Goal: Task Accomplishment & Management: Complete application form

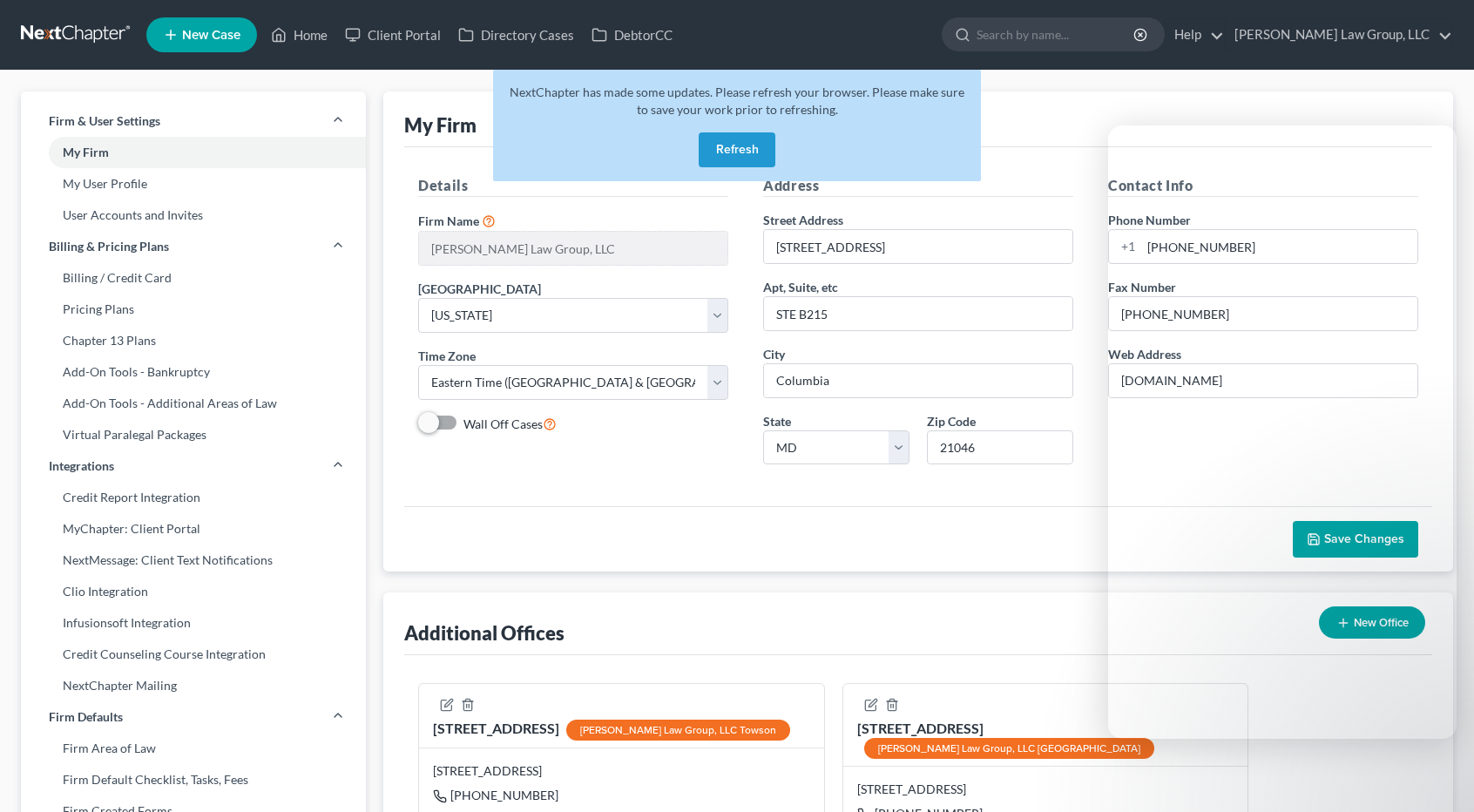
select select "38"
select select "24"
select select "21"
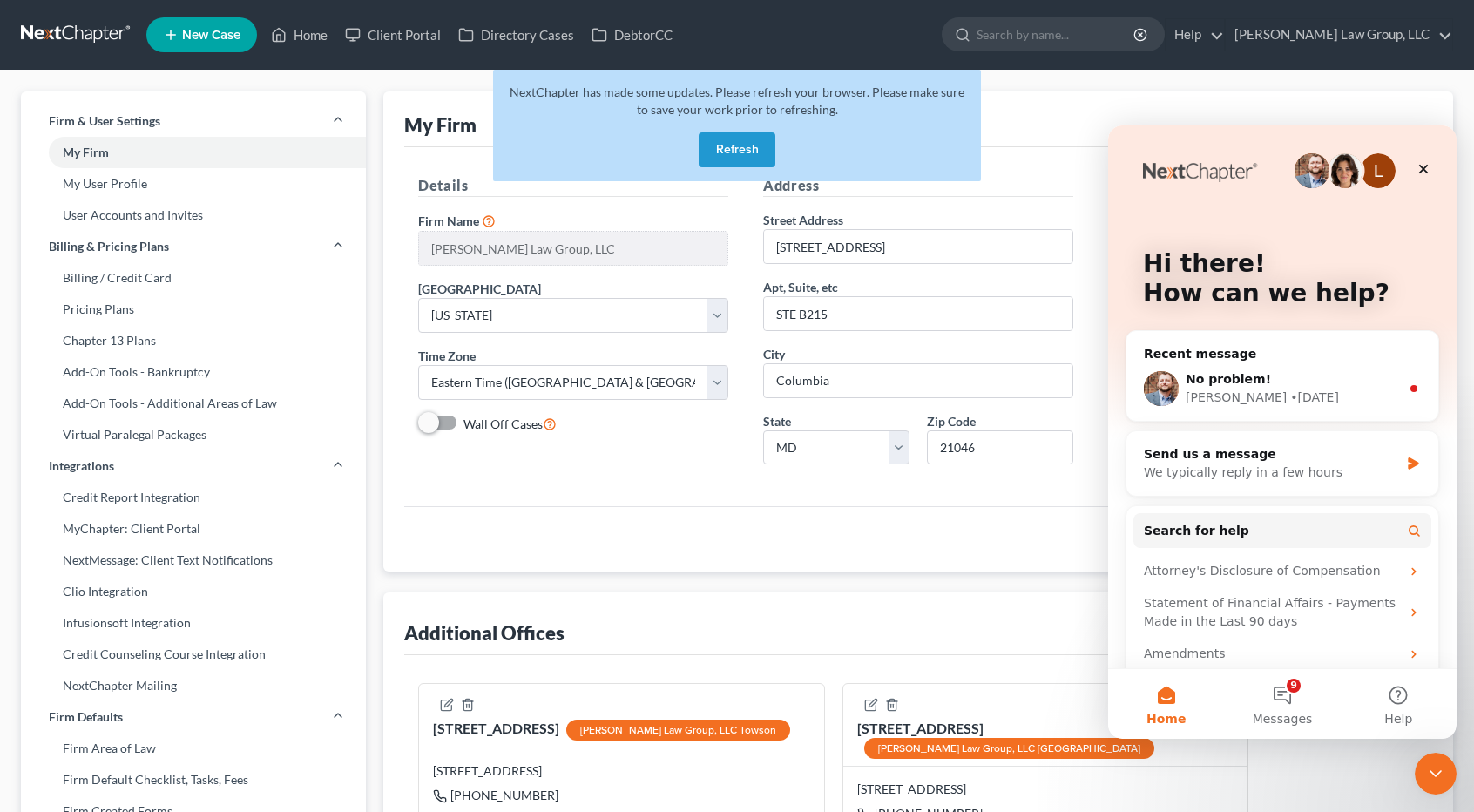
click at [732, 142] on button "Refresh" at bounding box center [737, 150] width 77 height 35
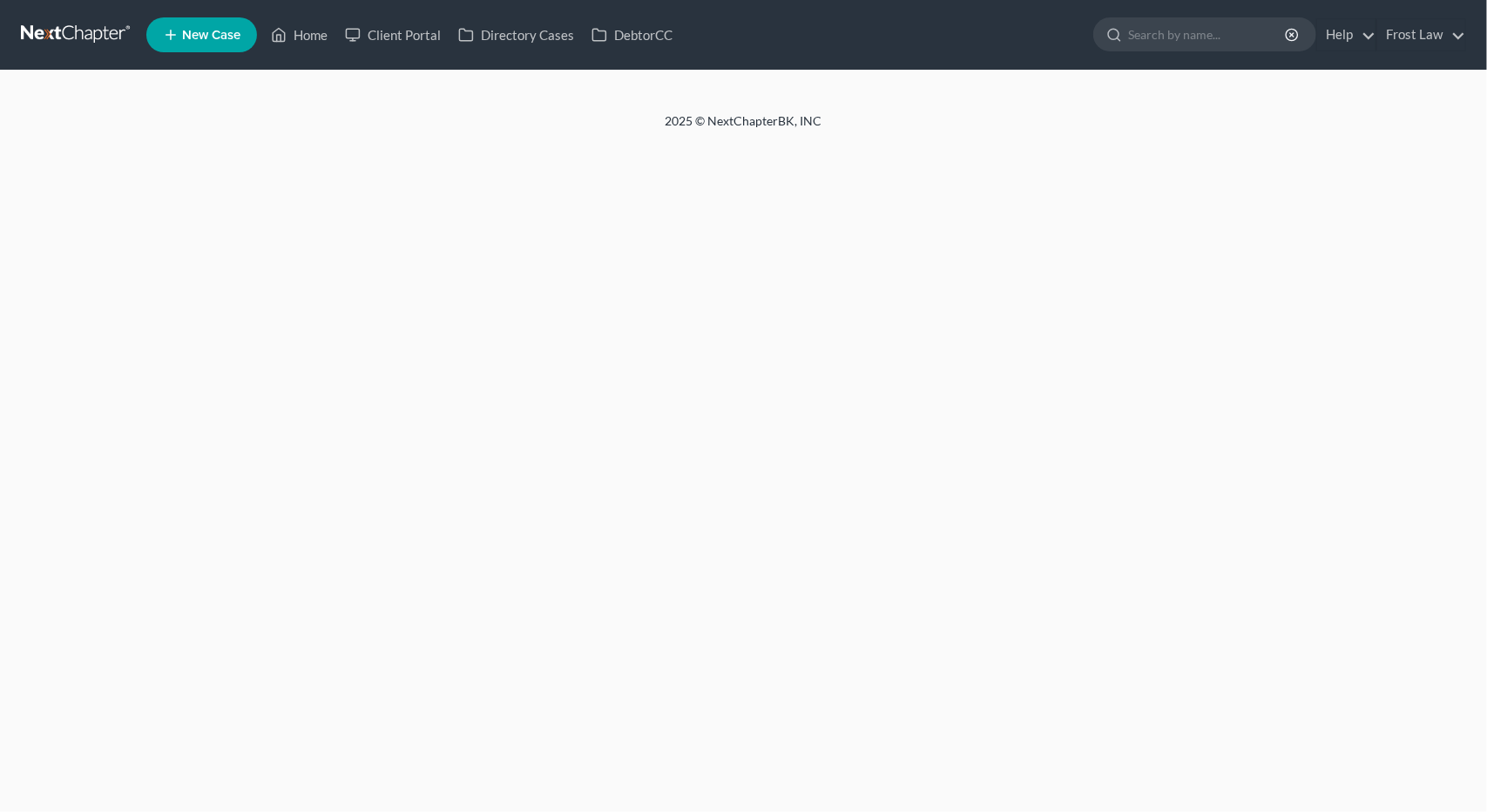
select select "38"
select select "24"
select select "21"
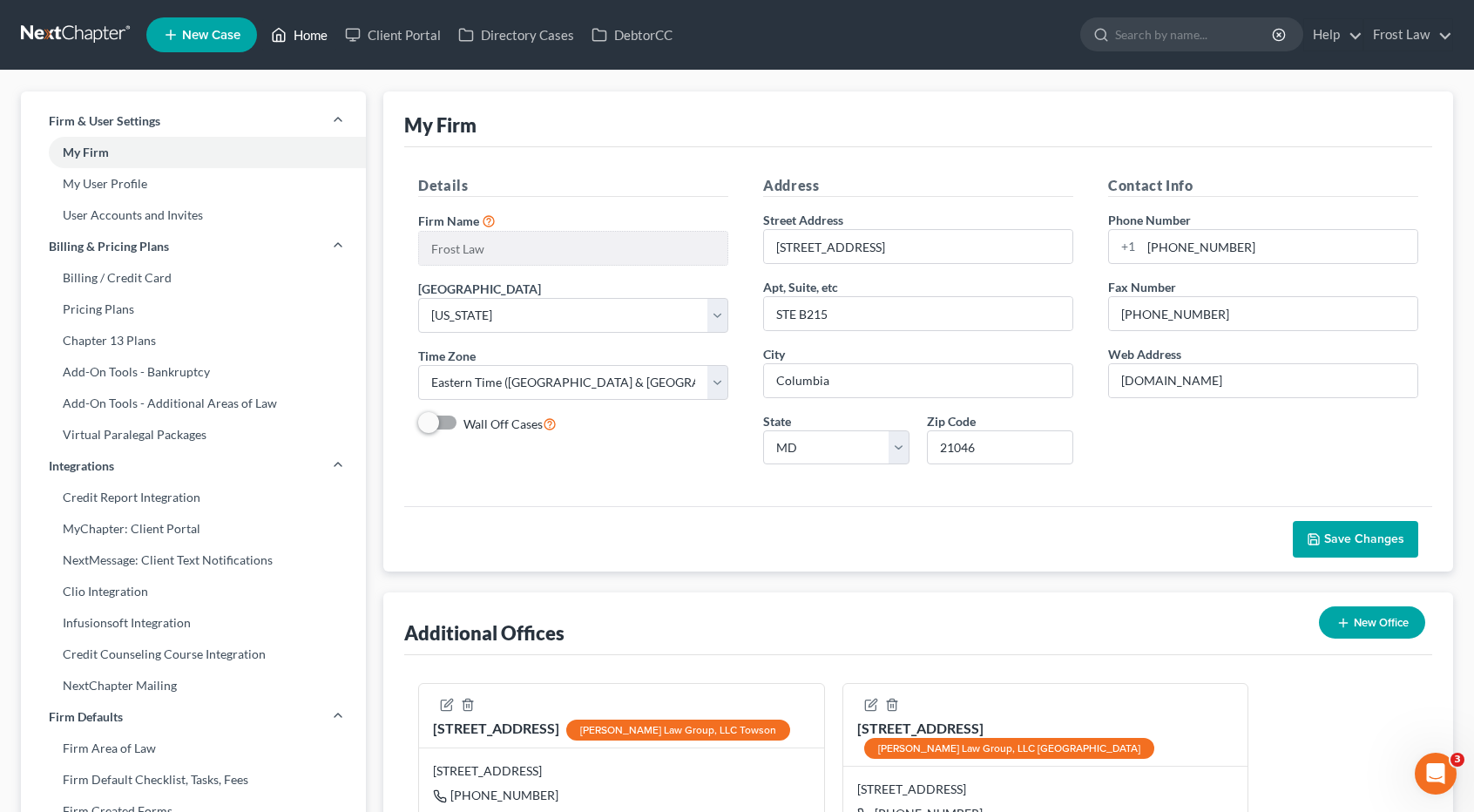
click at [294, 34] on link "Home" at bounding box center [299, 35] width 74 height 31
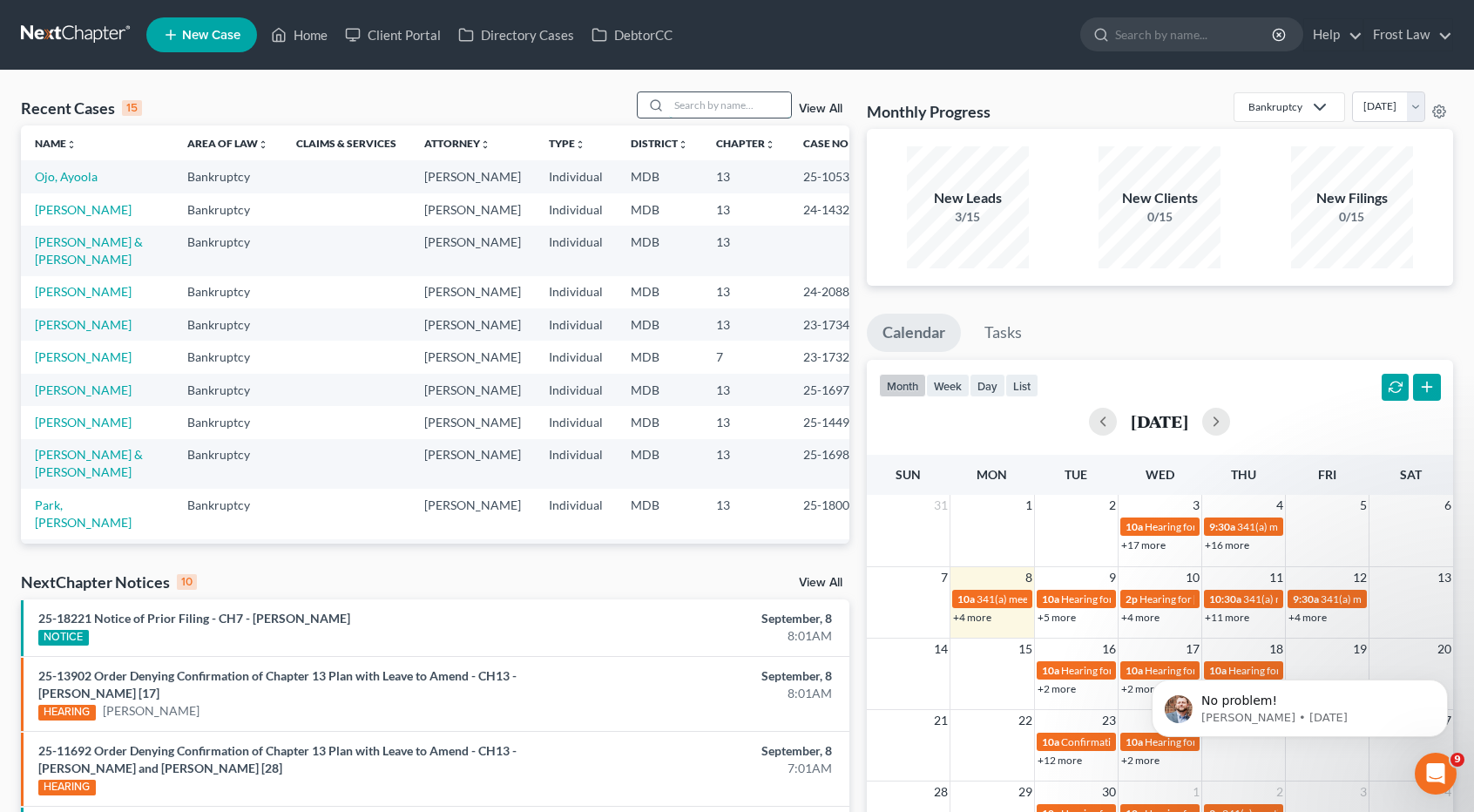
click at [698, 104] on input "search" at bounding box center [730, 105] width 122 height 25
type input "mcglothlin"
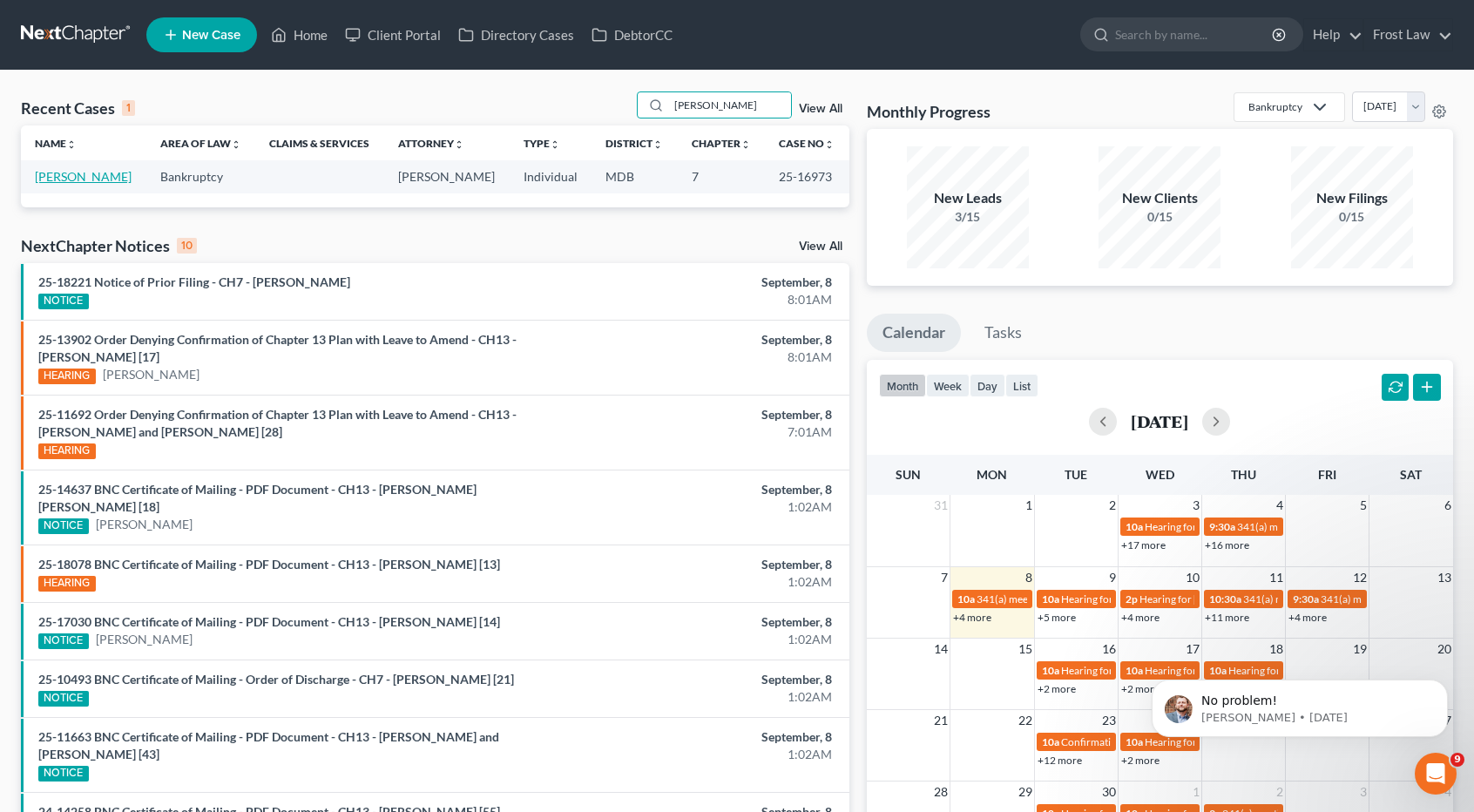
click at [113, 181] on link "[PERSON_NAME]" at bounding box center [83, 176] width 97 height 15
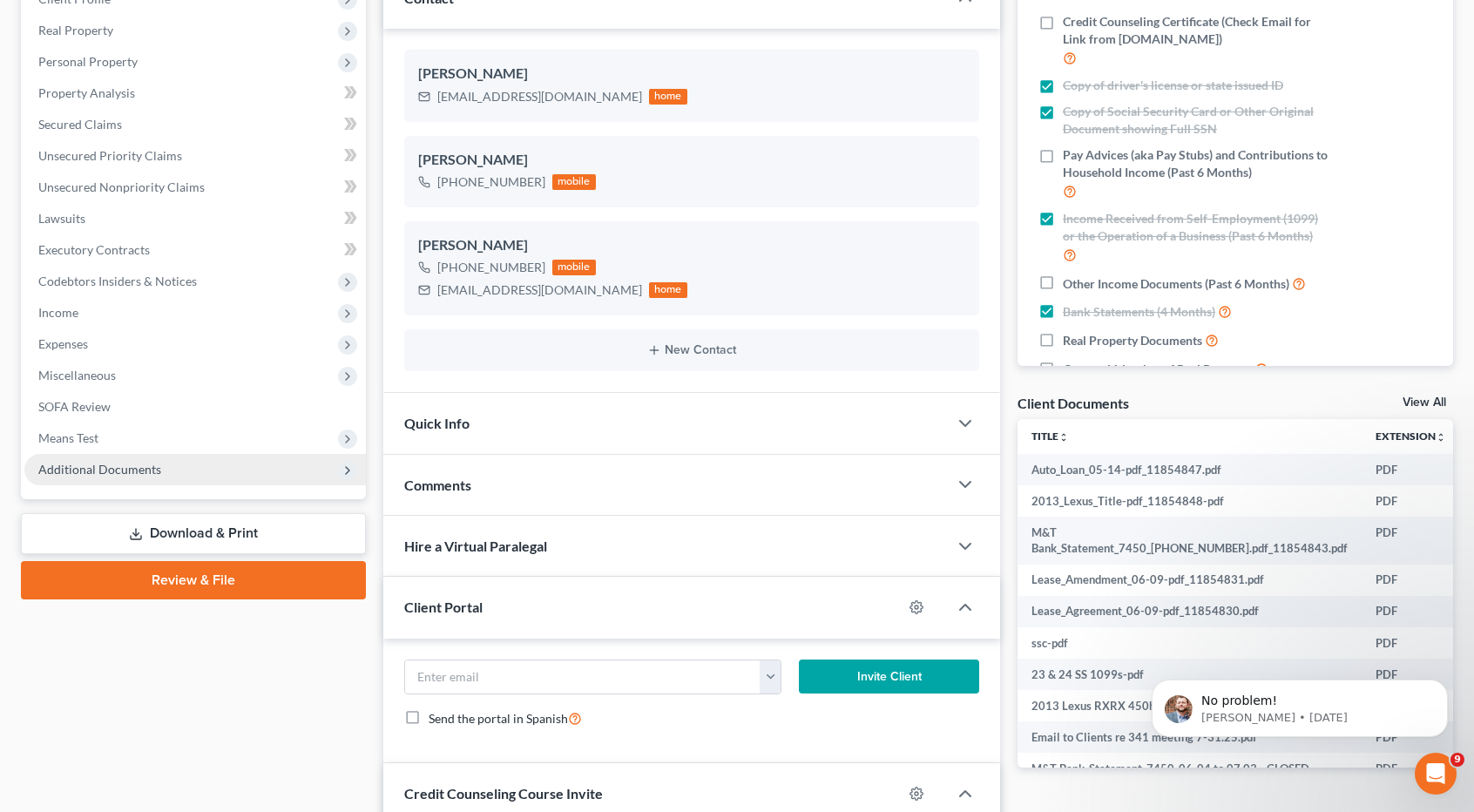
scroll to position [262, 0]
click at [154, 470] on span "Additional Documents" at bounding box center [99, 467] width 123 height 15
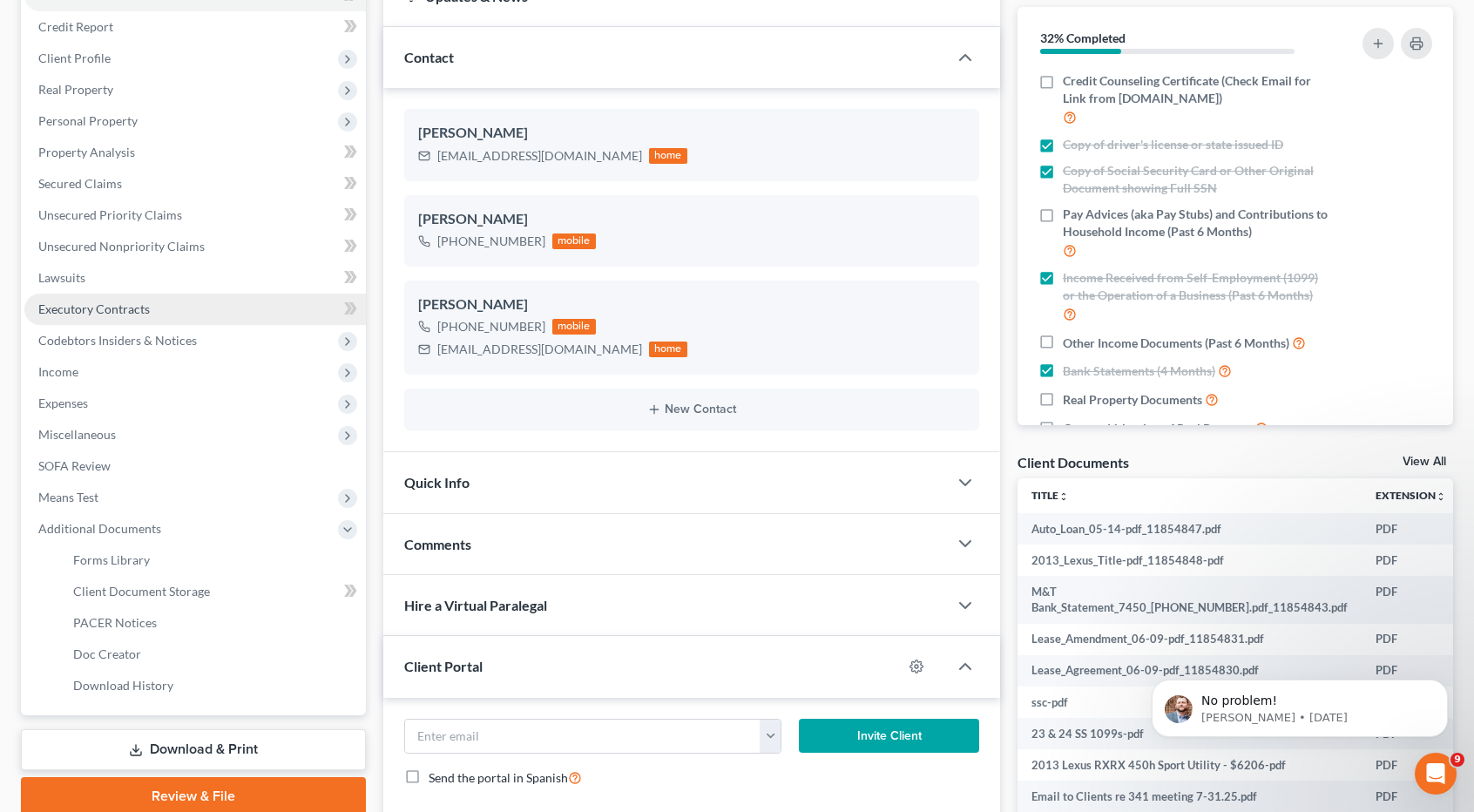
scroll to position [174, 0]
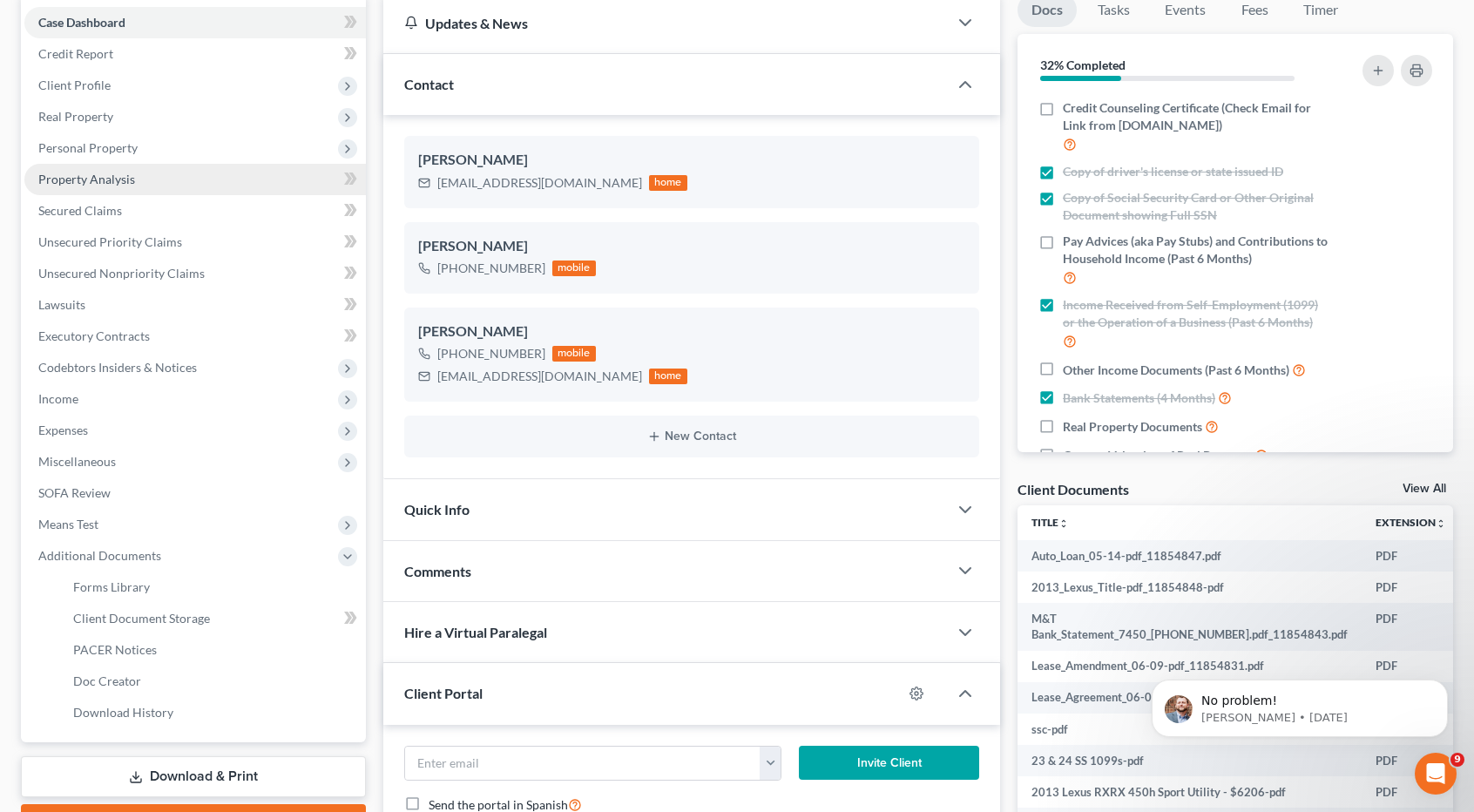
click at [108, 177] on span "Property Analysis" at bounding box center [86, 179] width 97 height 15
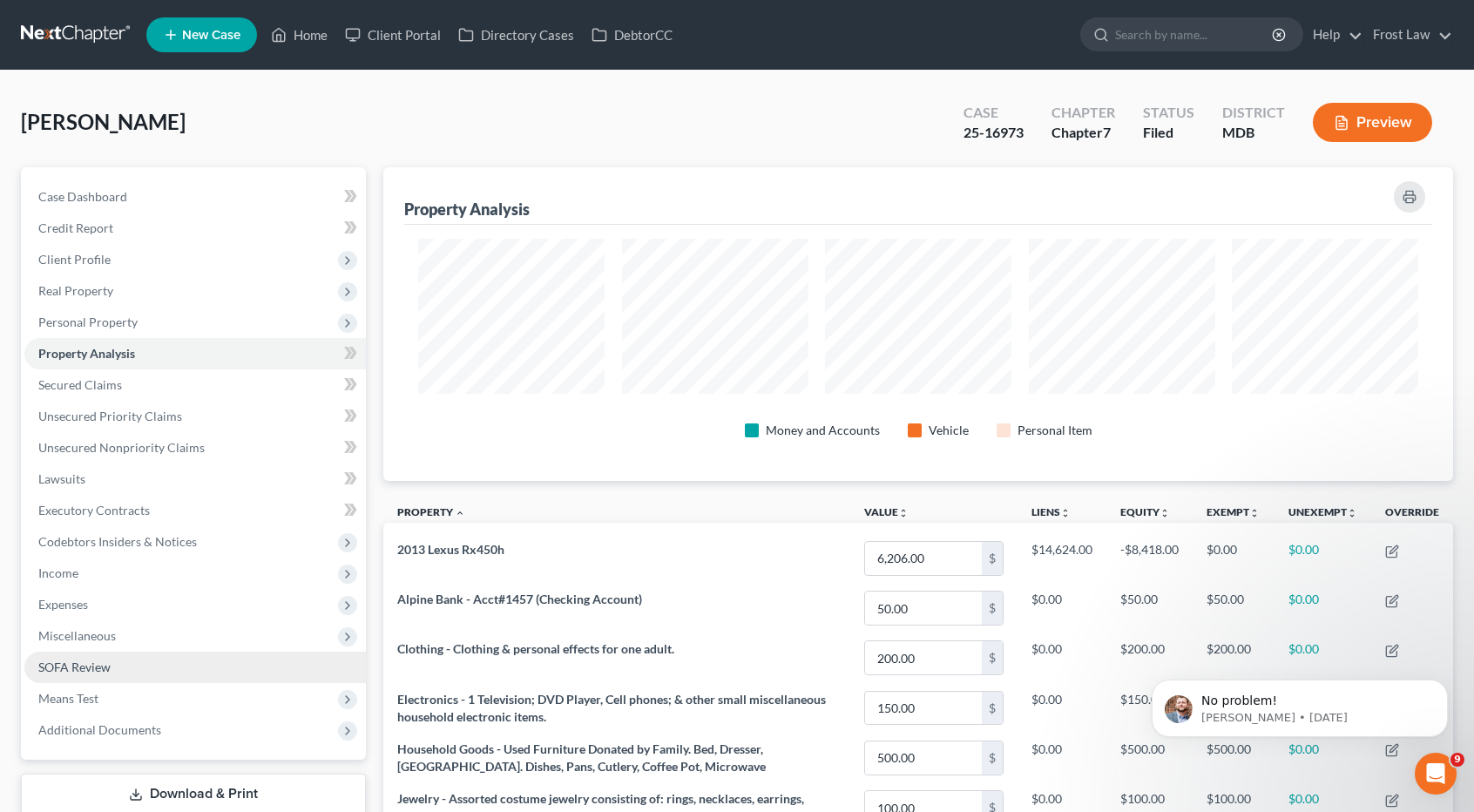
click at [126, 663] on link "SOFA Review" at bounding box center [195, 667] width 342 height 31
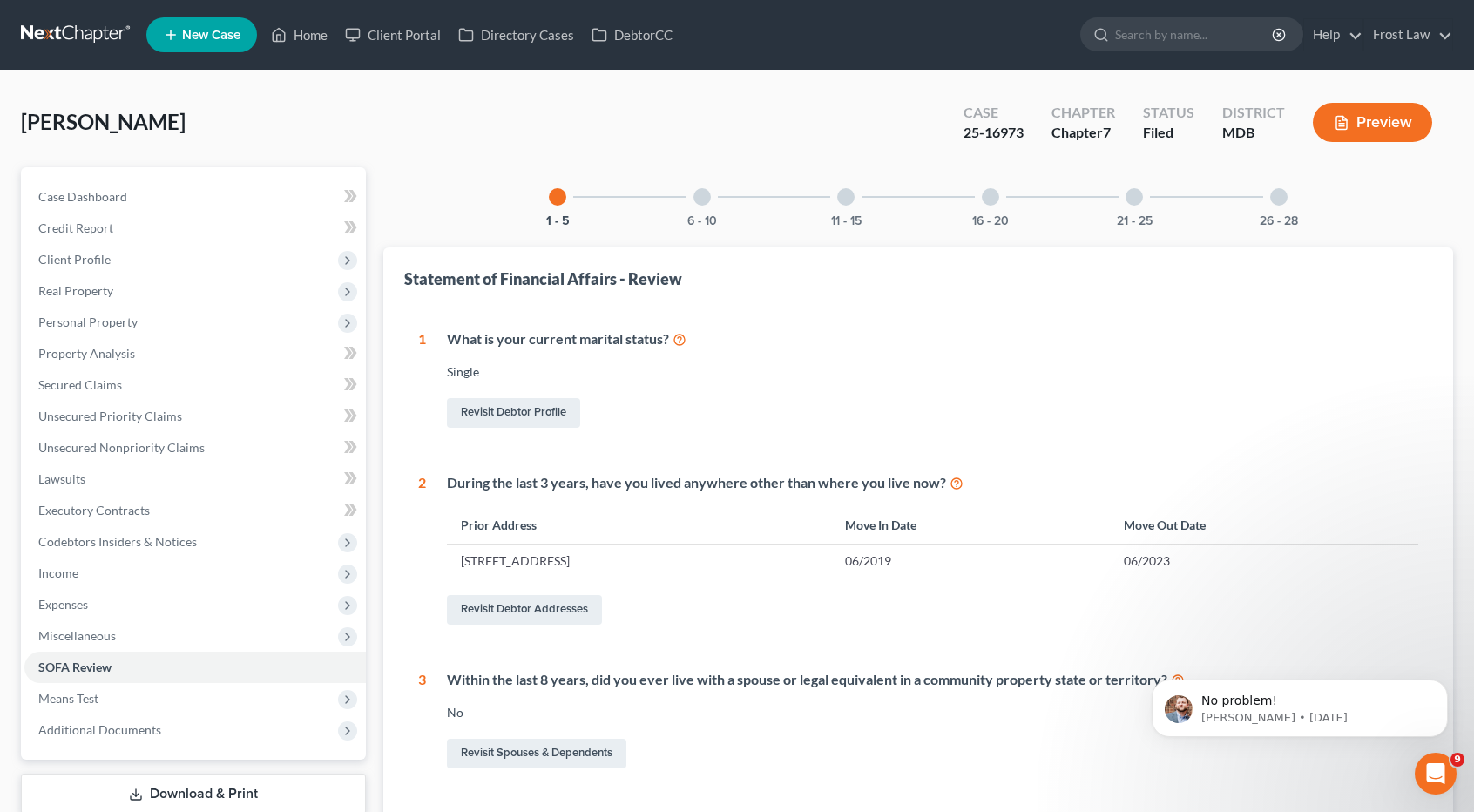
click at [690, 198] on div "6 - 10" at bounding box center [702, 197] width 59 height 59
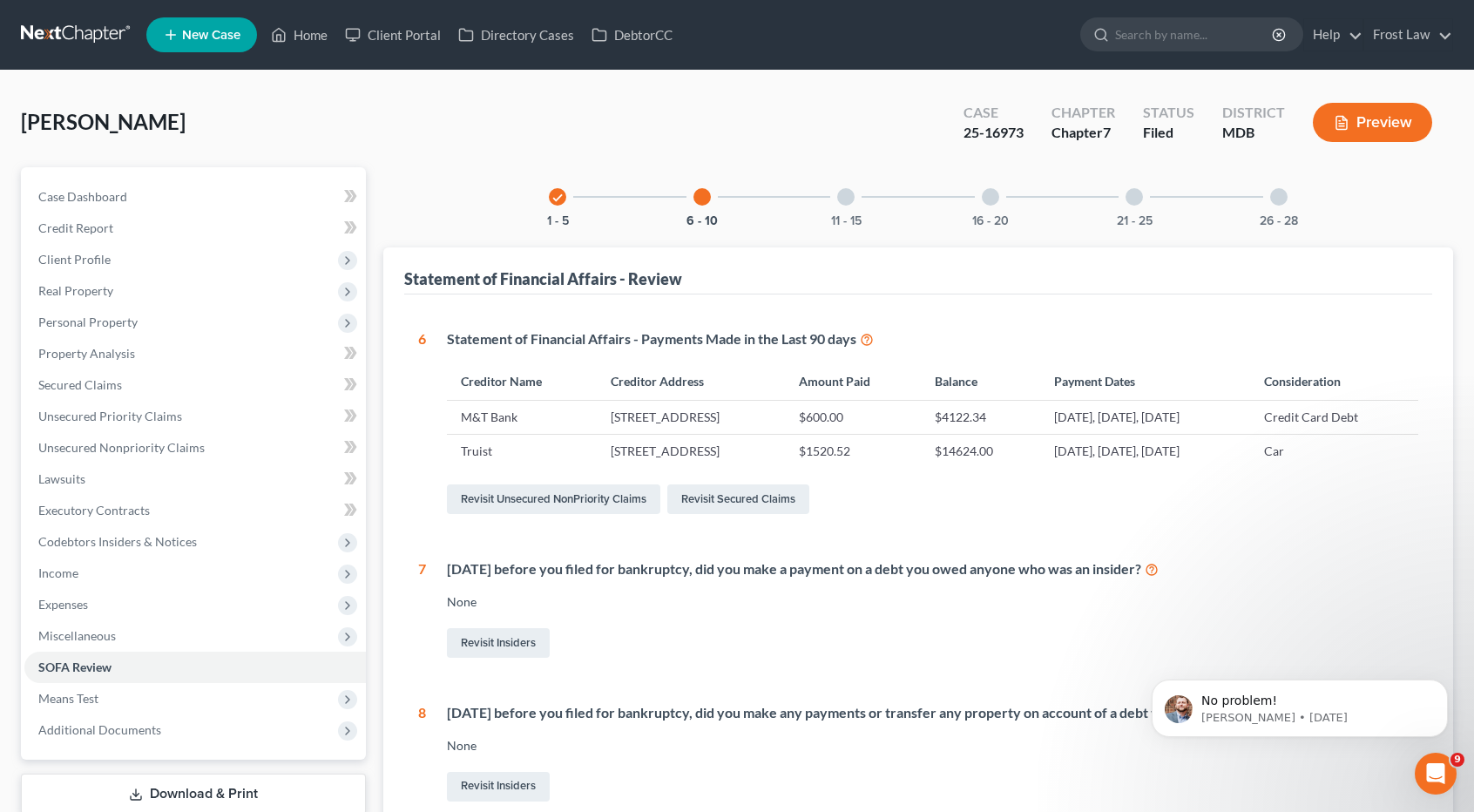
click at [853, 196] on div at bounding box center [846, 197] width 17 height 17
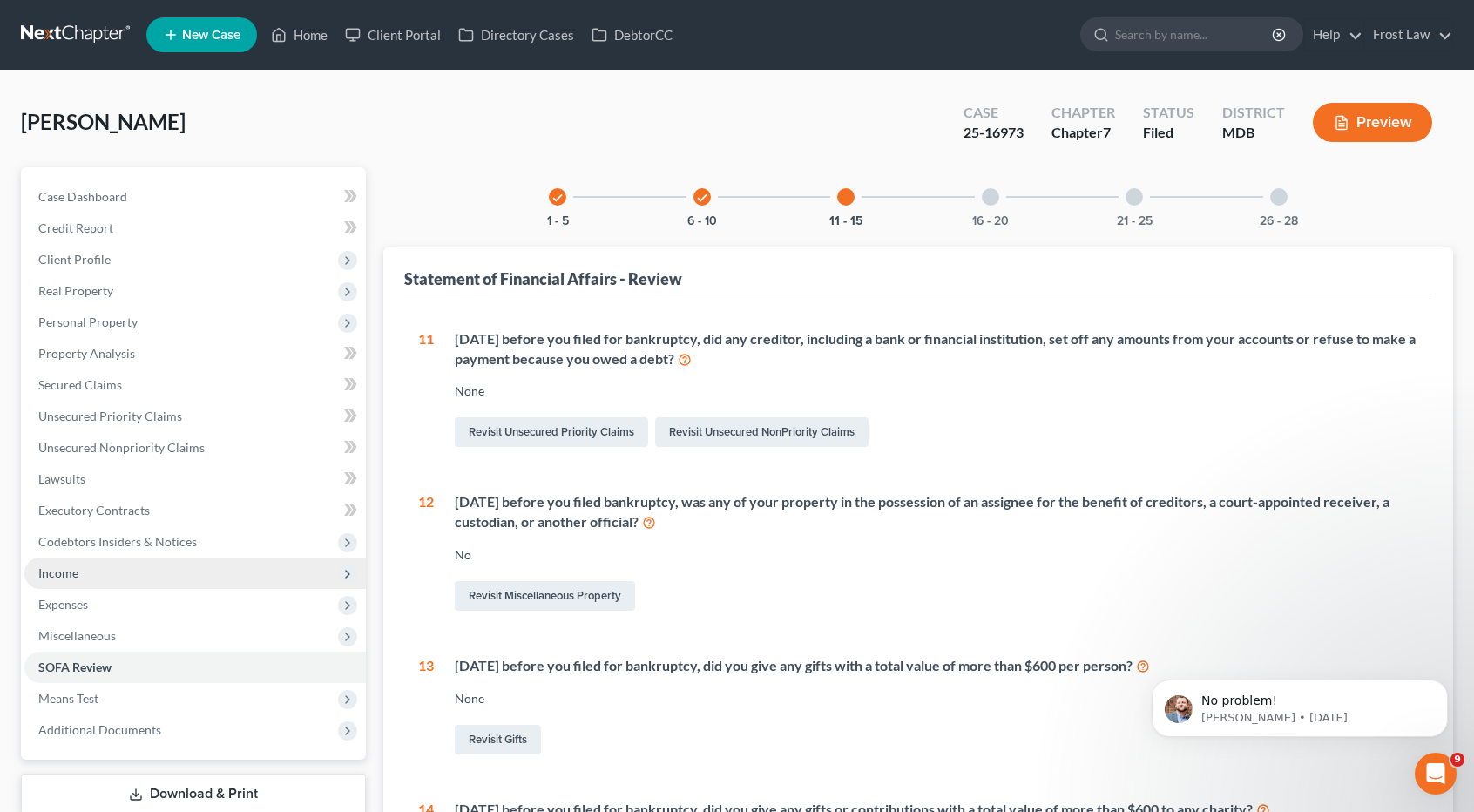
click at [110, 577] on span "Income" at bounding box center [195, 573] width 342 height 31
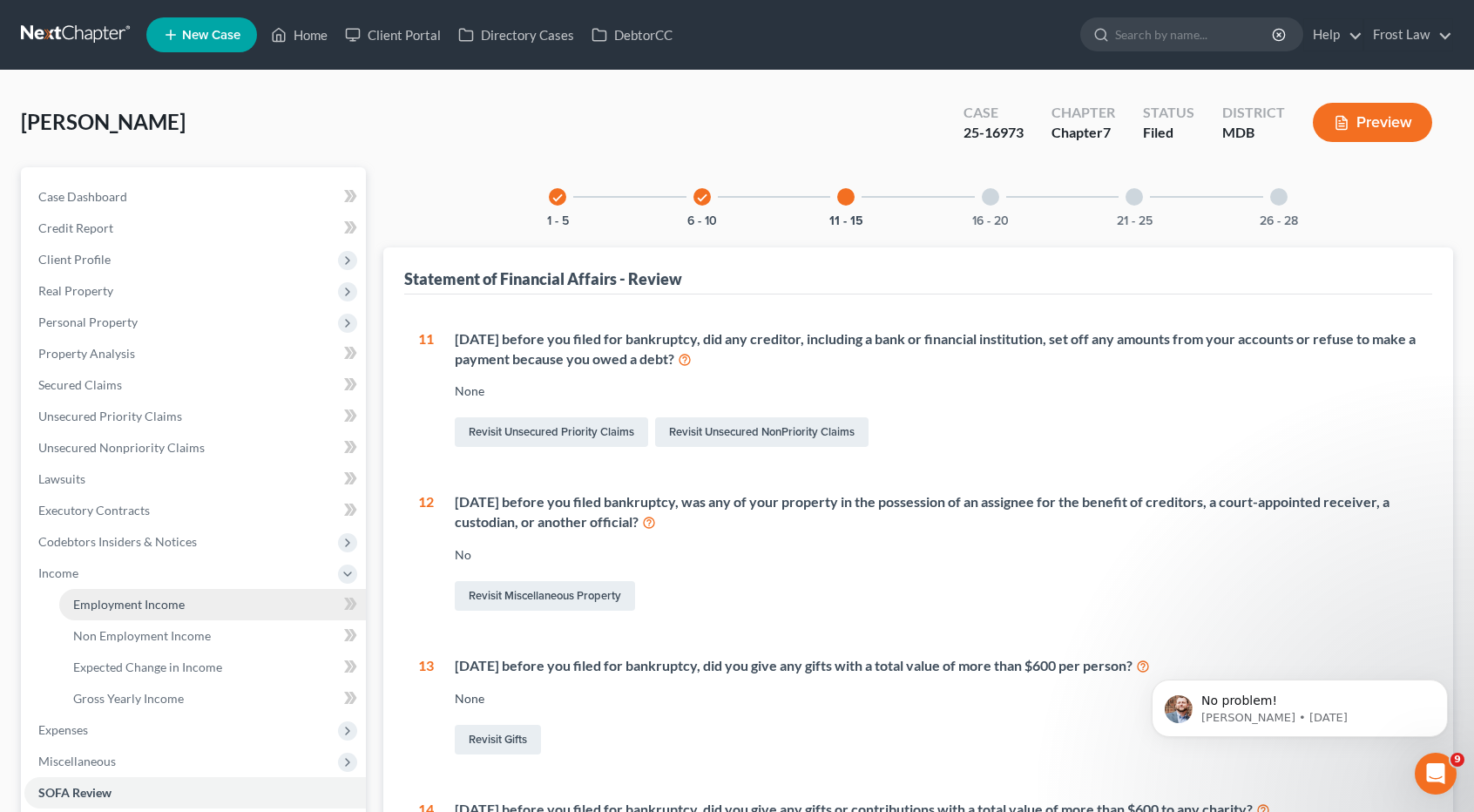
click at [116, 601] on span "Employment Income" at bounding box center [129, 604] width 112 height 15
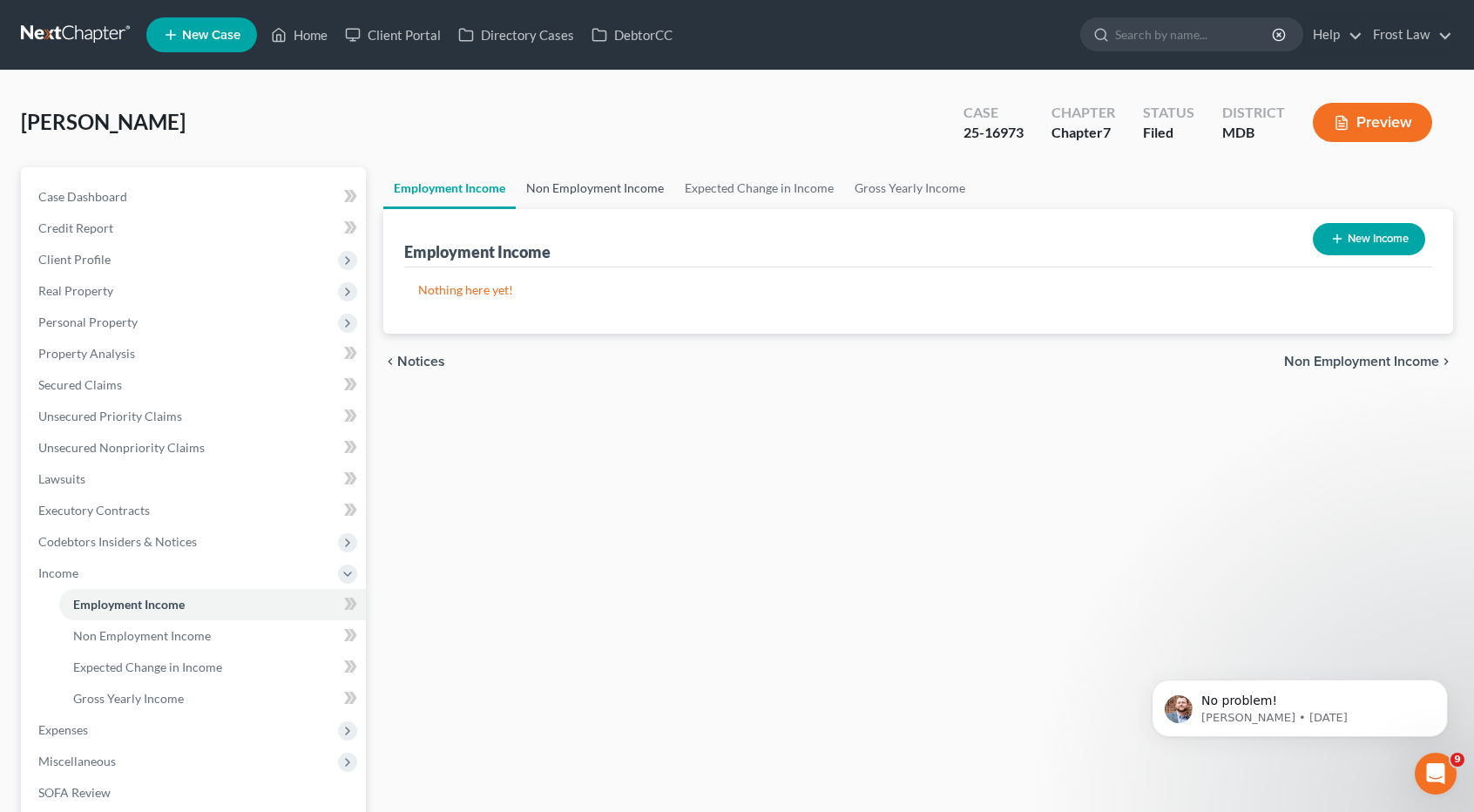
click at [574, 188] on link "Non Employment Income" at bounding box center [595, 188] width 159 height 42
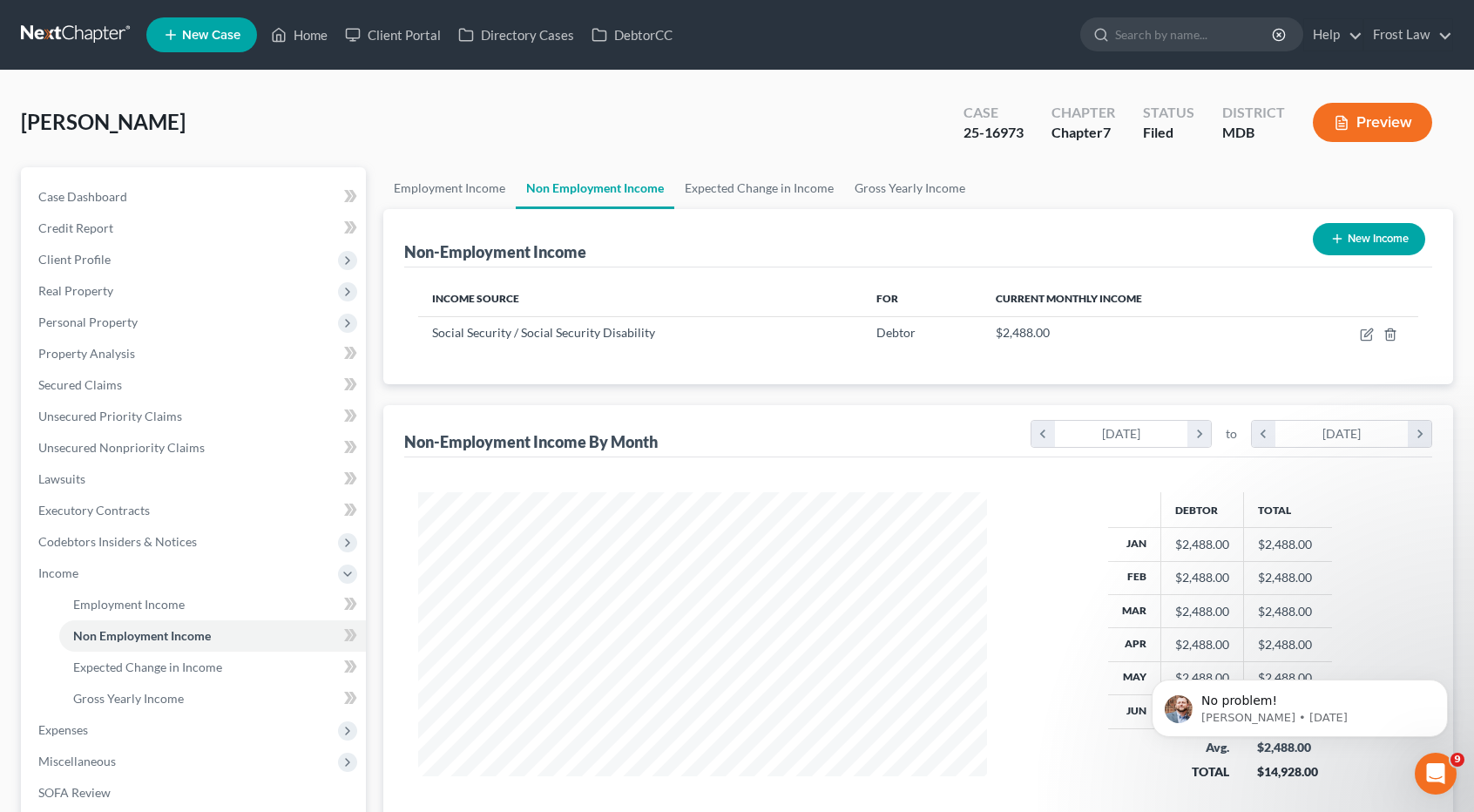
scroll to position [310, 603]
click at [741, 180] on link "Expected Change in Income" at bounding box center [759, 188] width 170 height 42
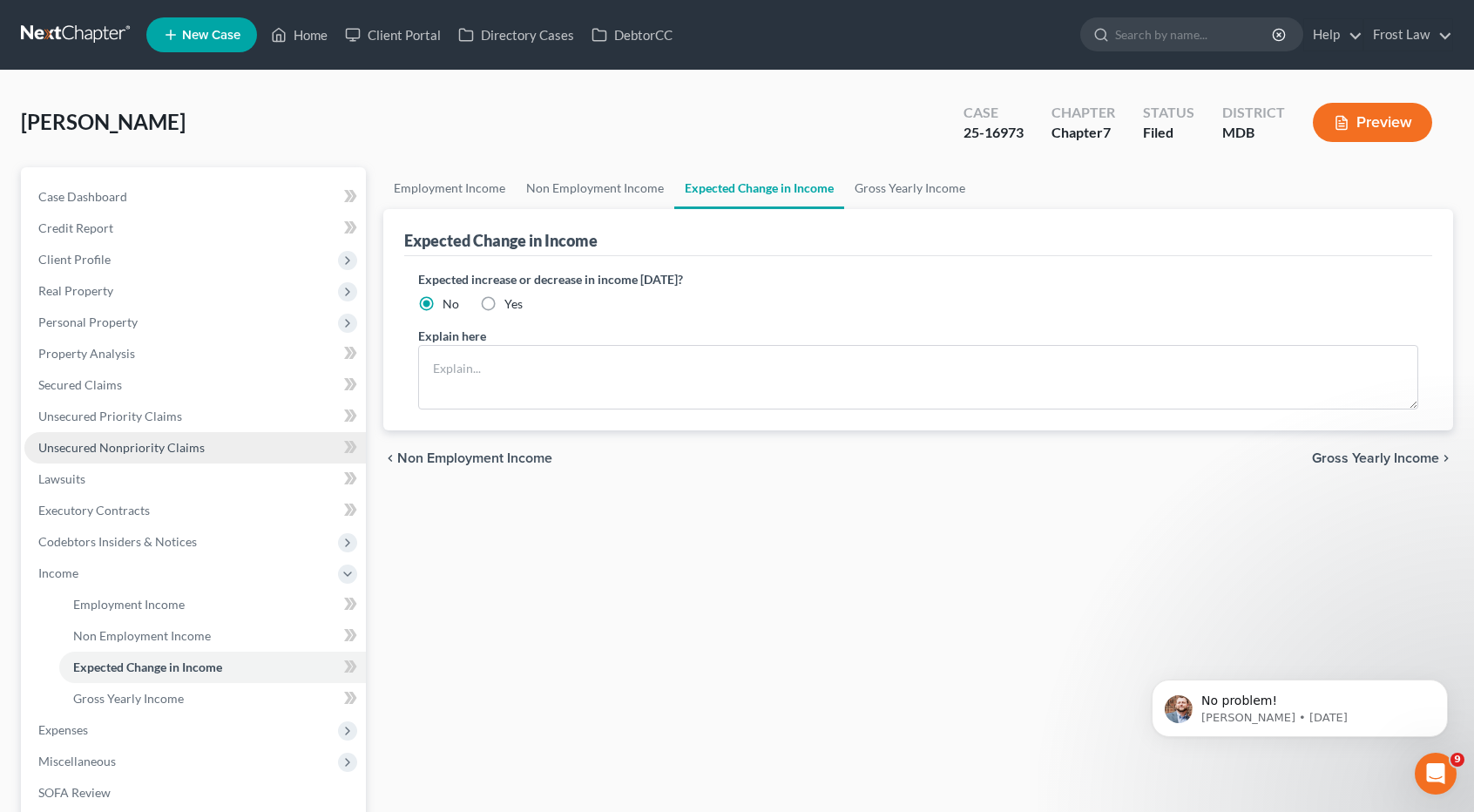
click at [137, 455] on link "Unsecured Nonpriority Claims" at bounding box center [195, 447] width 342 height 31
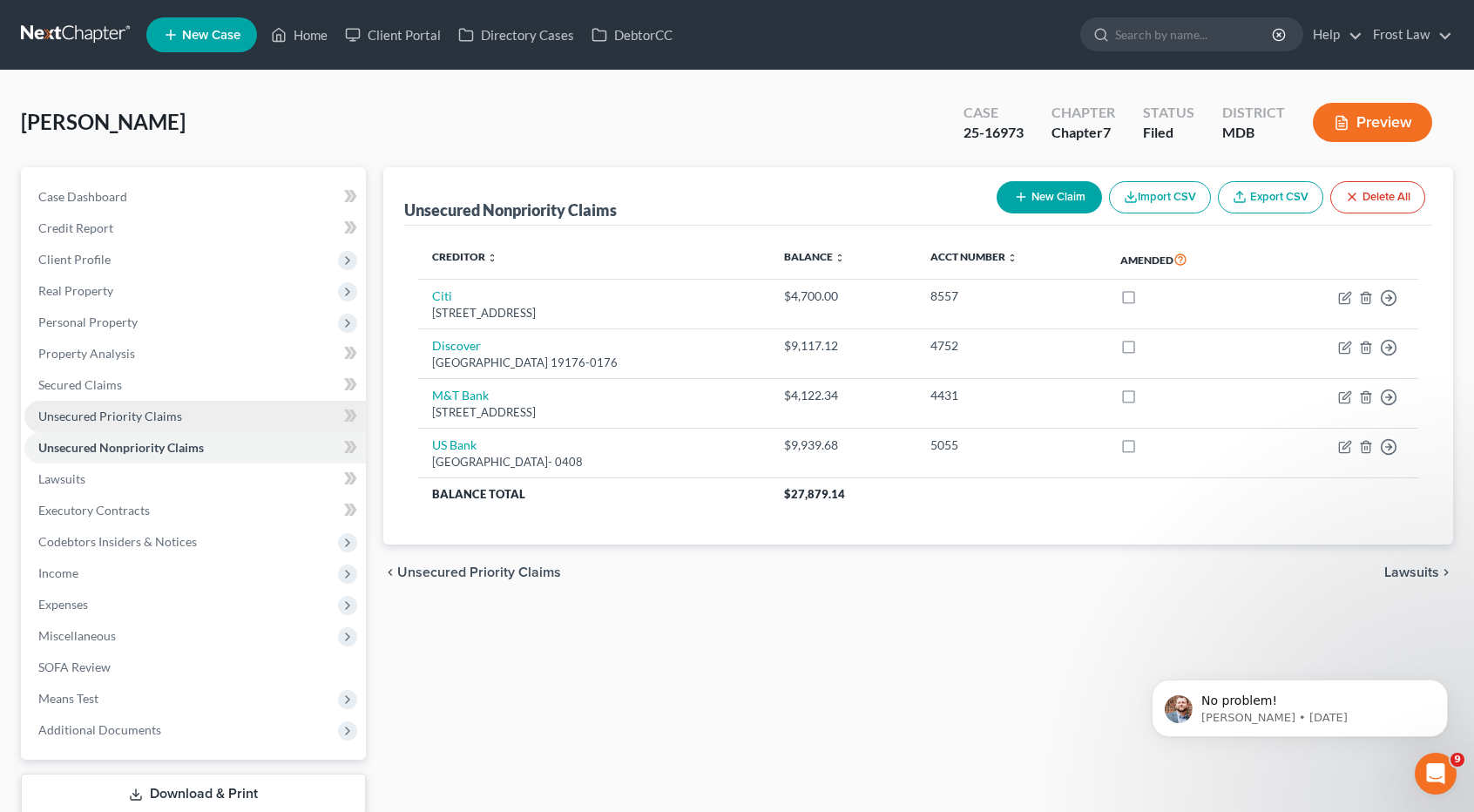
click at [134, 425] on link "Unsecured Priority Claims" at bounding box center [195, 417] width 342 height 31
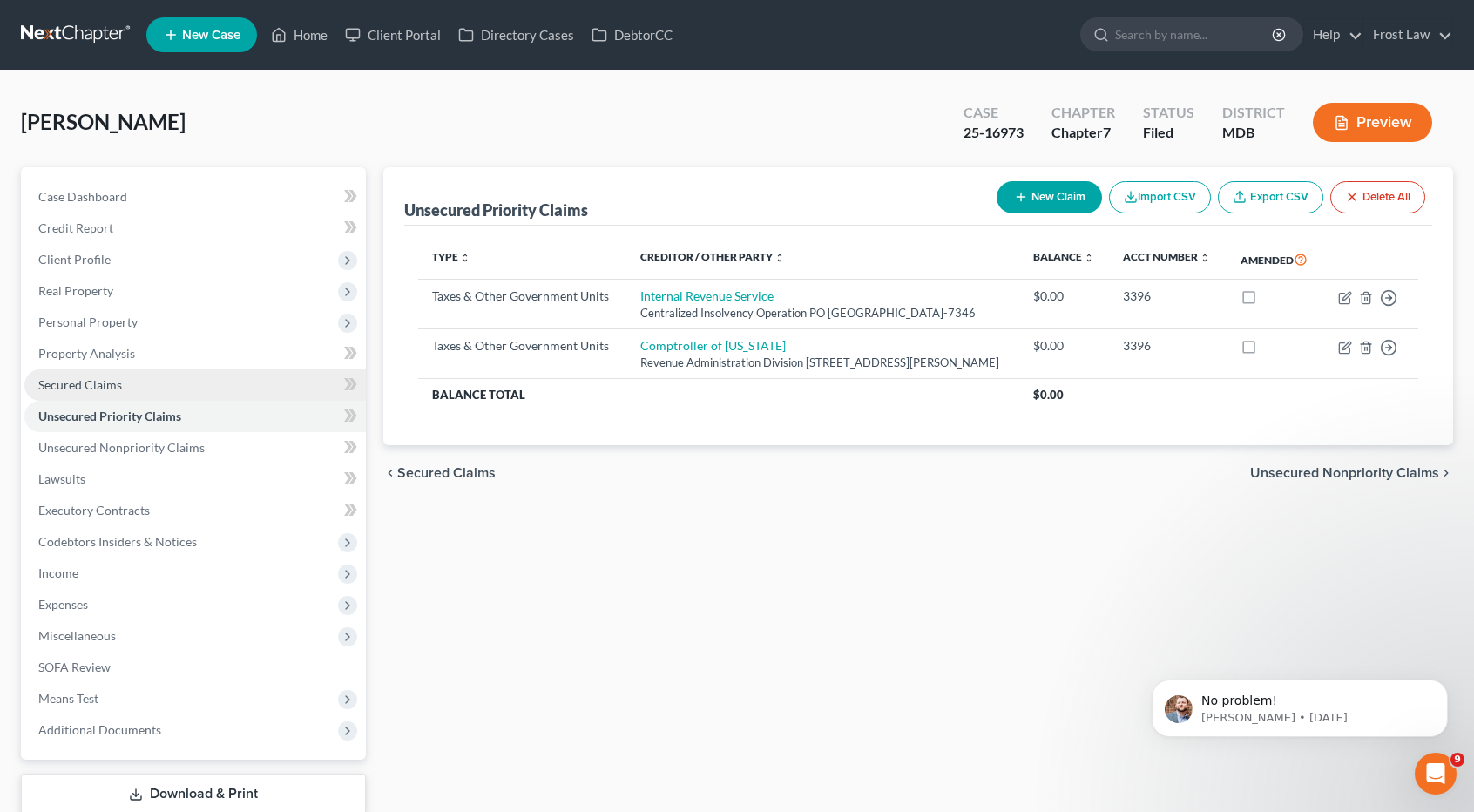
click at [127, 392] on link "Secured Claims" at bounding box center [195, 386] width 342 height 31
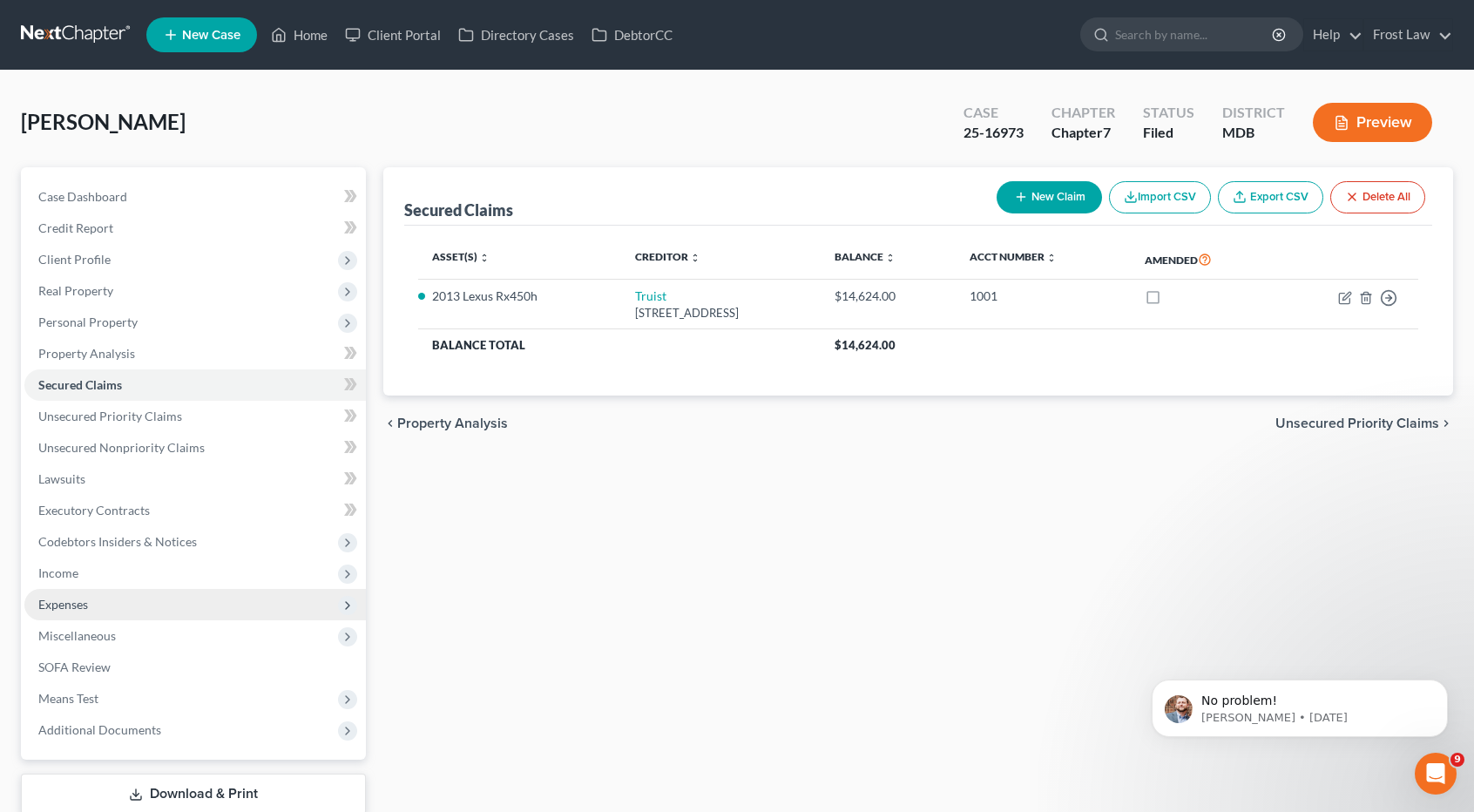
click at [117, 607] on span "Expenses" at bounding box center [195, 604] width 342 height 31
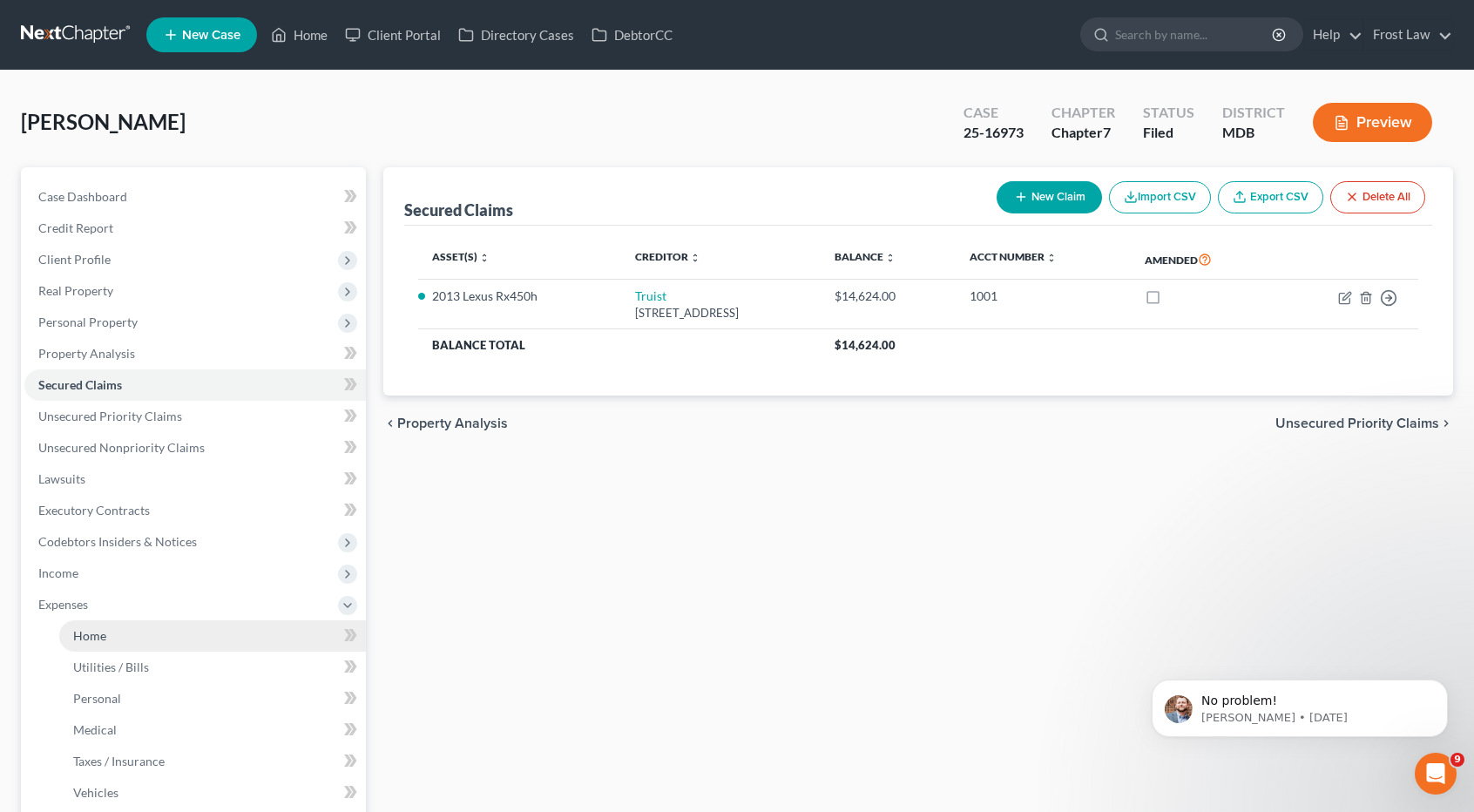
click at [129, 630] on link "Home" at bounding box center [213, 636] width 307 height 31
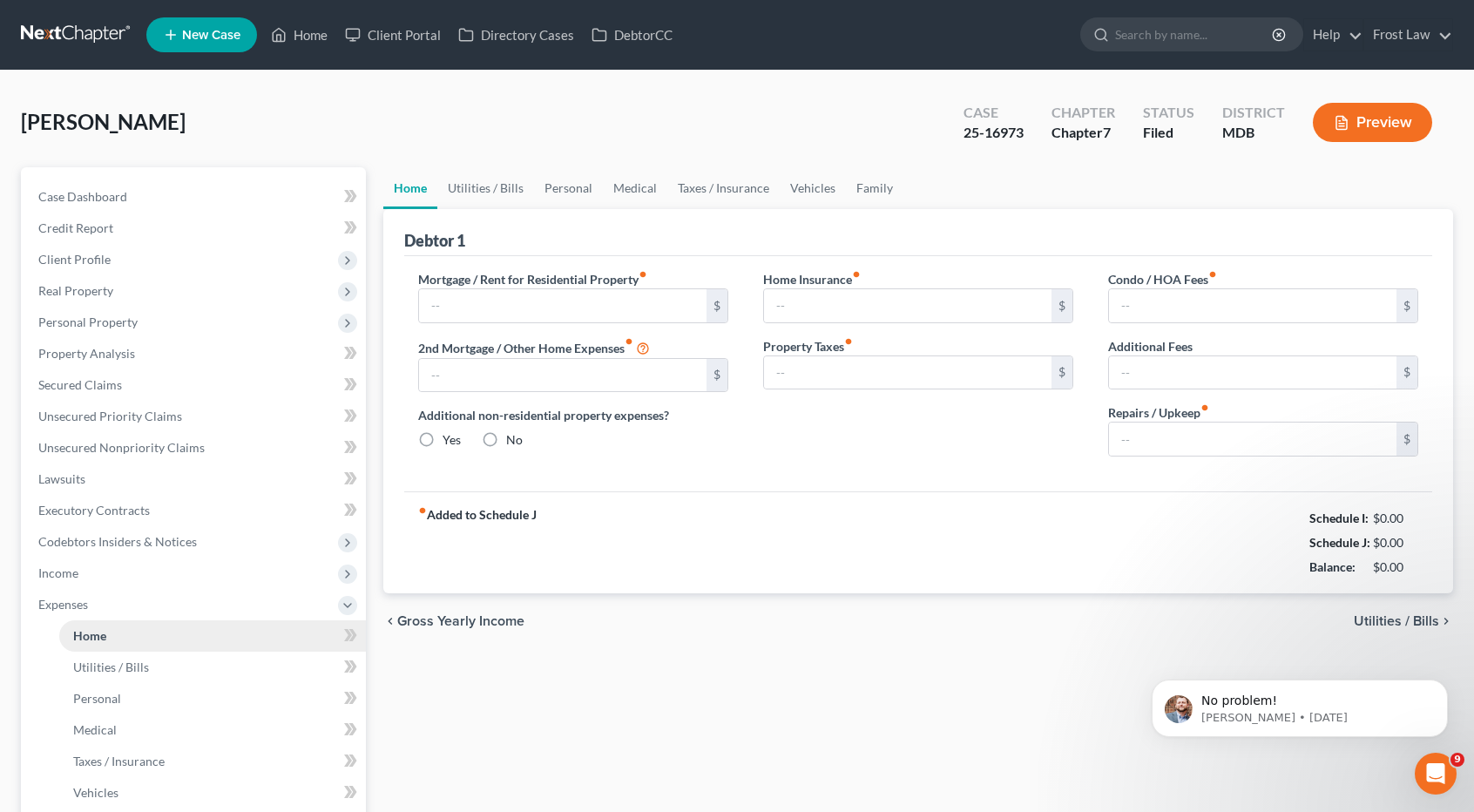
type input "599.00"
type input "0.00"
radio input "true"
type input "0.00"
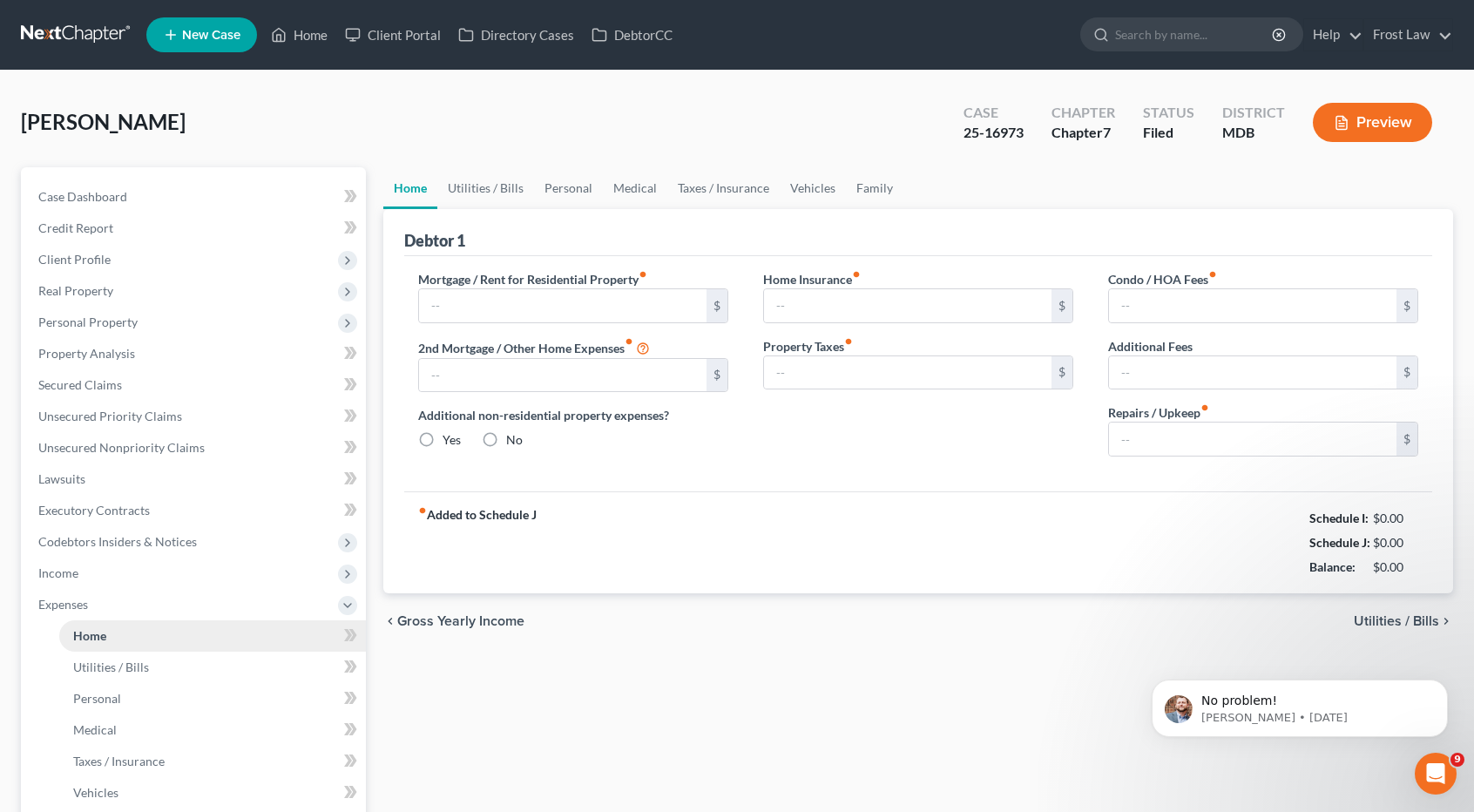
type input "0.00"
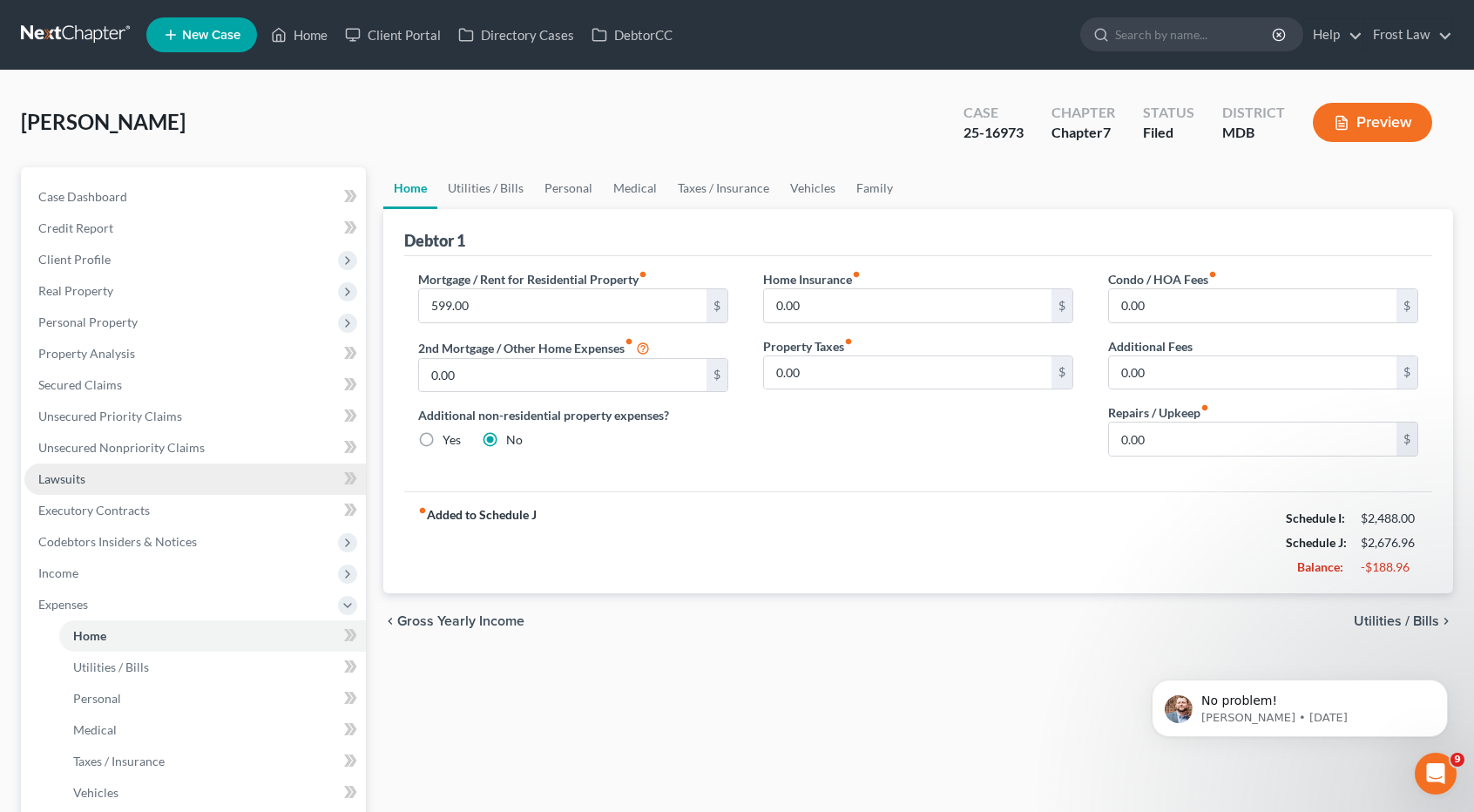
click at [112, 475] on link "Lawsuits" at bounding box center [195, 479] width 342 height 31
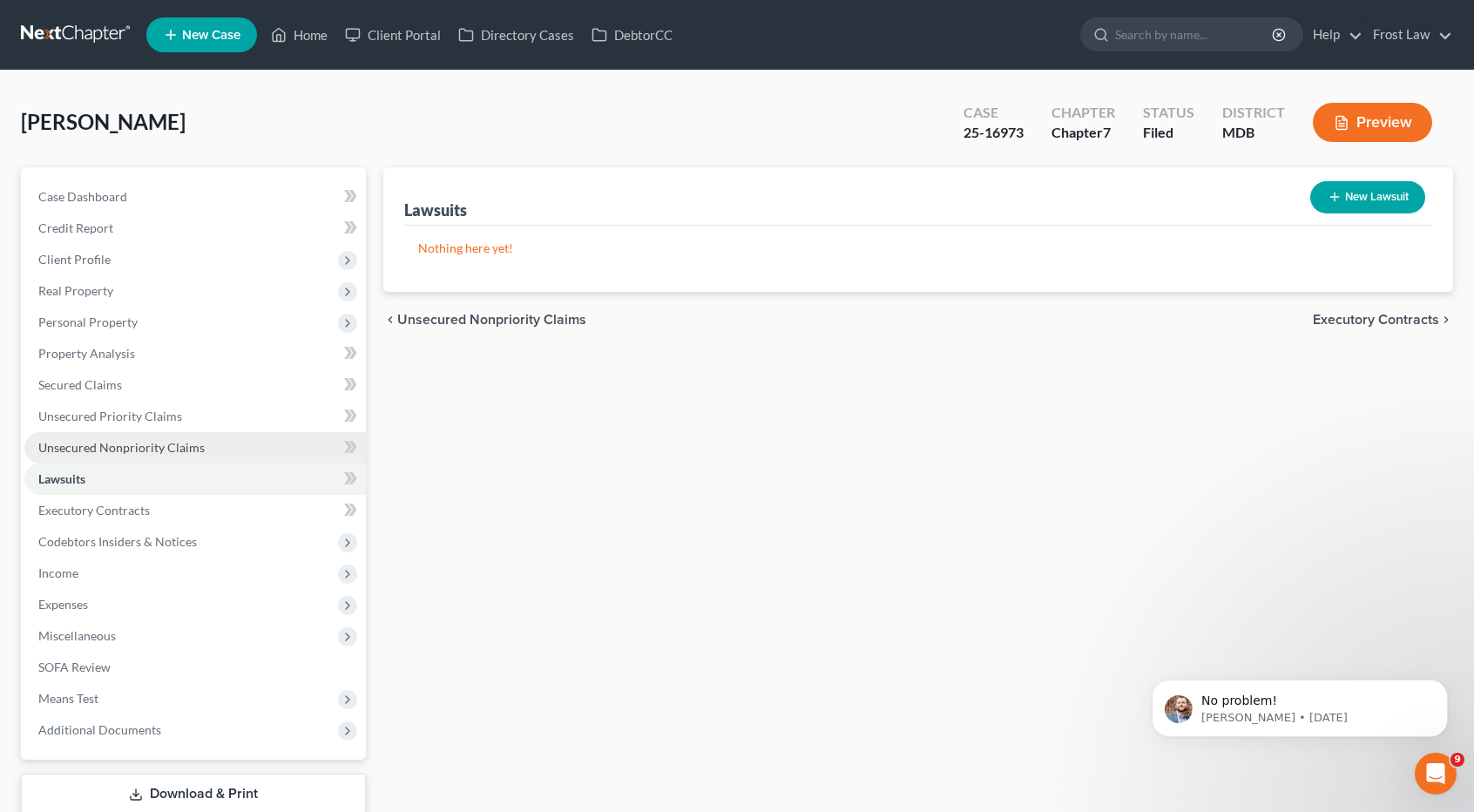
click at [118, 440] on span "Unsecured Nonpriority Claims" at bounding box center [121, 447] width 167 height 15
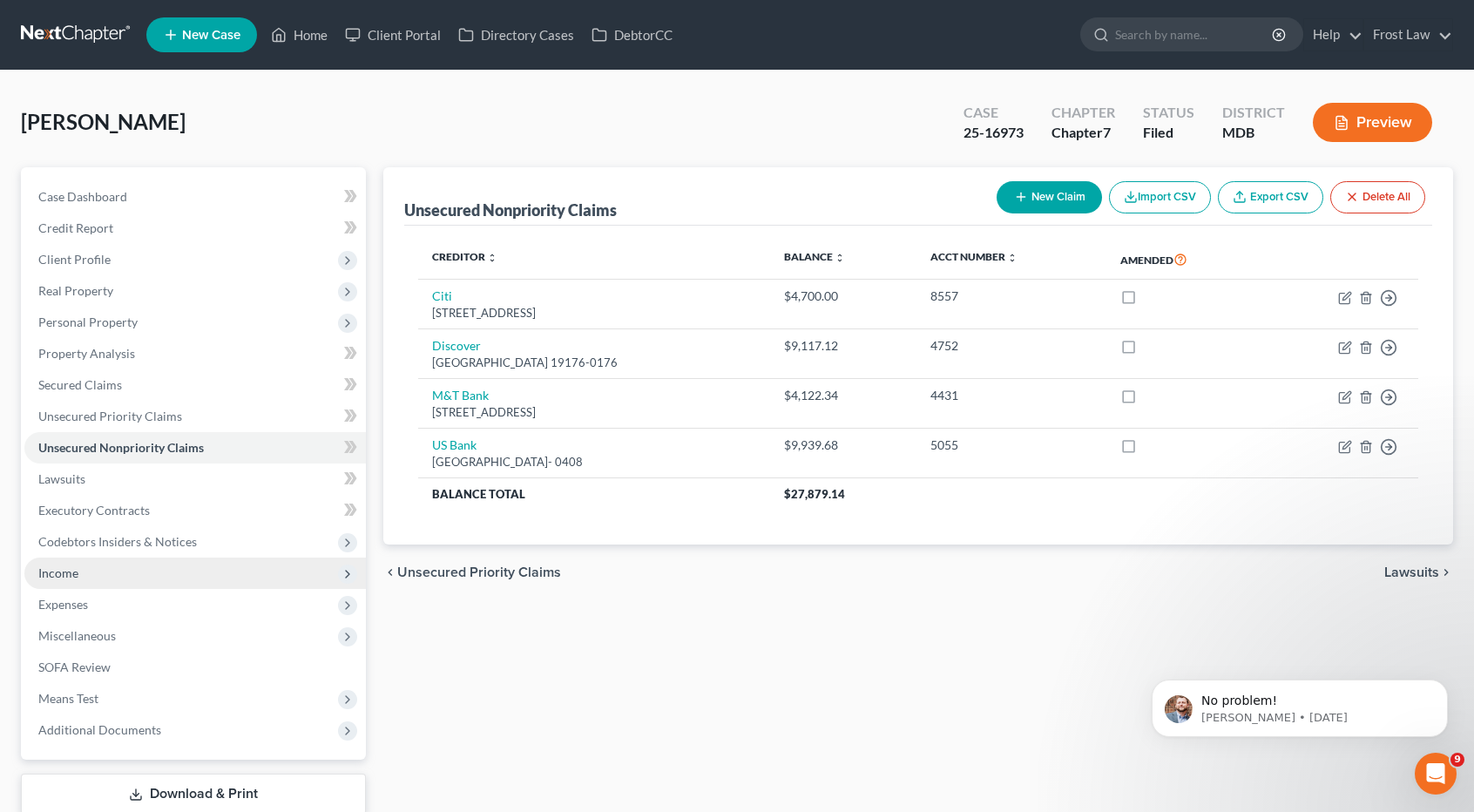
click at [121, 569] on span "Income" at bounding box center [195, 573] width 342 height 31
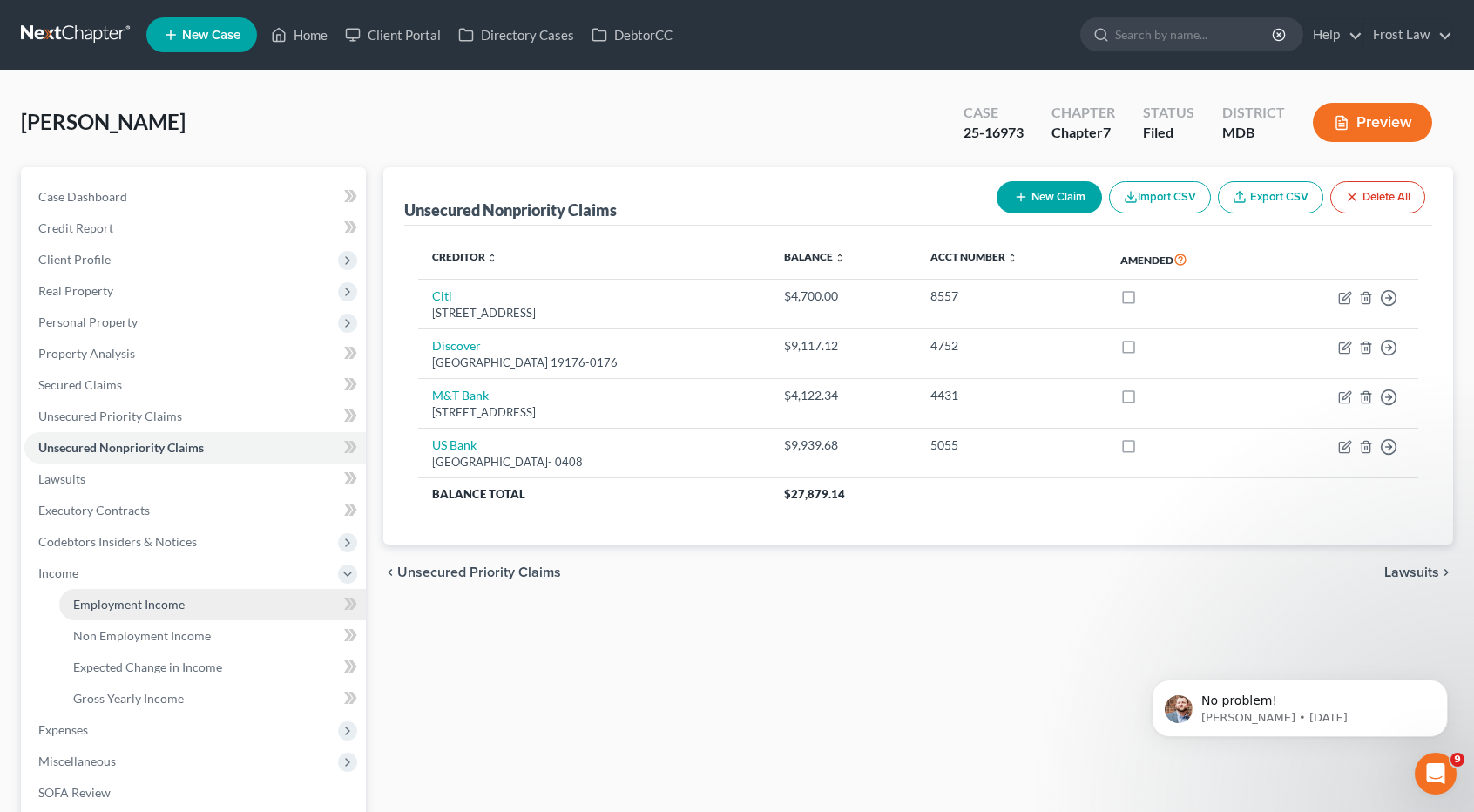
click at [136, 593] on link "Employment Income" at bounding box center [213, 604] width 307 height 31
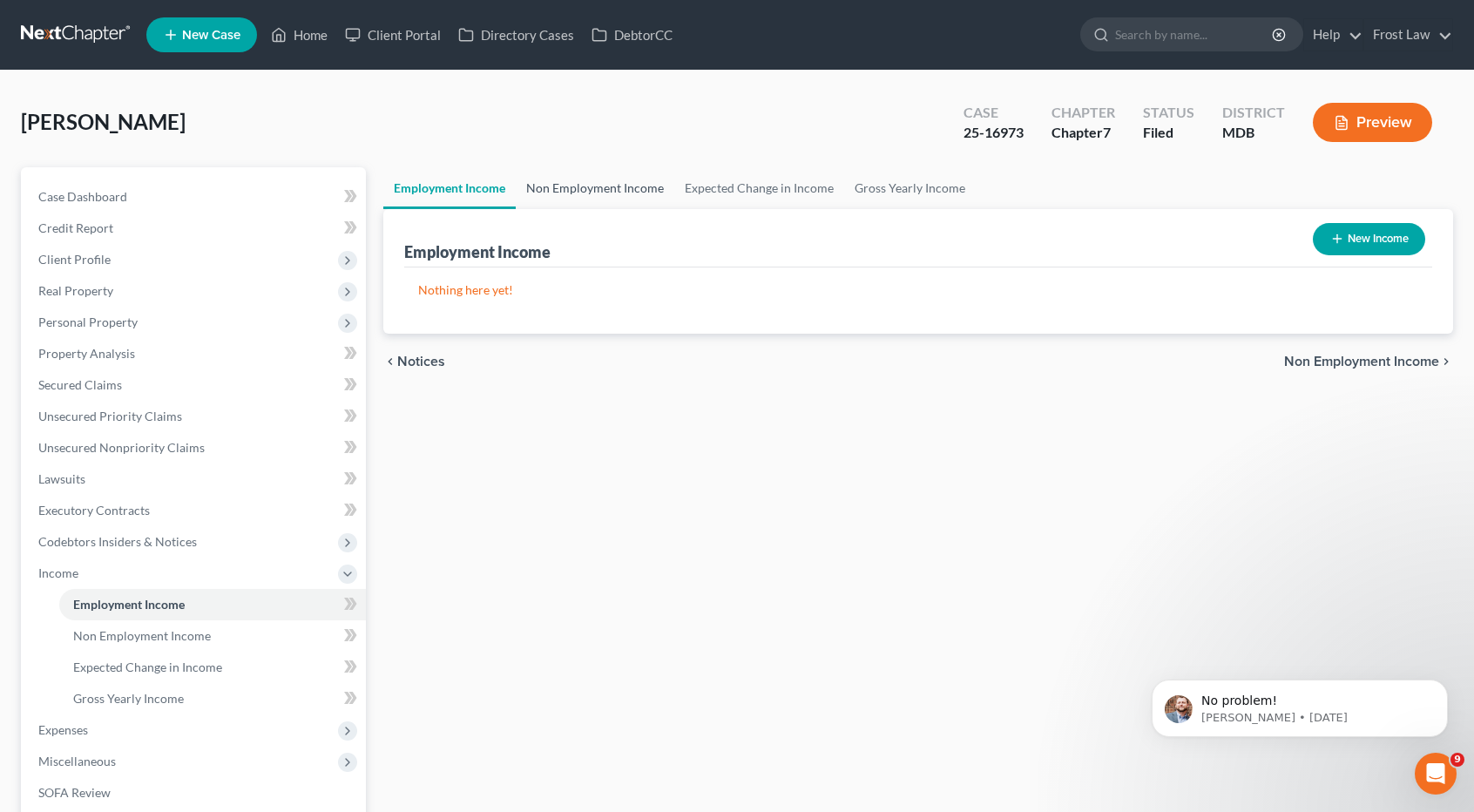
click at [608, 195] on link "Non Employment Income" at bounding box center [595, 188] width 159 height 42
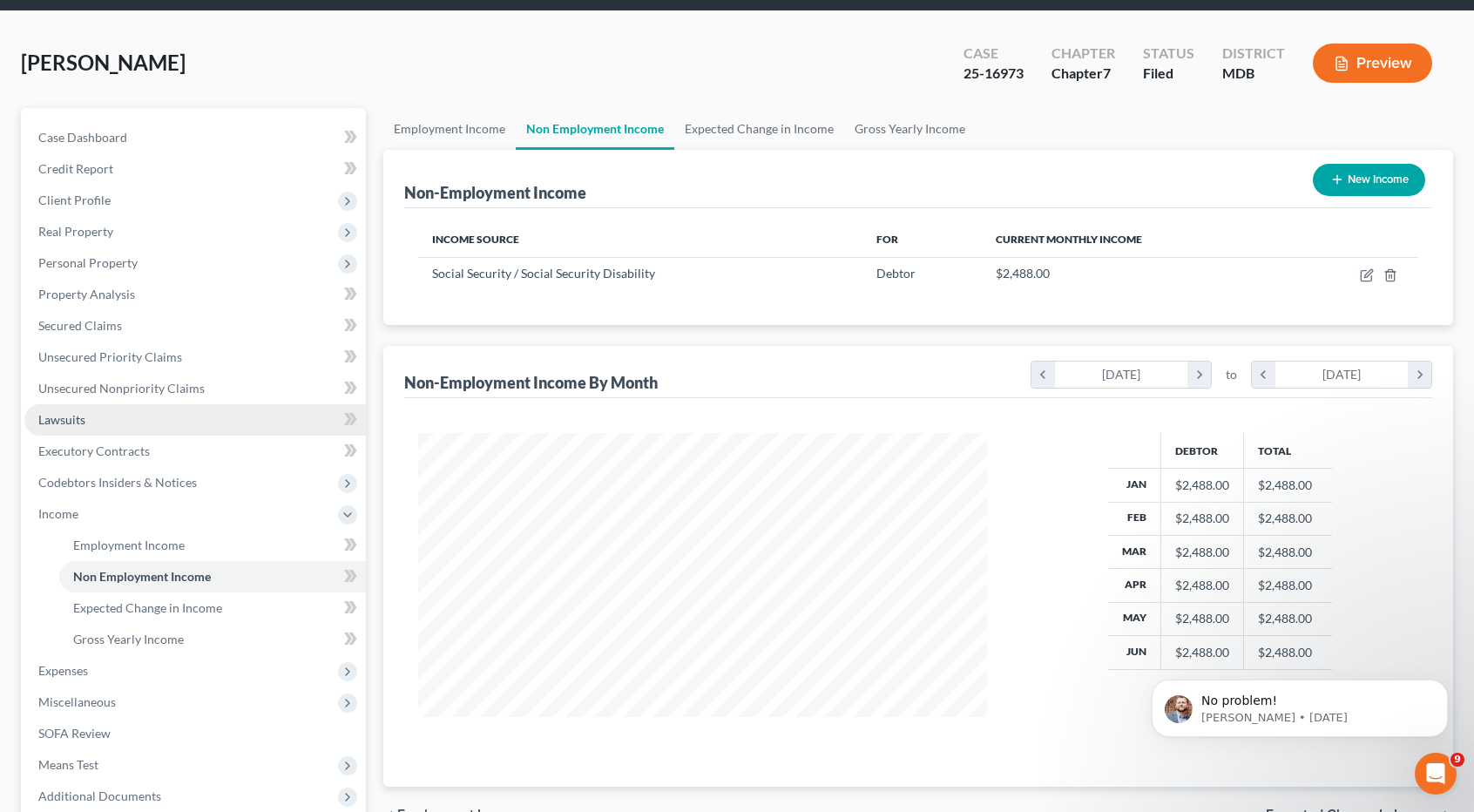
scroll to position [87, 0]
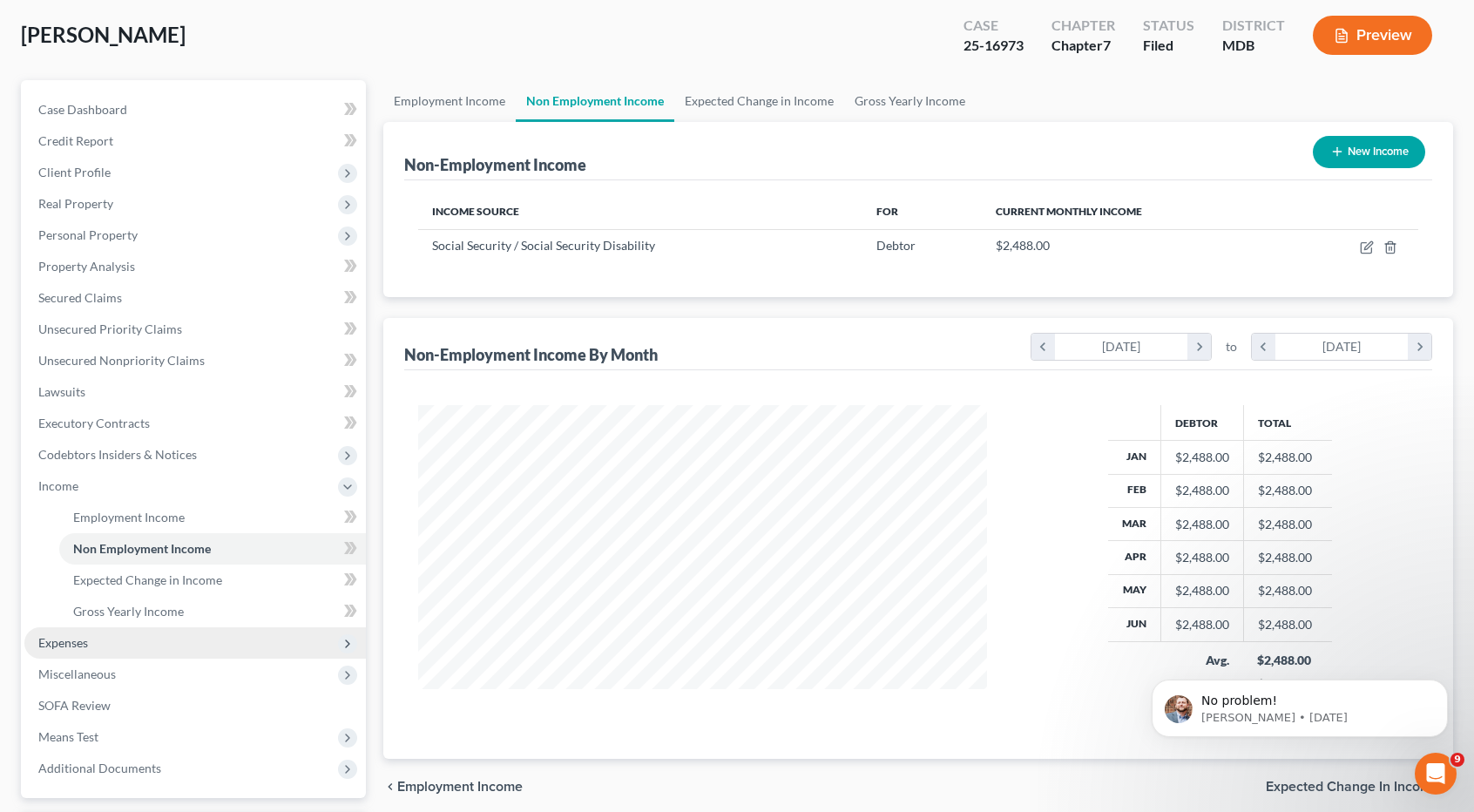
click at [136, 643] on span "Expenses" at bounding box center [195, 643] width 342 height 31
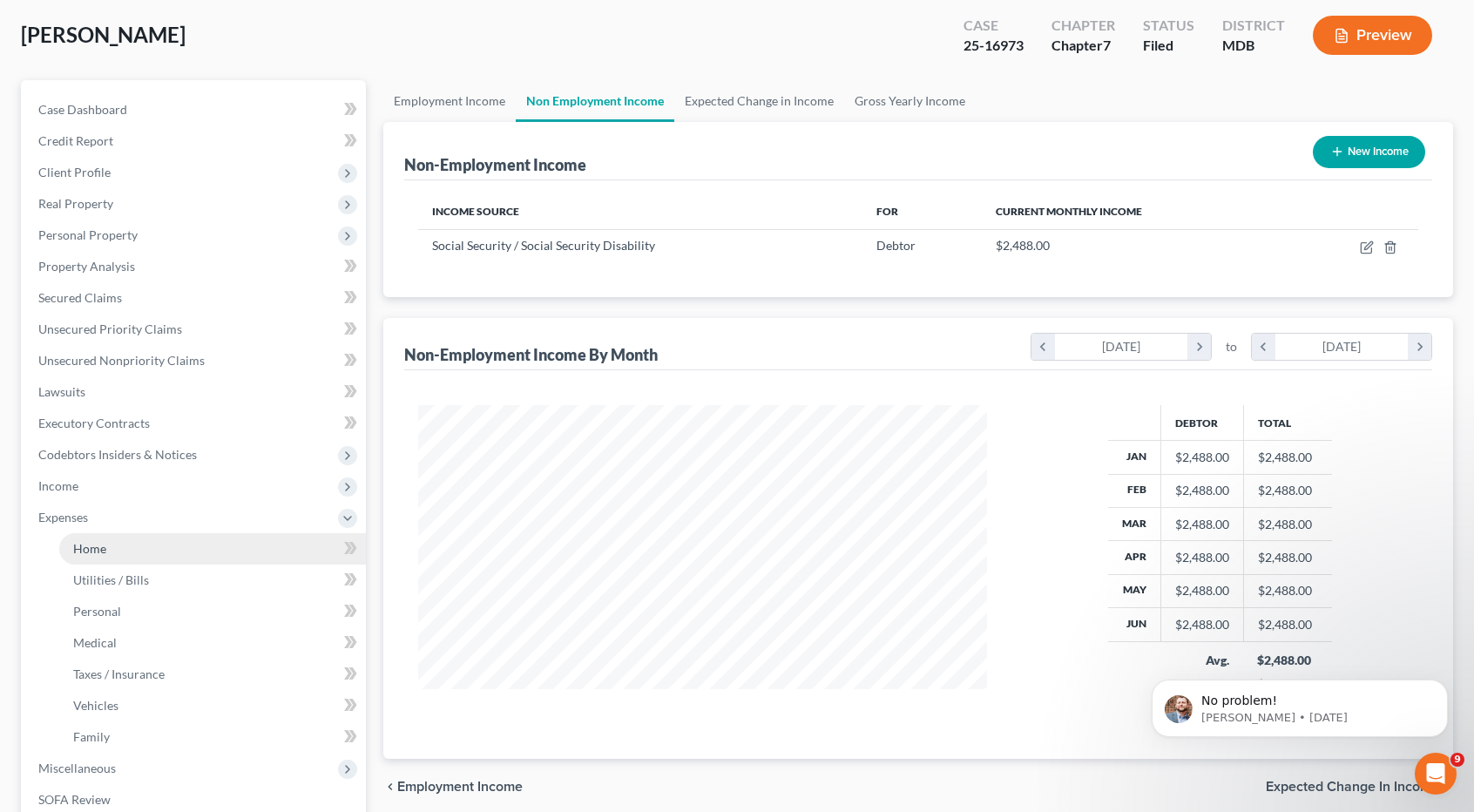
click at [163, 554] on link "Home" at bounding box center [213, 549] width 307 height 31
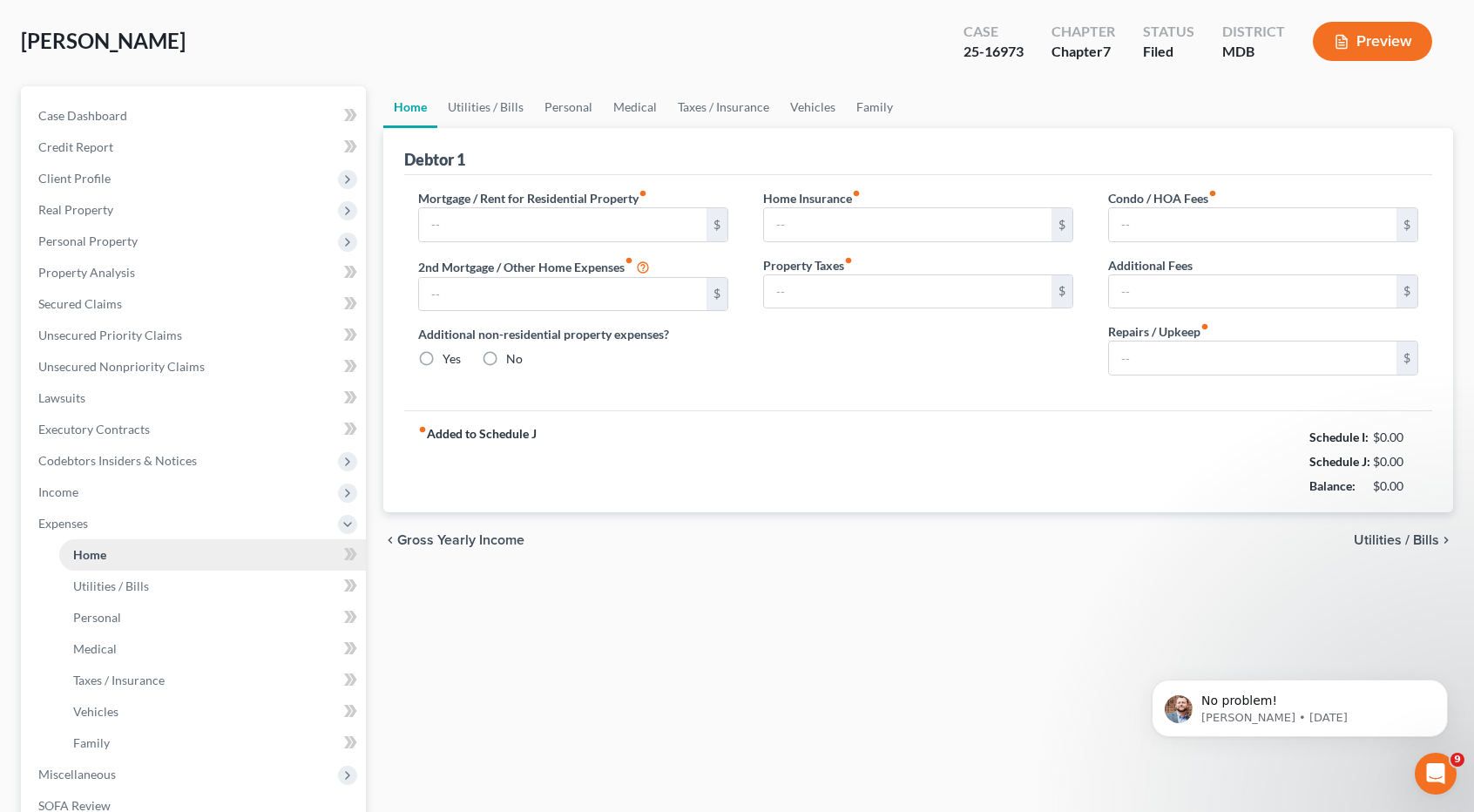
type input "599.00"
type input "0.00"
radio input "true"
type input "0.00"
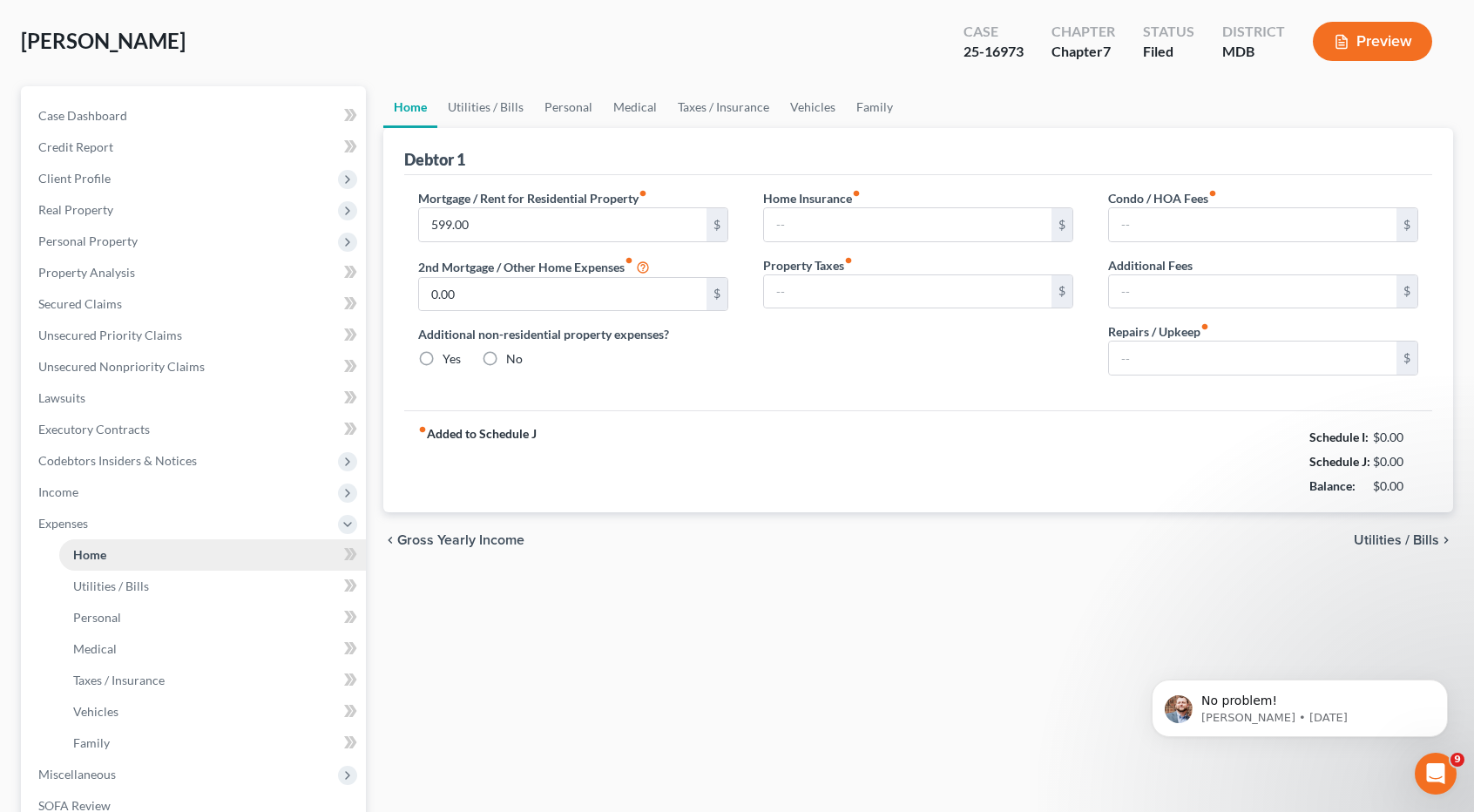
type input "0.00"
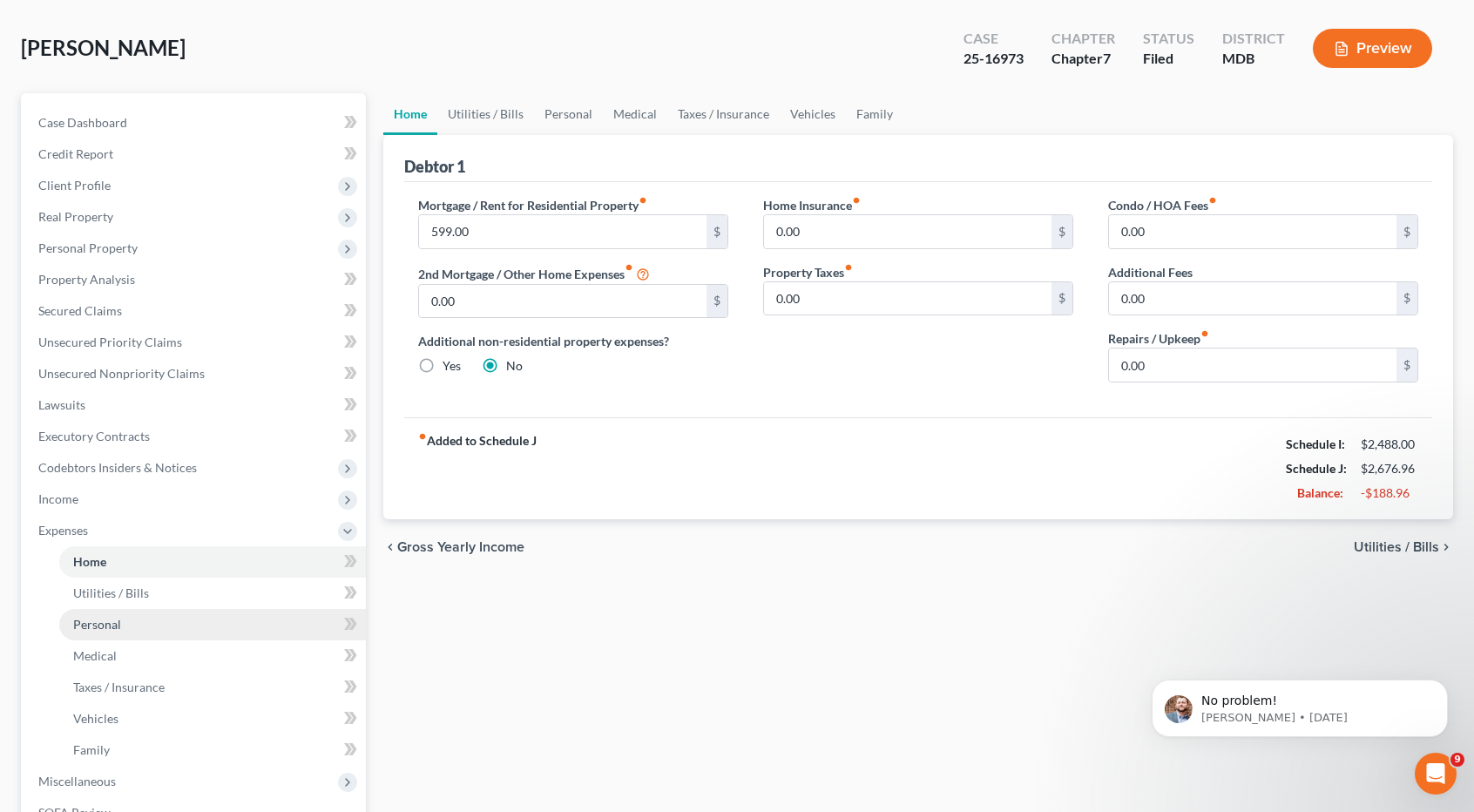
scroll to position [262, 0]
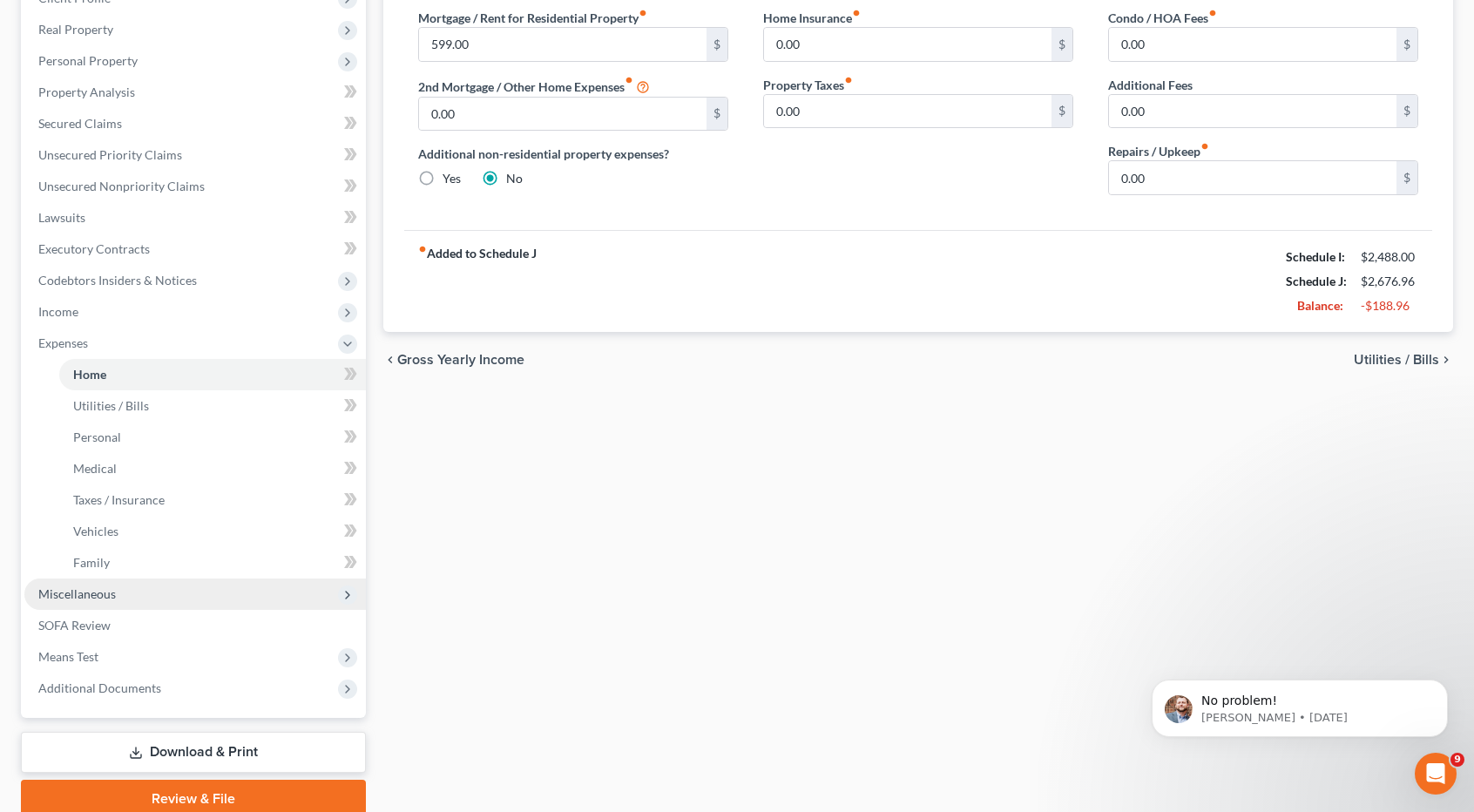
click at [130, 591] on span "Miscellaneous" at bounding box center [195, 594] width 342 height 31
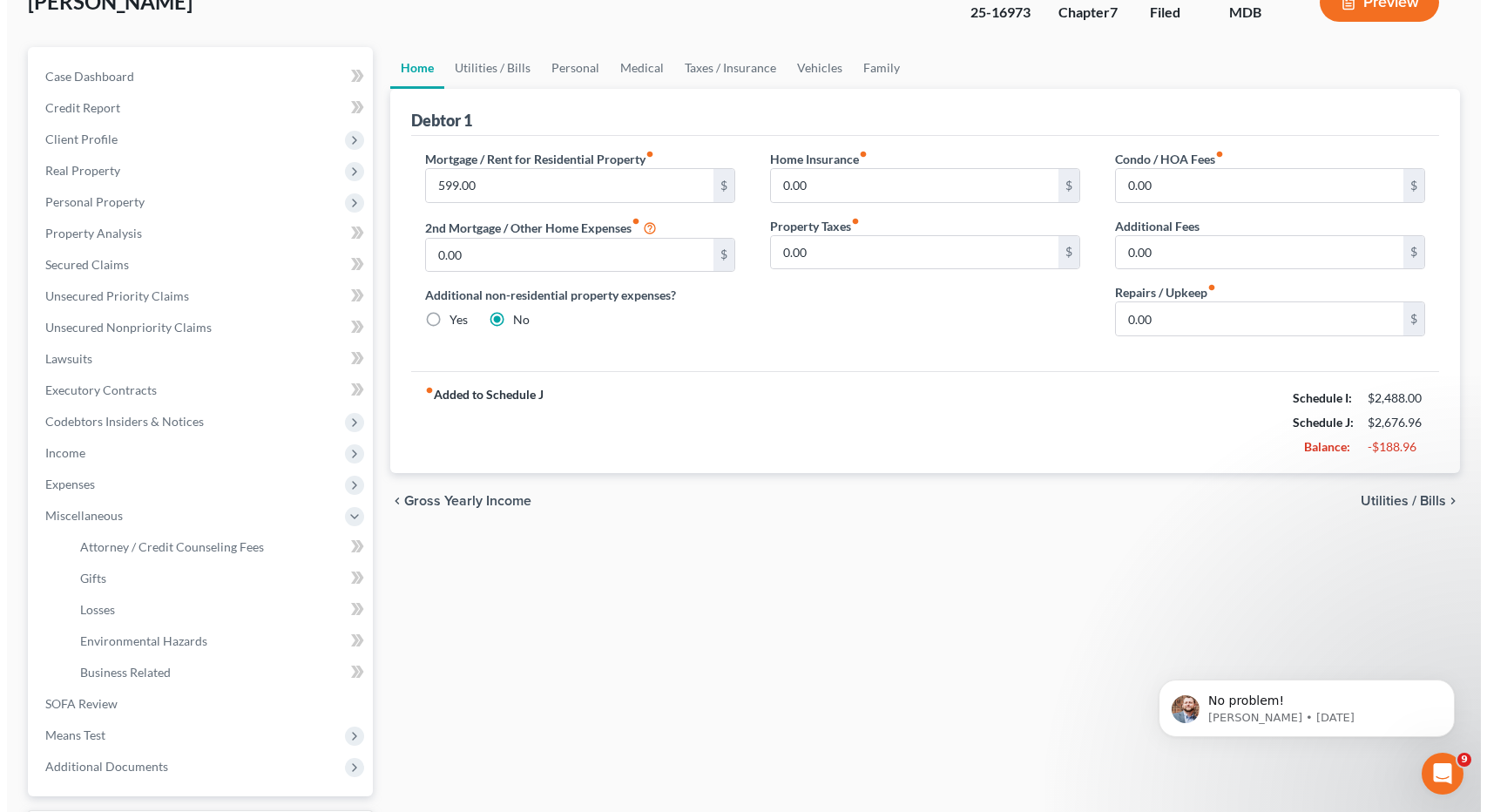
scroll to position [0, 0]
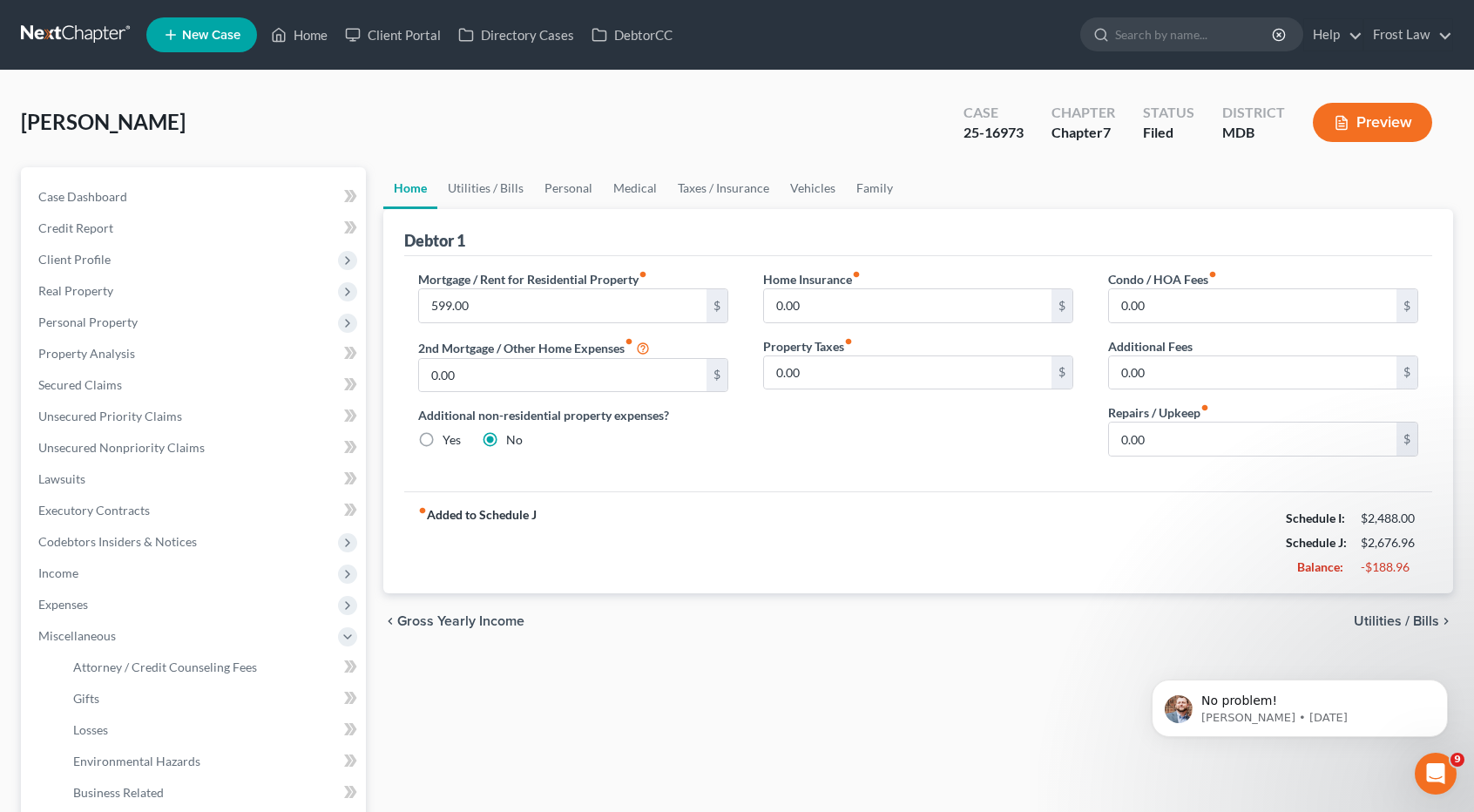
click at [1361, 117] on button "Preview" at bounding box center [1372, 122] width 119 height 39
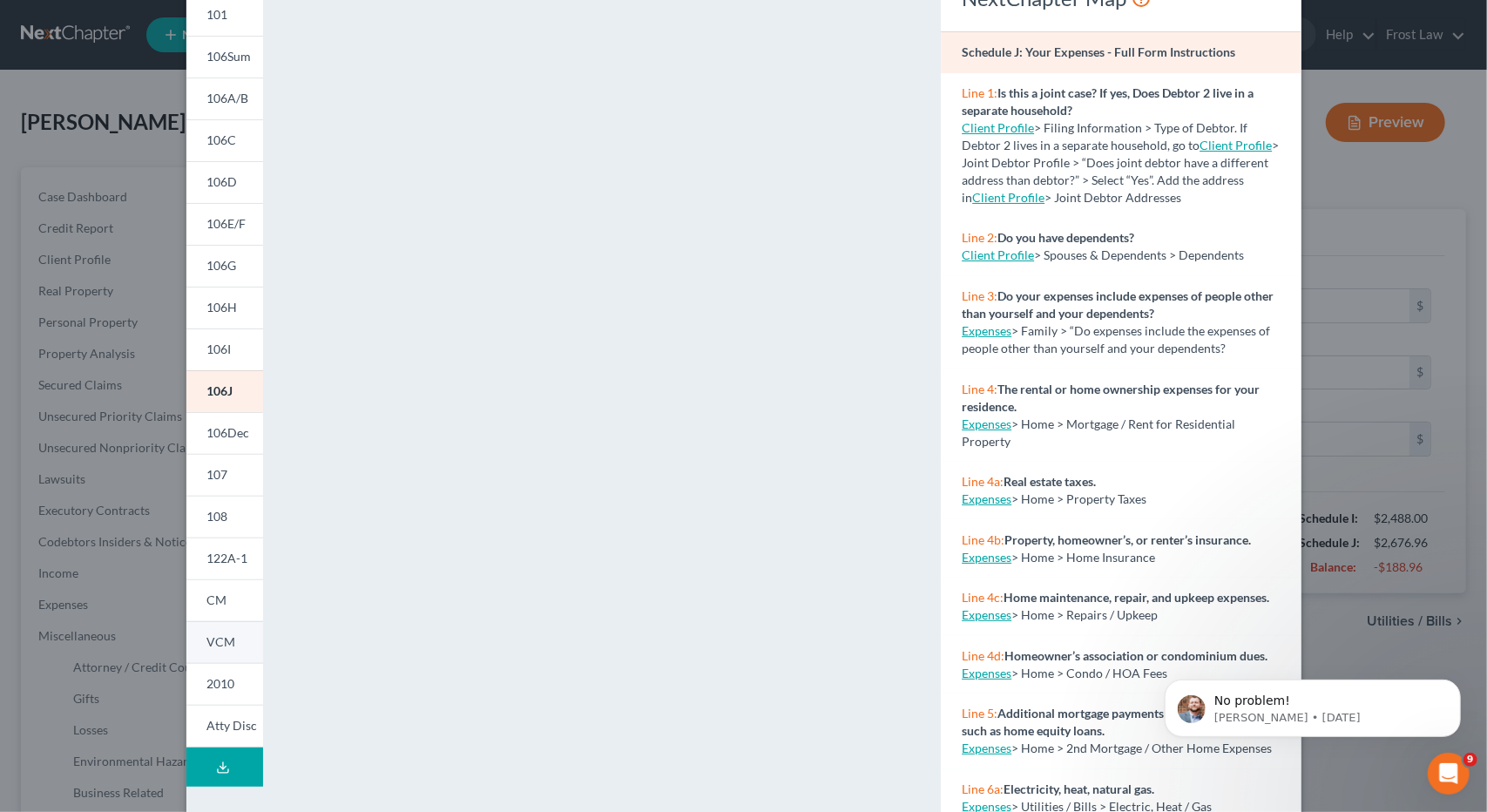
scroll to position [171, 0]
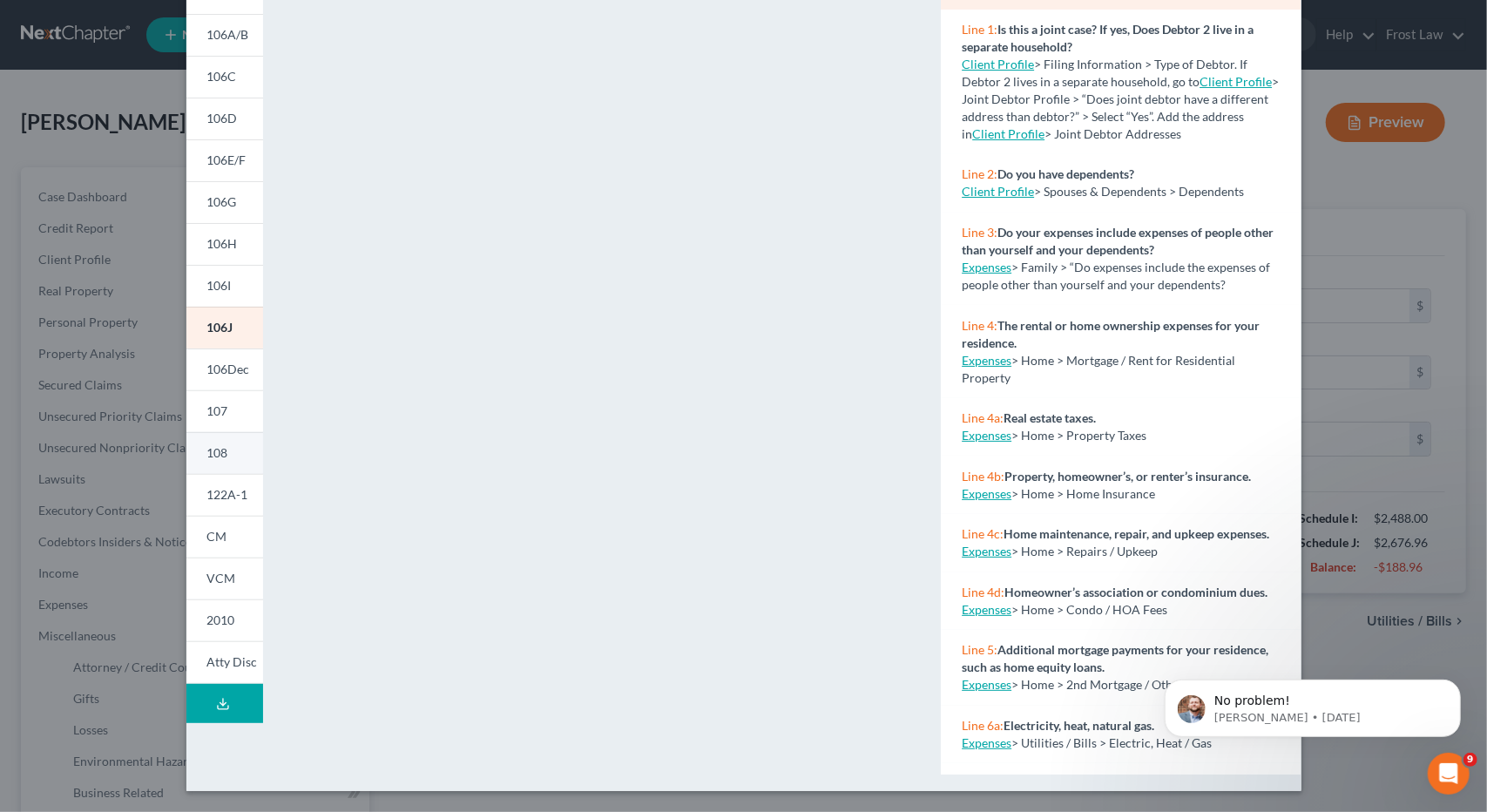
click at [229, 441] on link "108" at bounding box center [225, 453] width 77 height 42
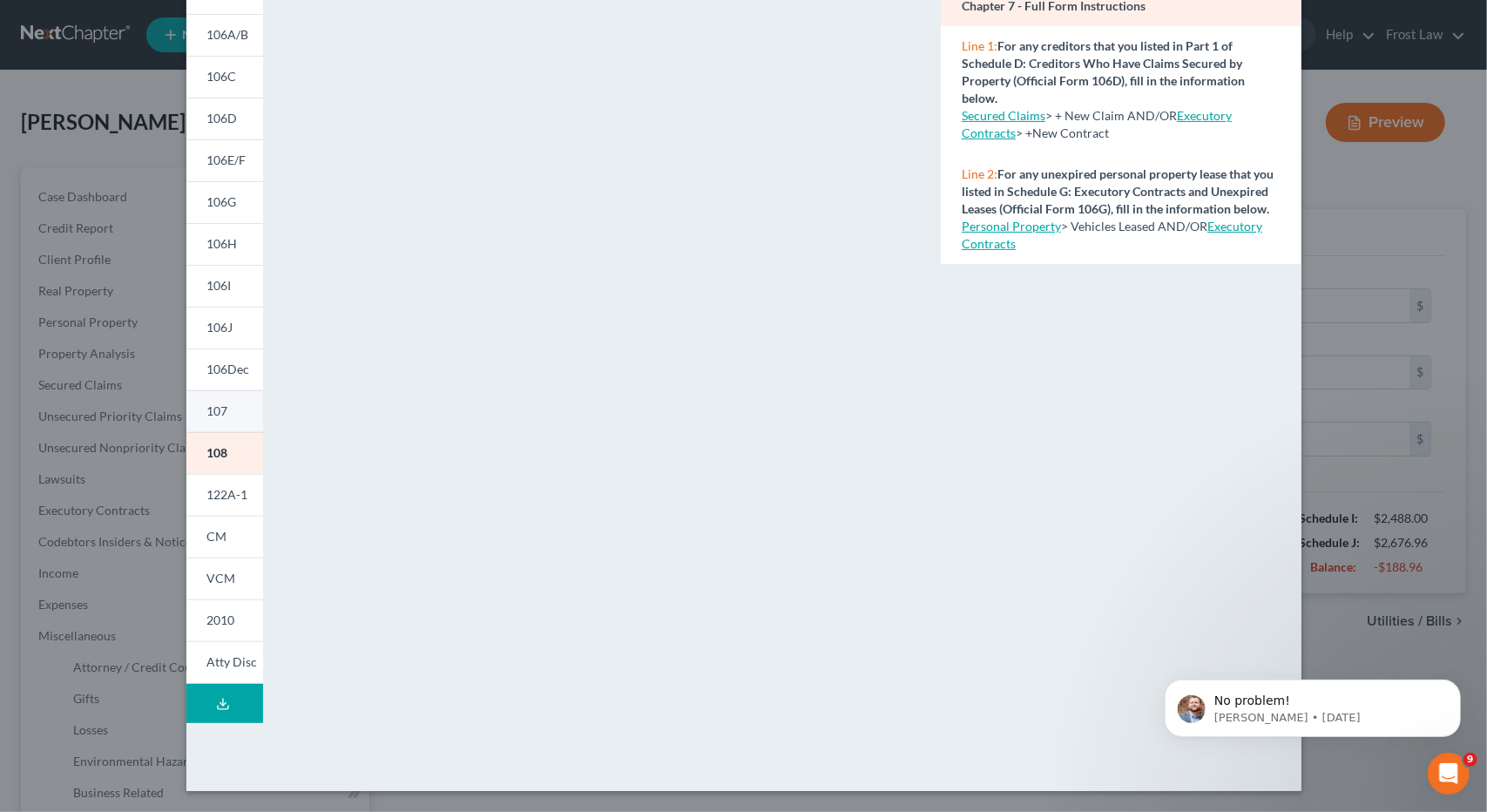
click at [229, 407] on link "107" at bounding box center [225, 412] width 77 height 42
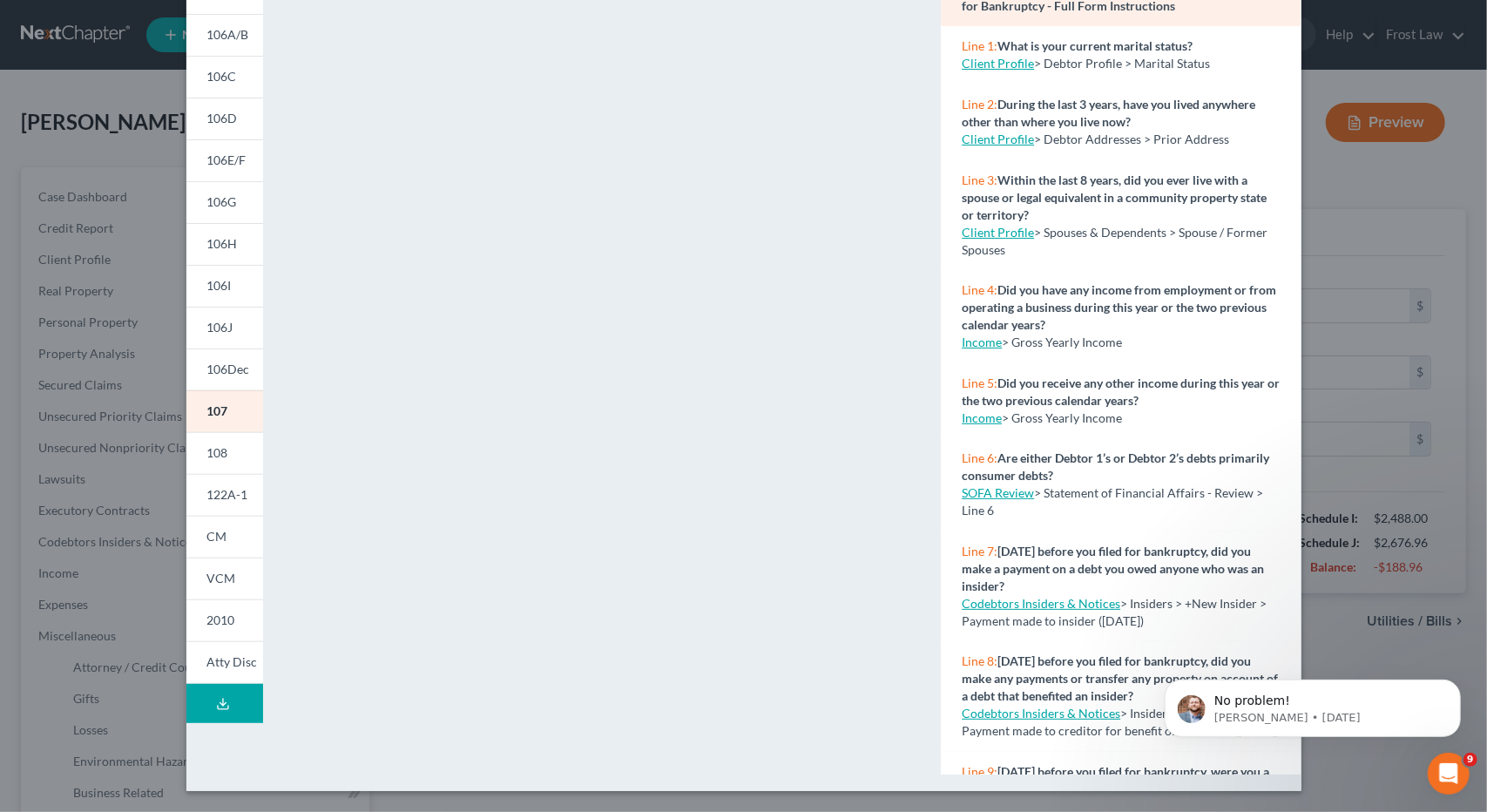
click at [1343, 244] on div "Petition Preview Your Statement of Financial Affairs for Individuals Filing for…" at bounding box center [743, 406] width 1487 height 812
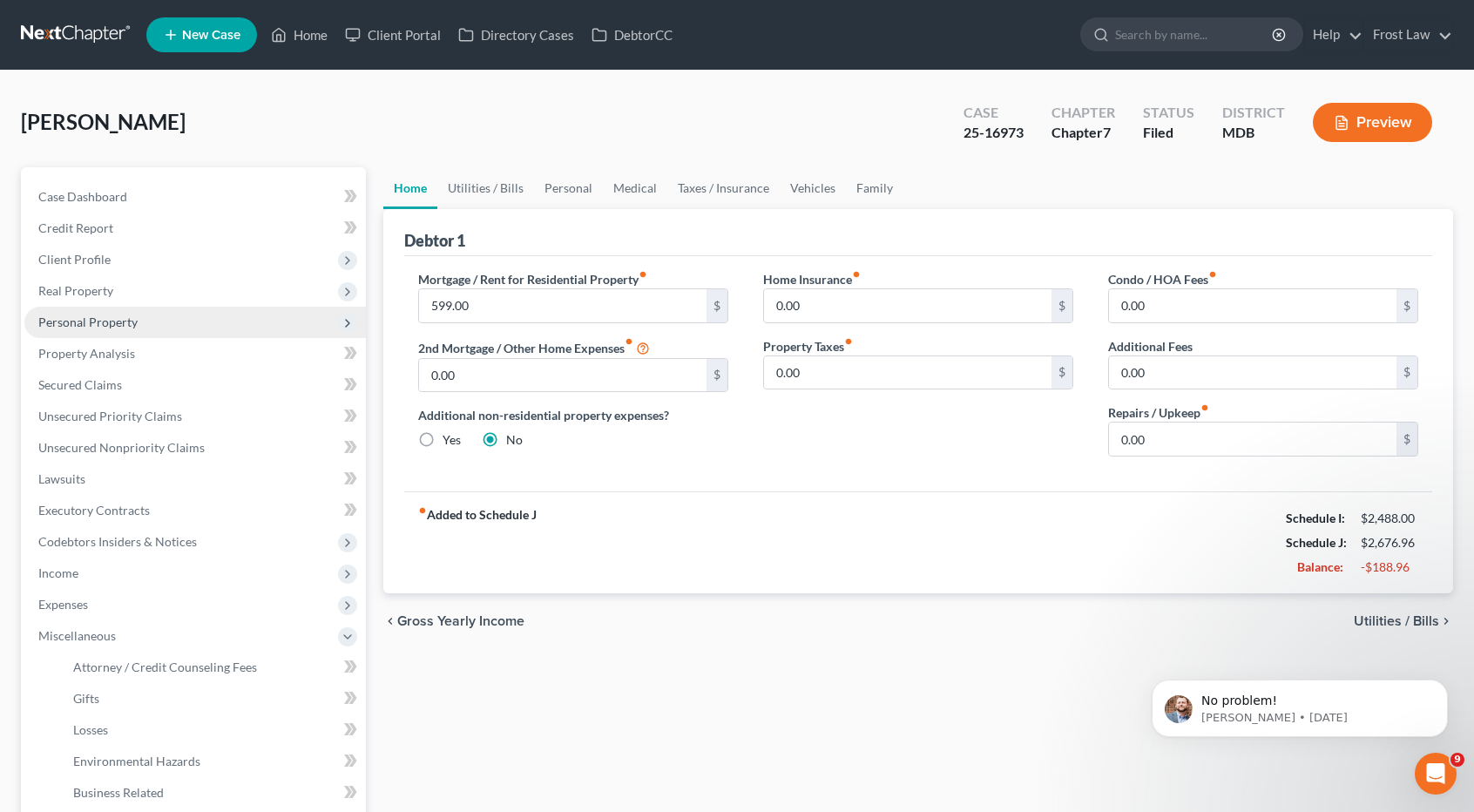
click at [105, 317] on span "Personal Property" at bounding box center [88, 322] width 99 height 15
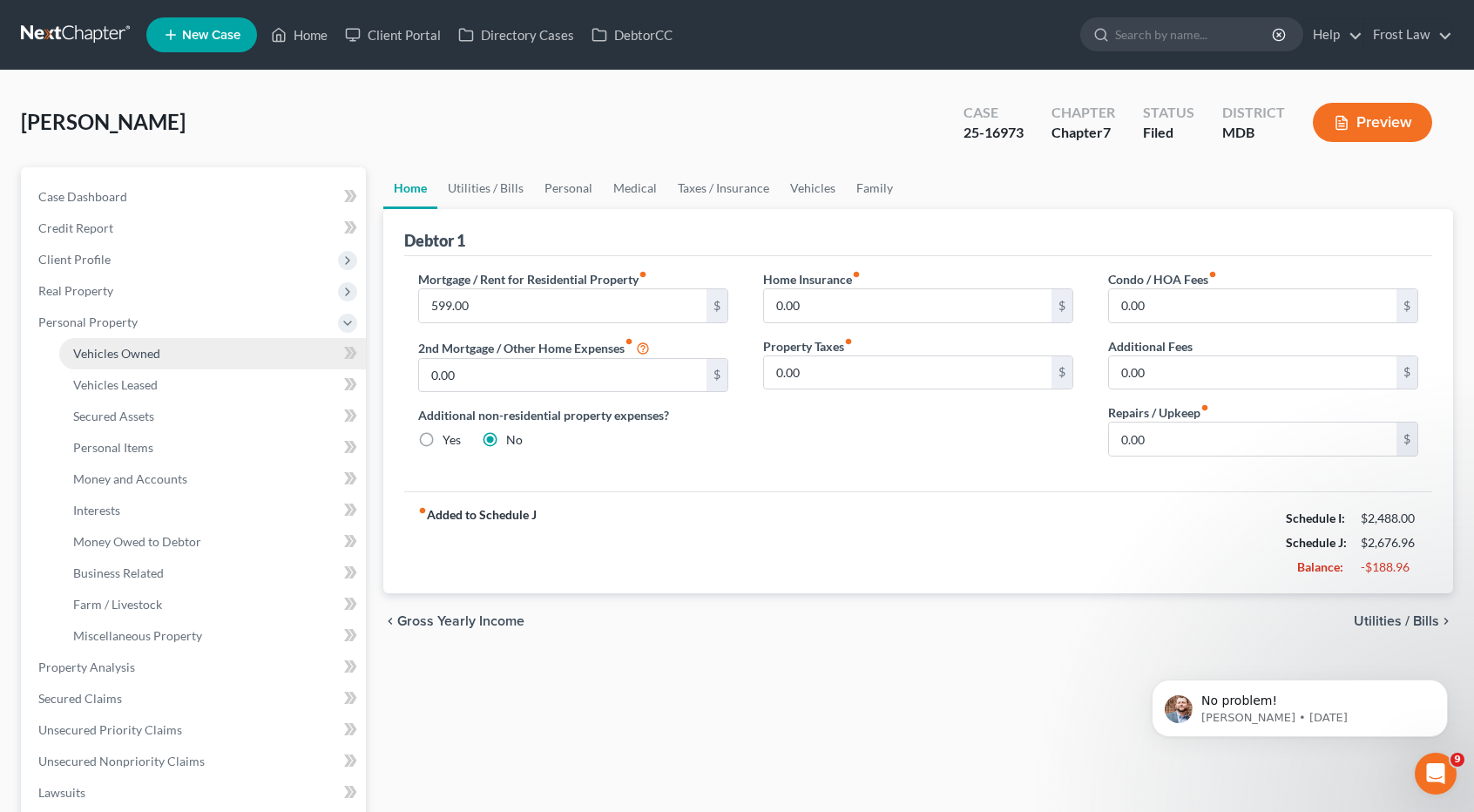
click at [142, 358] on span "Vehicles Owned" at bounding box center [117, 353] width 87 height 15
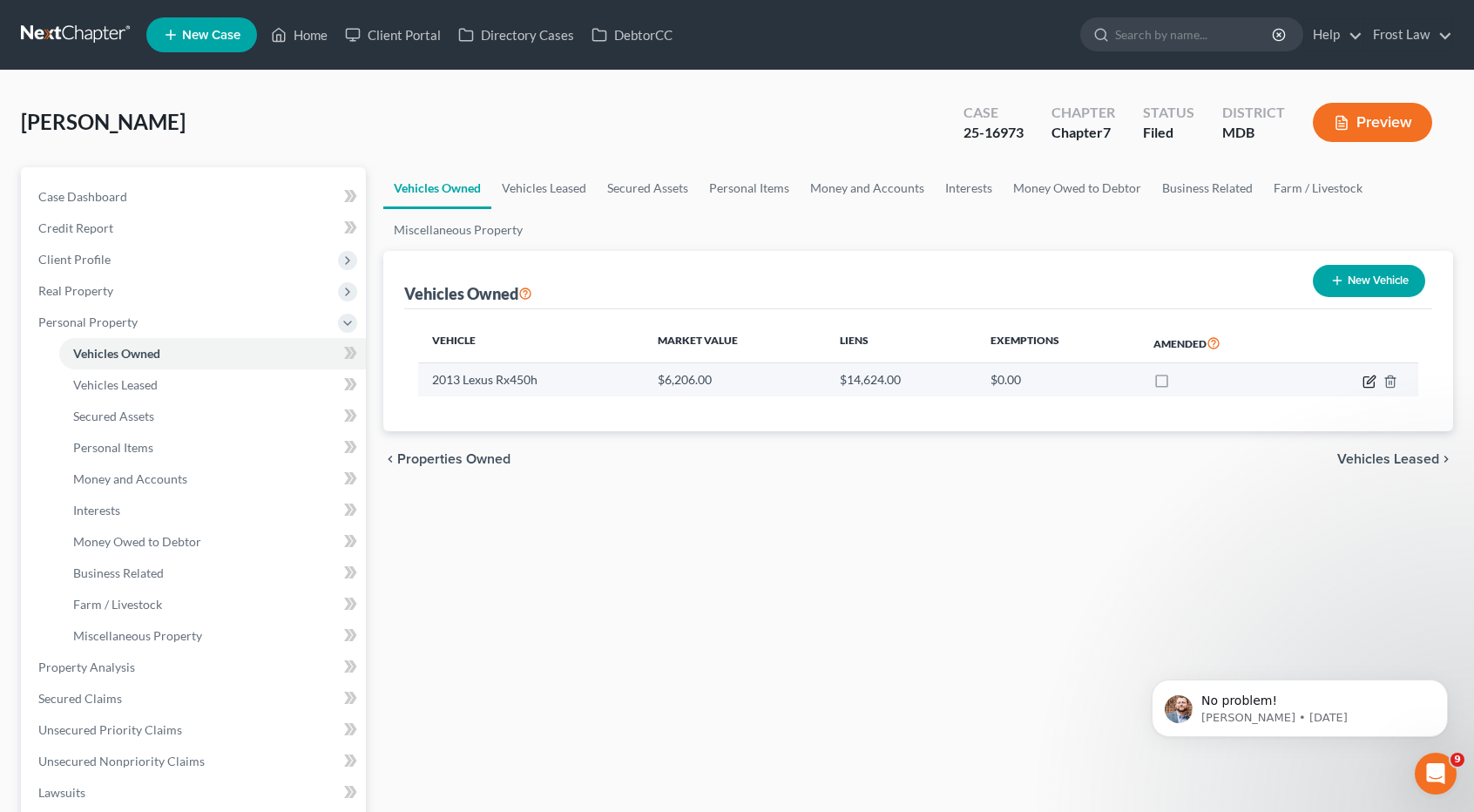
click at [1369, 379] on icon "button" at bounding box center [1369, 382] width 14 height 14
select select "0"
select select "13"
select select "4"
select select "0"
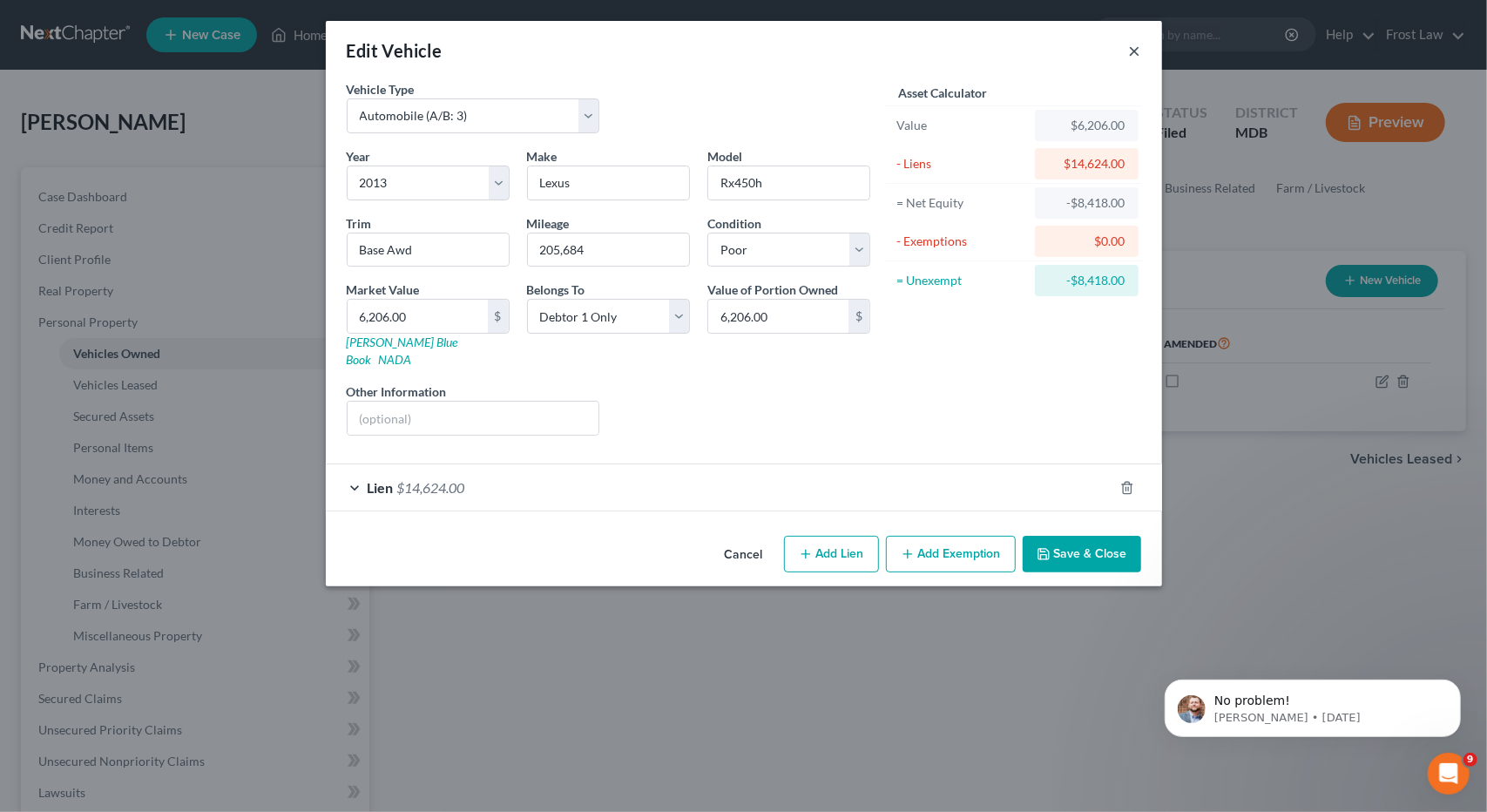
click at [1133, 55] on button "×" at bounding box center [1136, 51] width 12 height 21
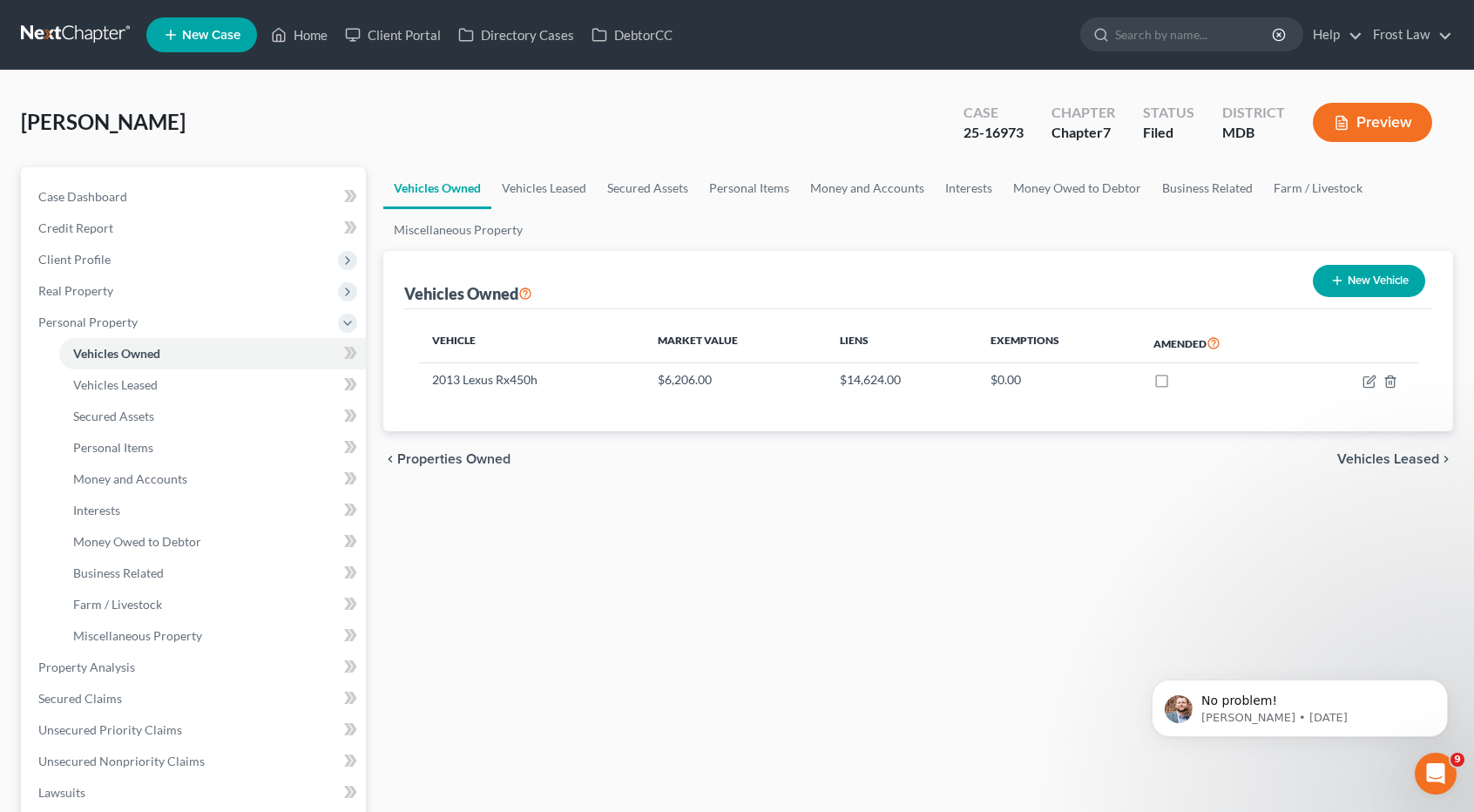
click at [106, 34] on link at bounding box center [77, 35] width 112 height 31
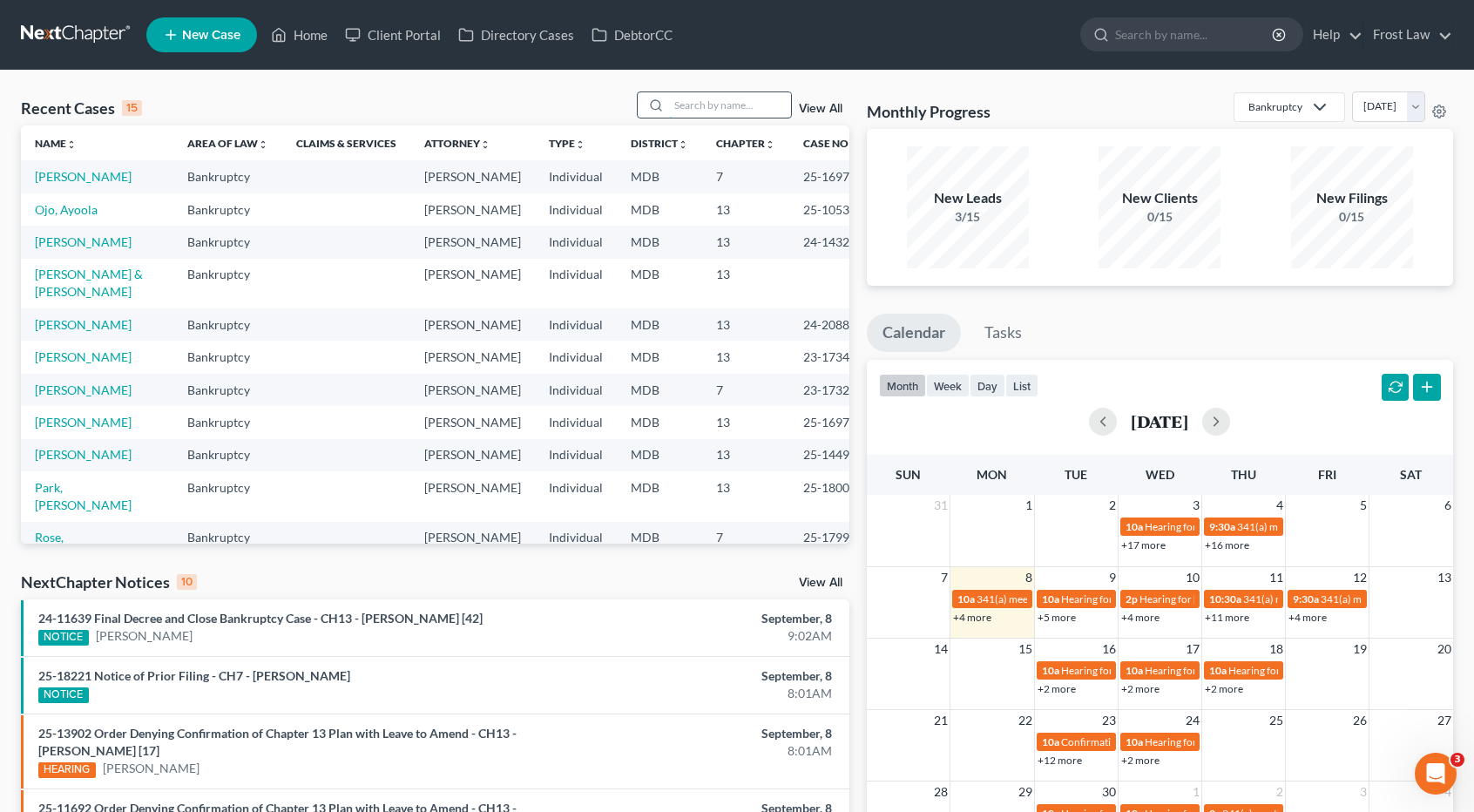
click at [713, 102] on input "search" at bounding box center [730, 105] width 122 height 25
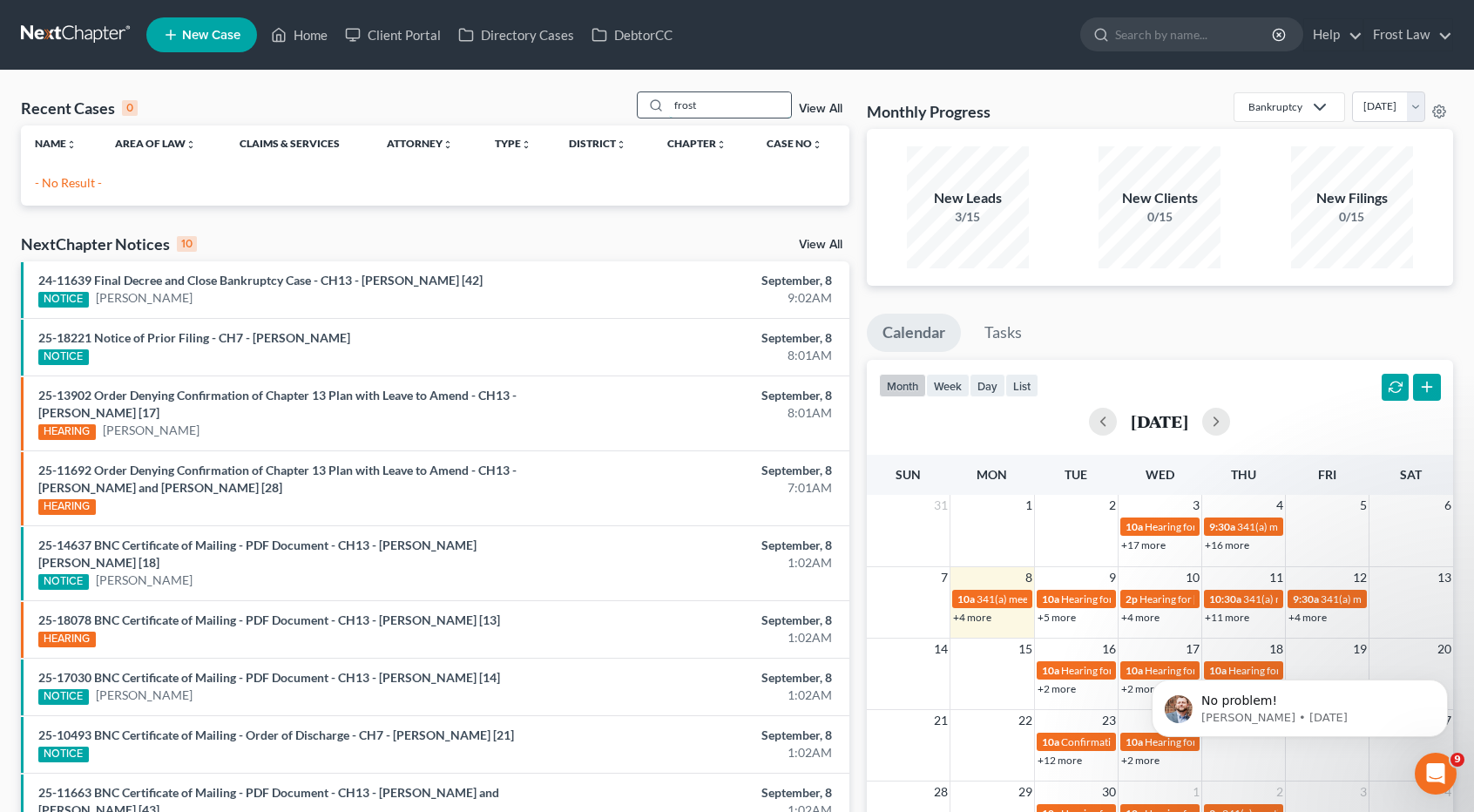
type input "frost"
click at [1180, 32] on input "search" at bounding box center [1195, 34] width 160 height 32
type input "frost"
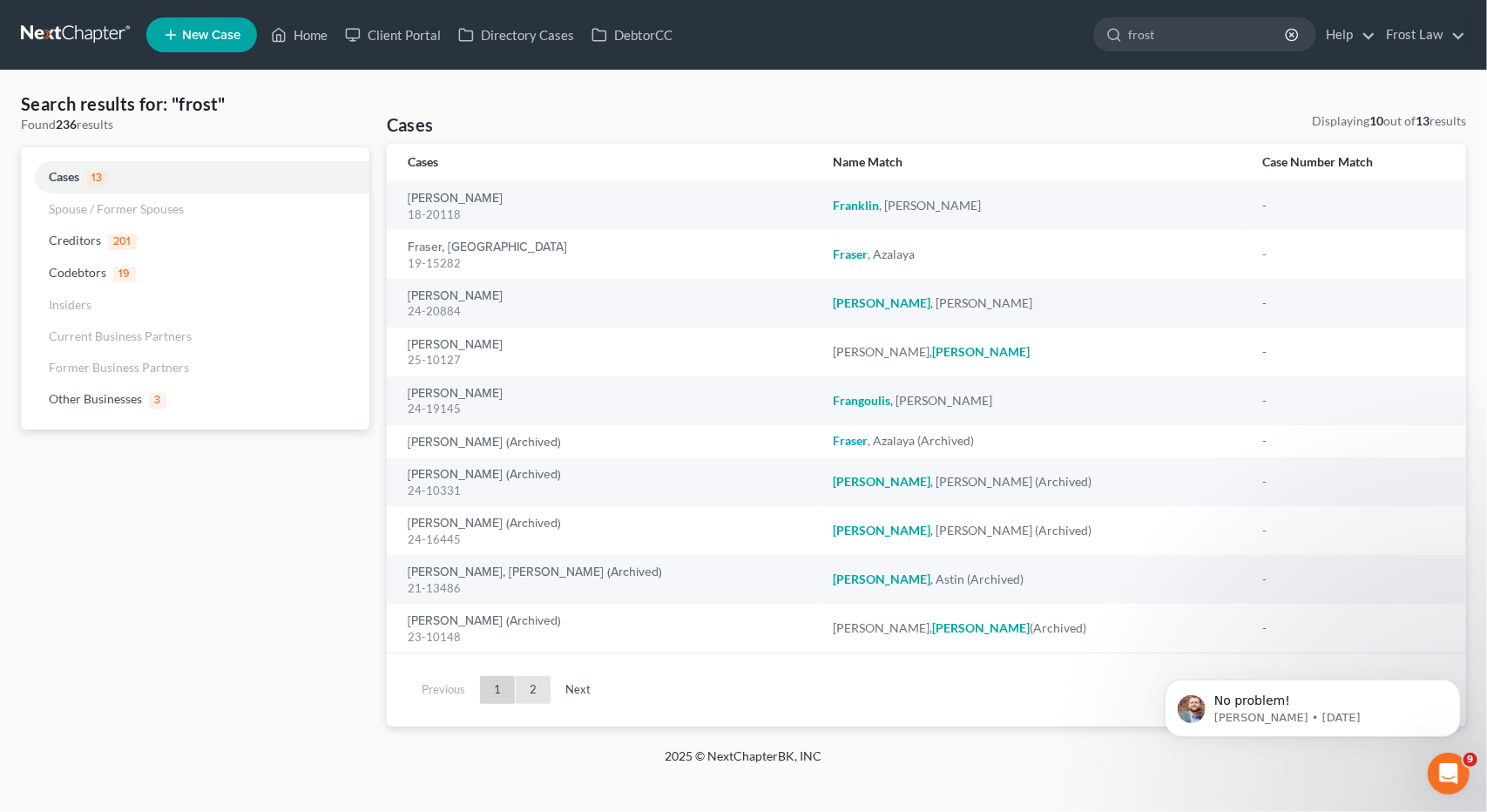
click at [539, 686] on link "2" at bounding box center [533, 690] width 35 height 28
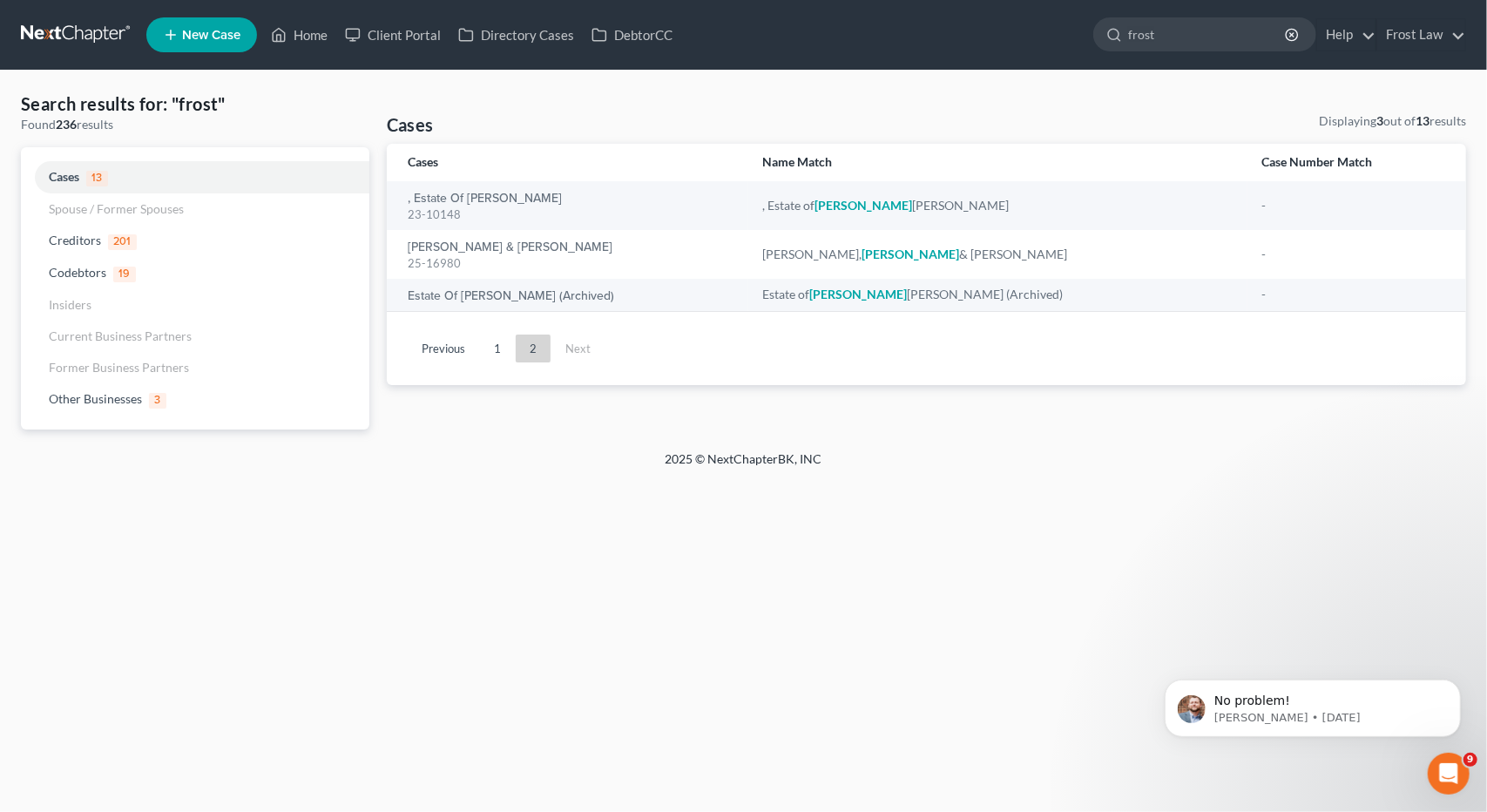
click at [59, 24] on link at bounding box center [77, 35] width 112 height 31
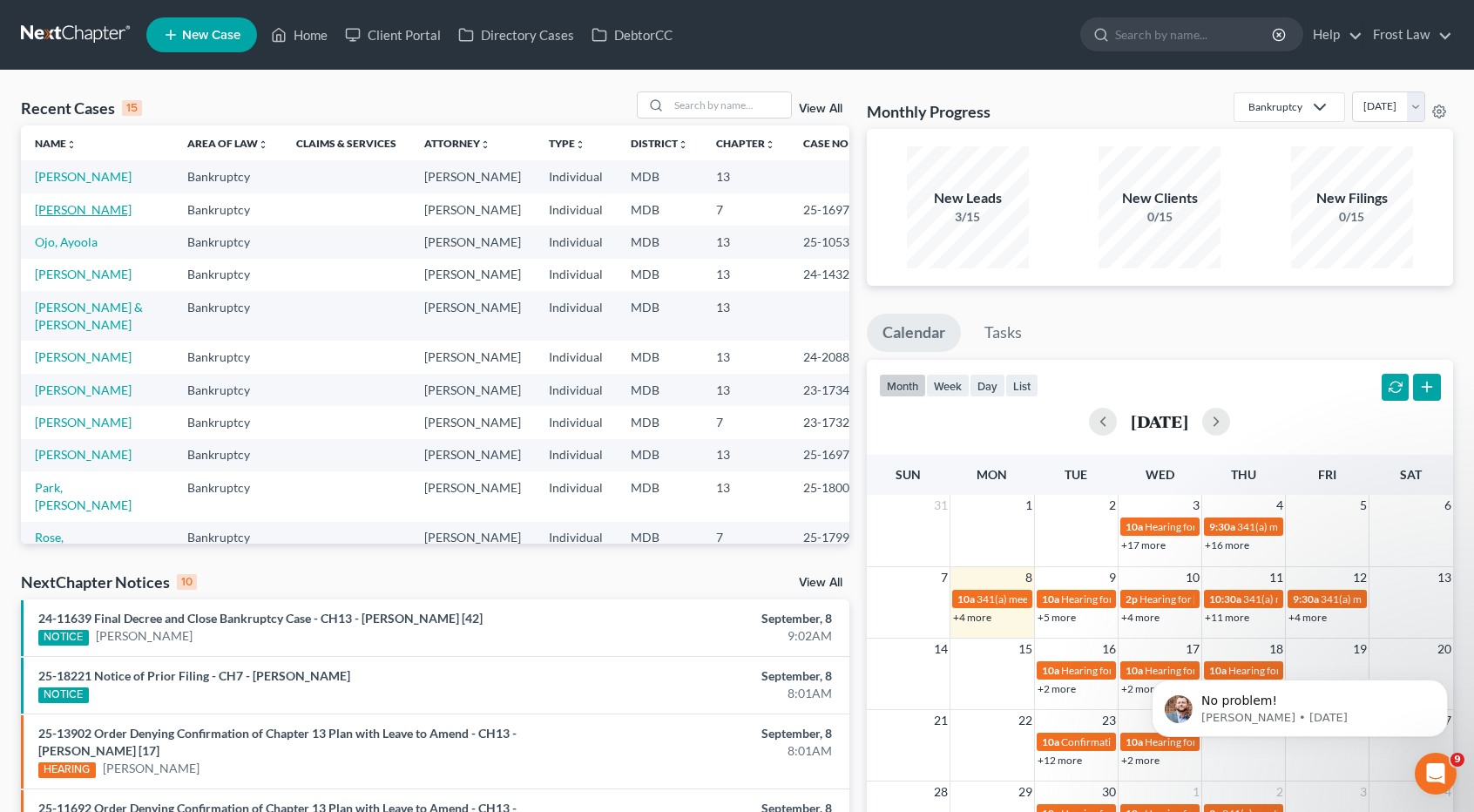
click at [89, 210] on link "[PERSON_NAME]" at bounding box center [83, 209] width 97 height 15
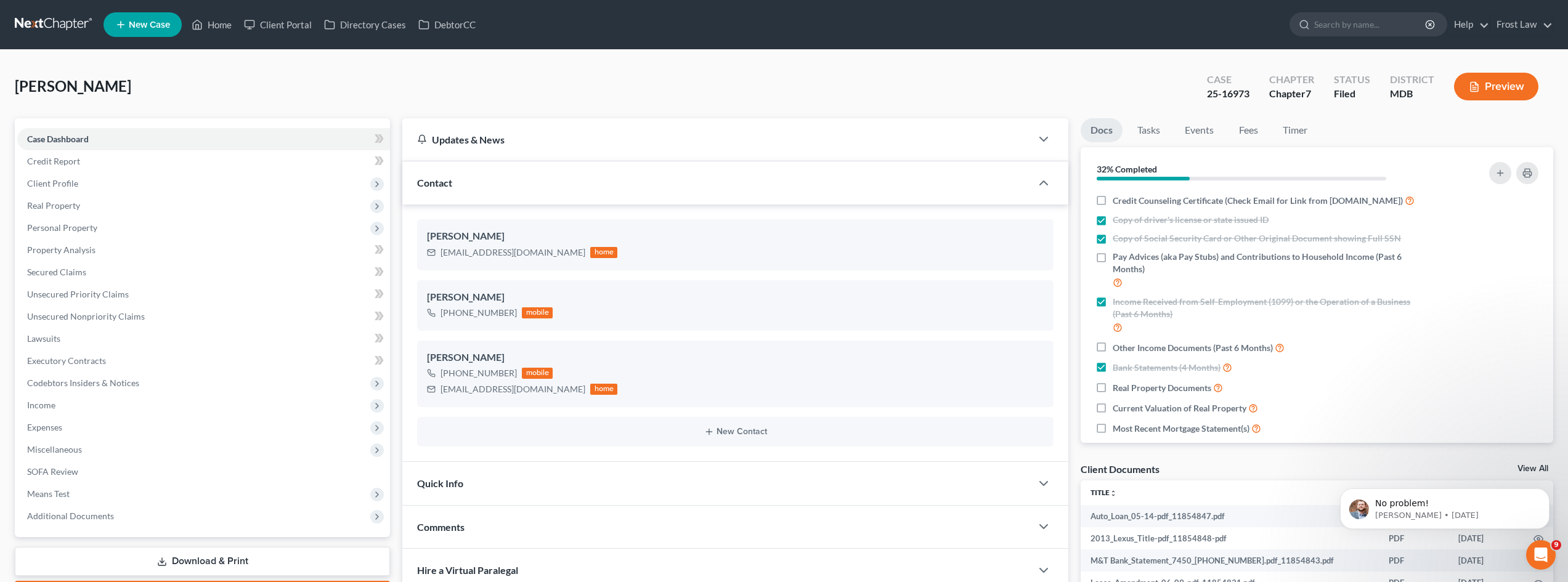
click at [67, 20] on link at bounding box center [54, 25] width 79 height 22
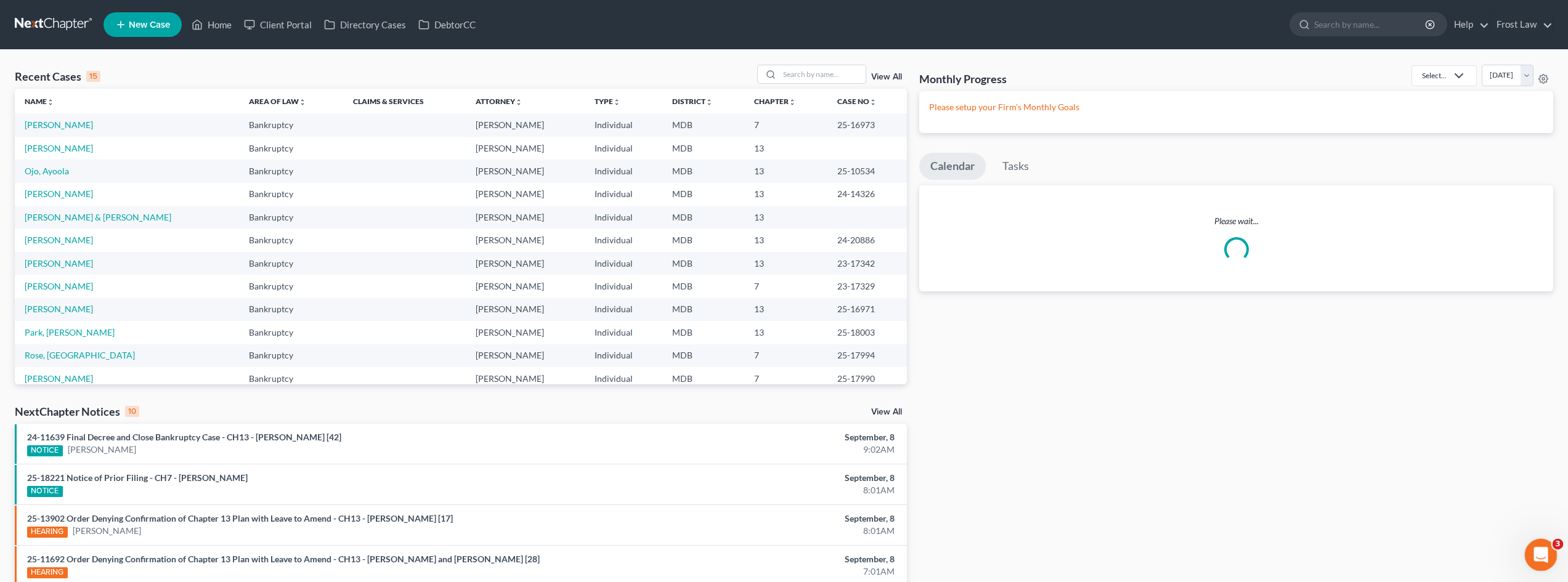
click at [1546, 555] on div "Open Intercom Messenger" at bounding box center [1539, 553] width 41 height 41
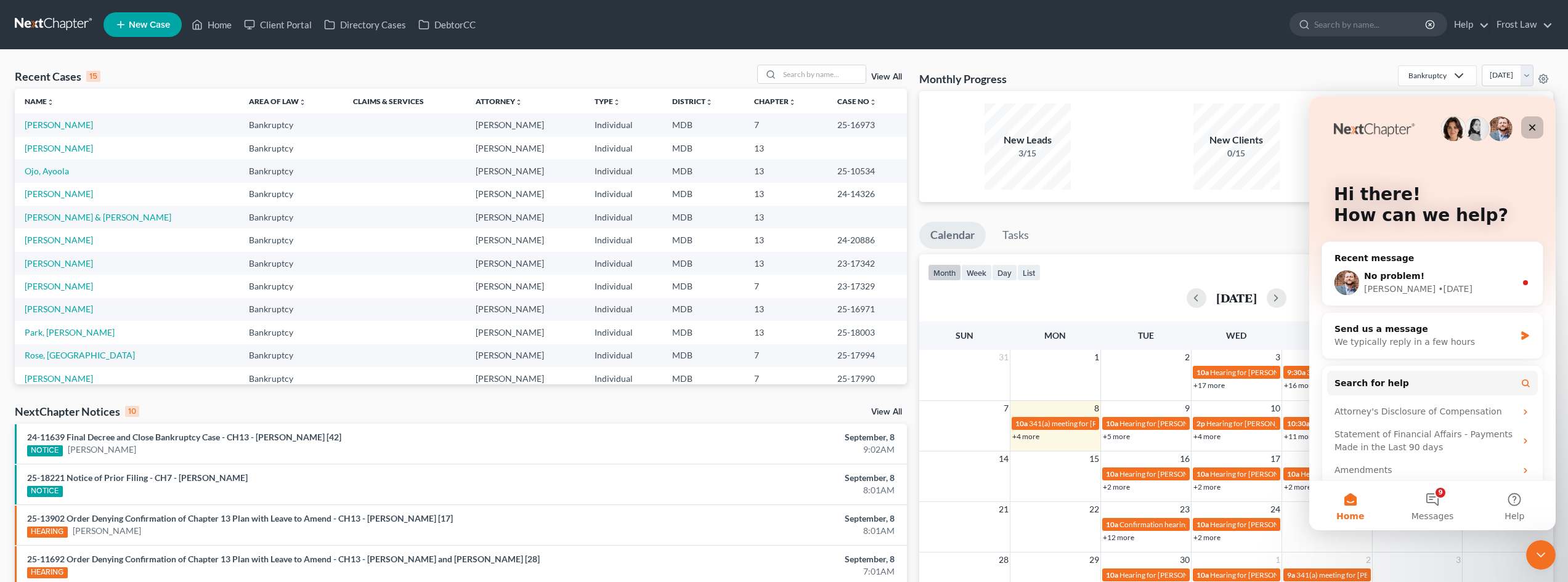
click at [1532, 129] on icon "Close" at bounding box center [1532, 128] width 10 height 10
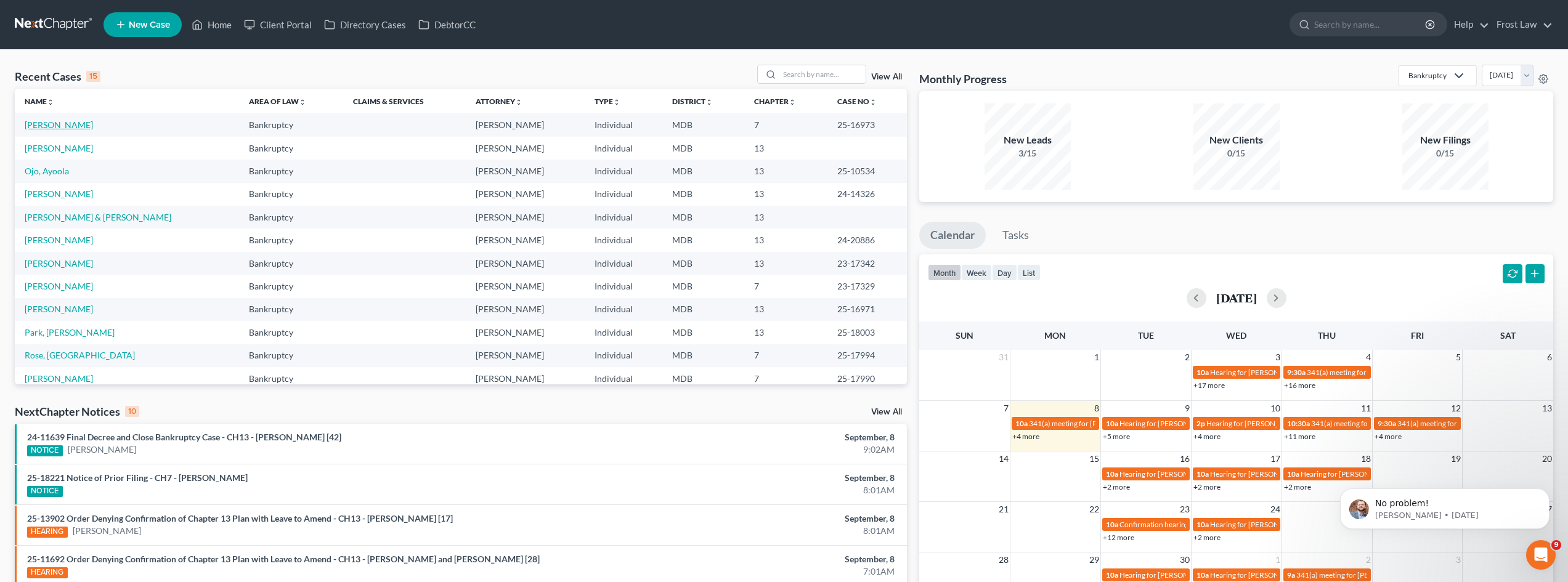
click at [64, 121] on link "[PERSON_NAME]" at bounding box center [59, 125] width 68 height 10
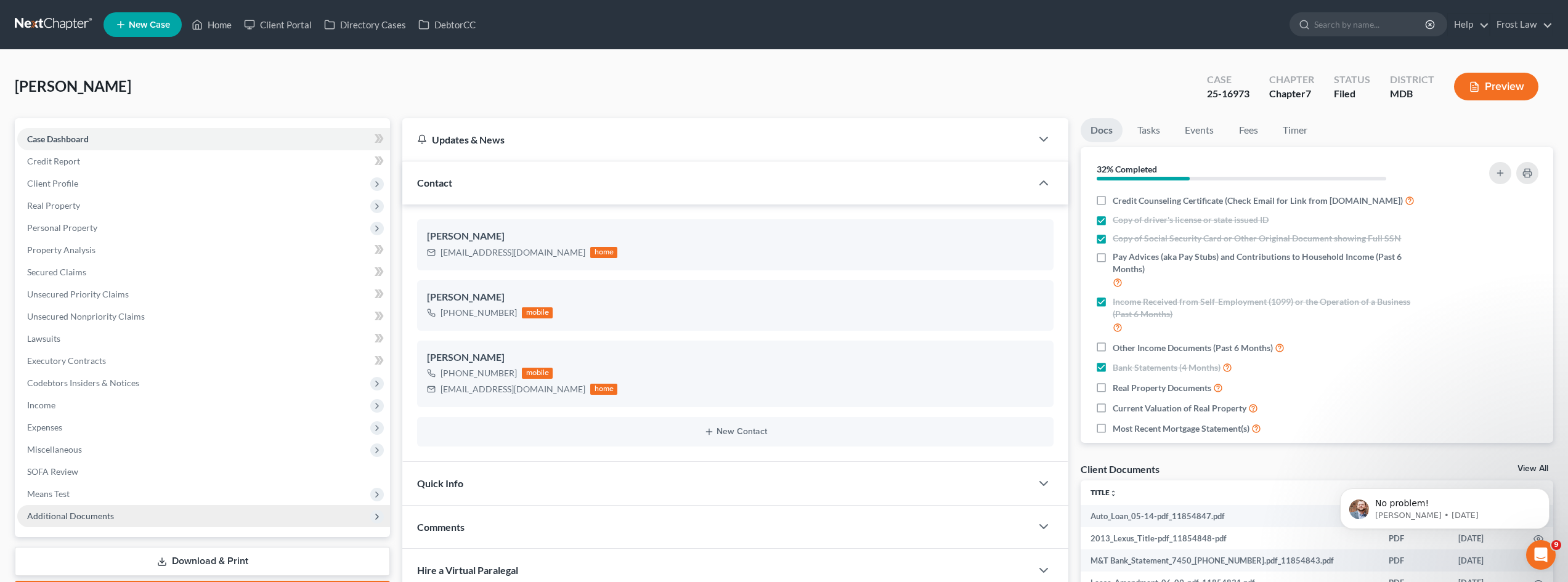
click at [108, 512] on span "Additional Documents" at bounding box center [70, 515] width 87 height 10
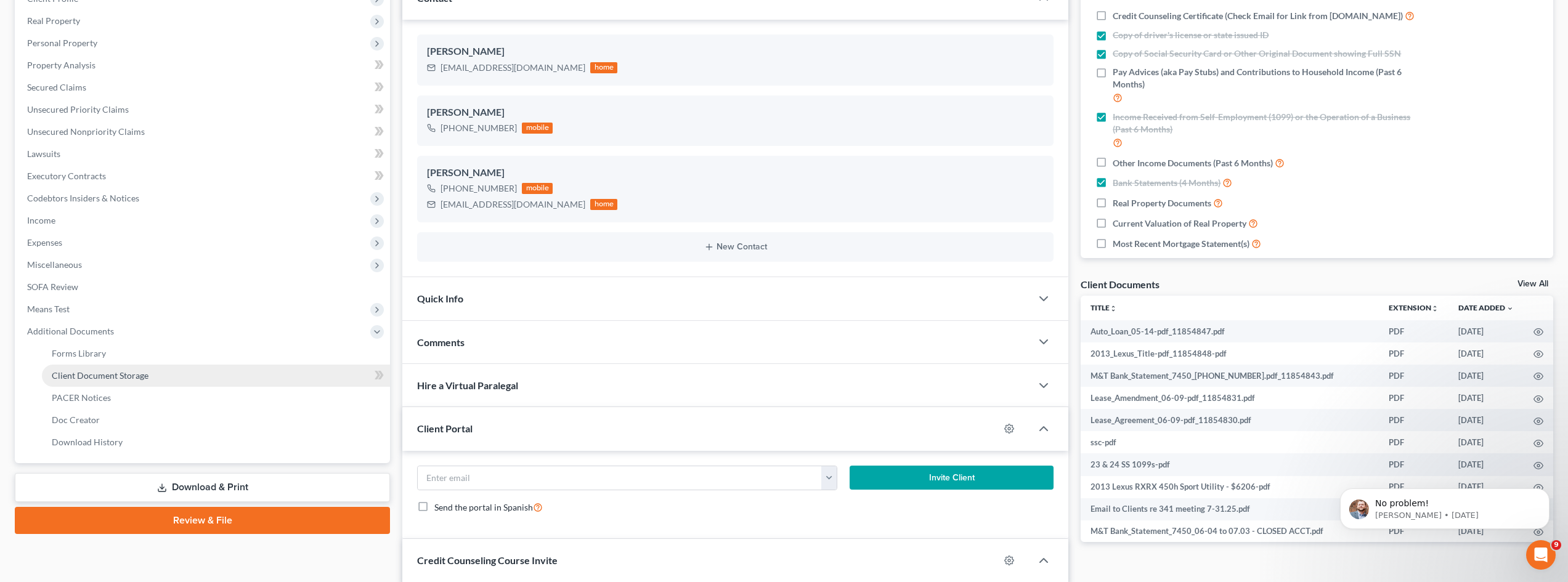
click at [137, 370] on span "Client Document Storage" at bounding box center [100, 375] width 97 height 10
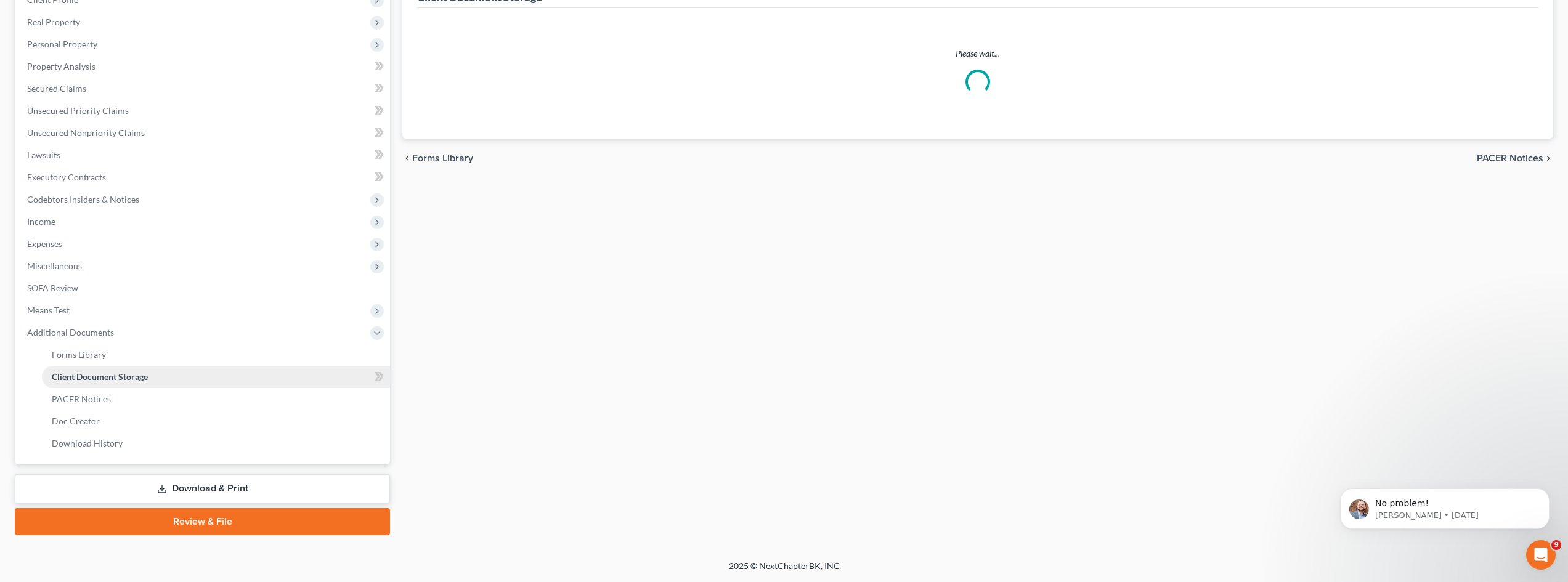
scroll to position [182, 0]
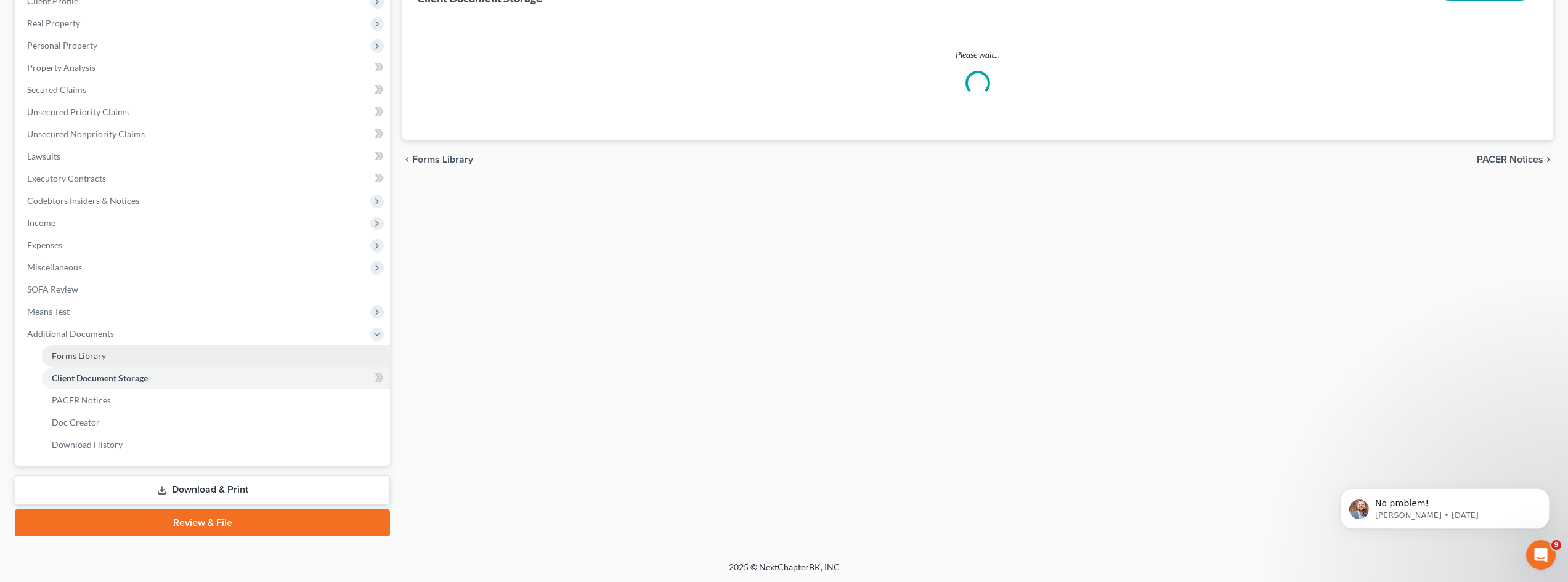
select select "14"
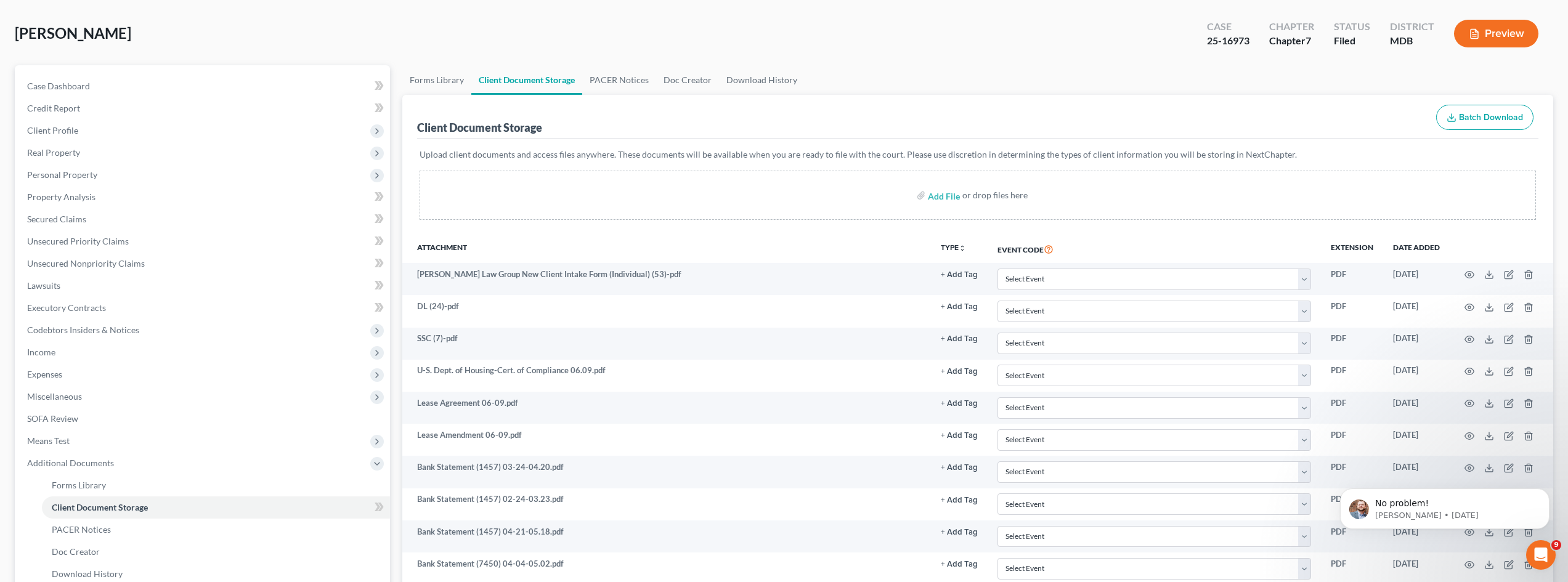
scroll to position [185, 0]
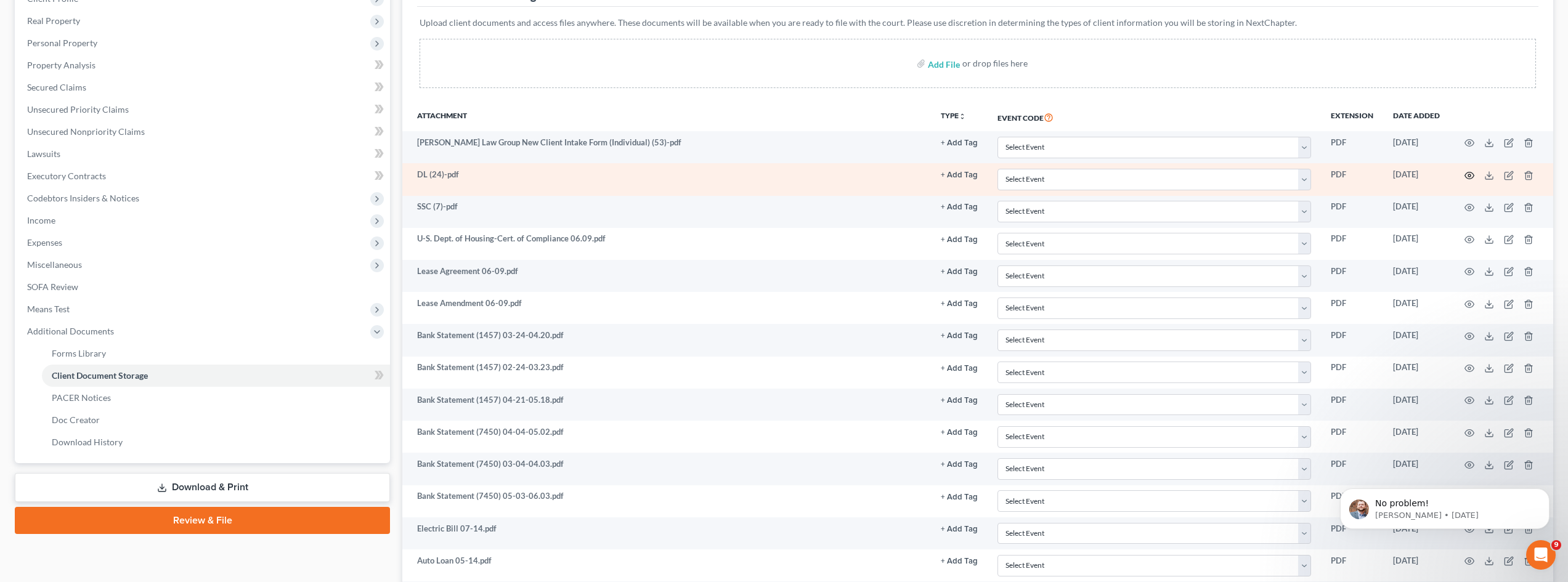
click at [1472, 175] on icon "button" at bounding box center [1470, 176] width 10 height 10
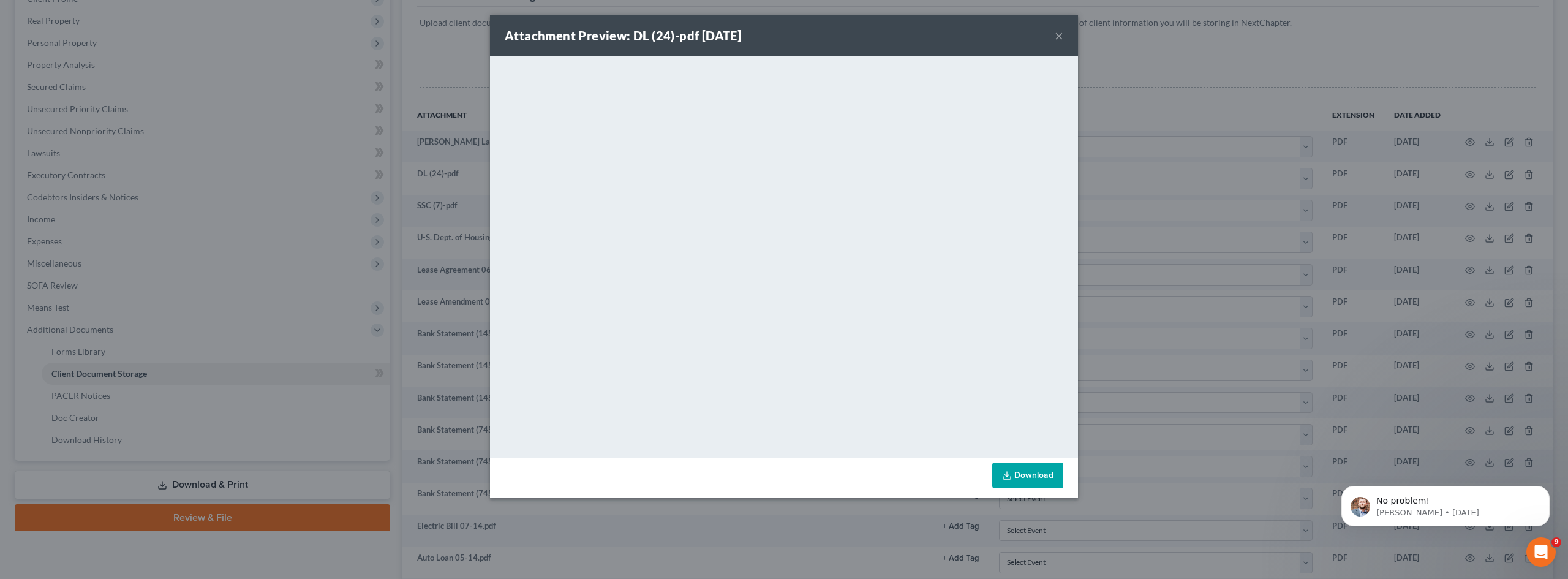
click at [1057, 32] on button "×" at bounding box center [1059, 36] width 9 height 15
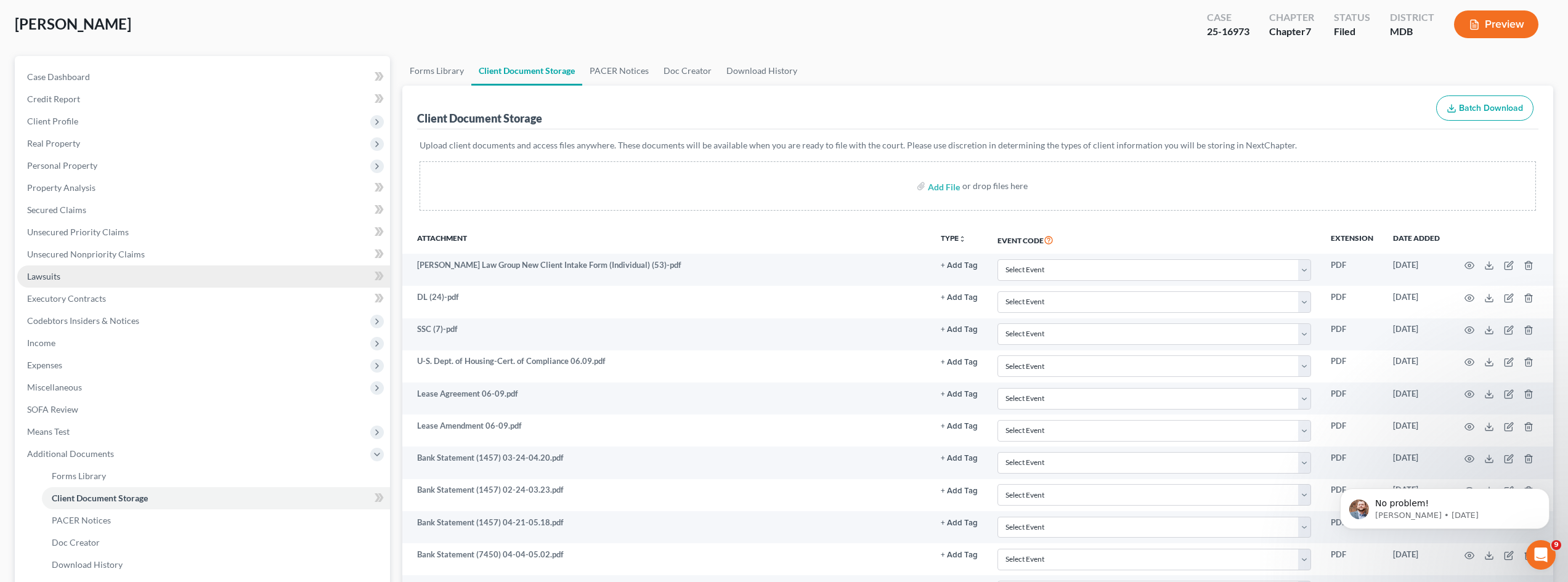
scroll to position [62, 0]
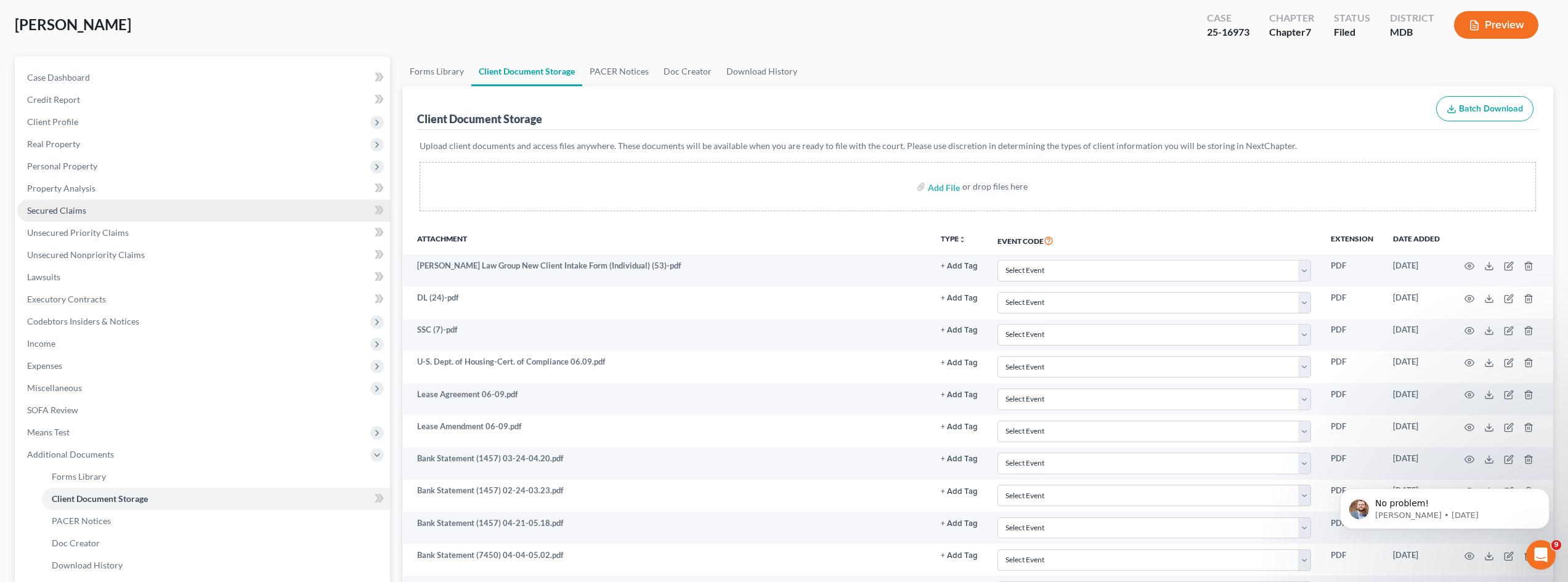
click at [94, 211] on link "Secured Claims" at bounding box center [204, 211] width 373 height 22
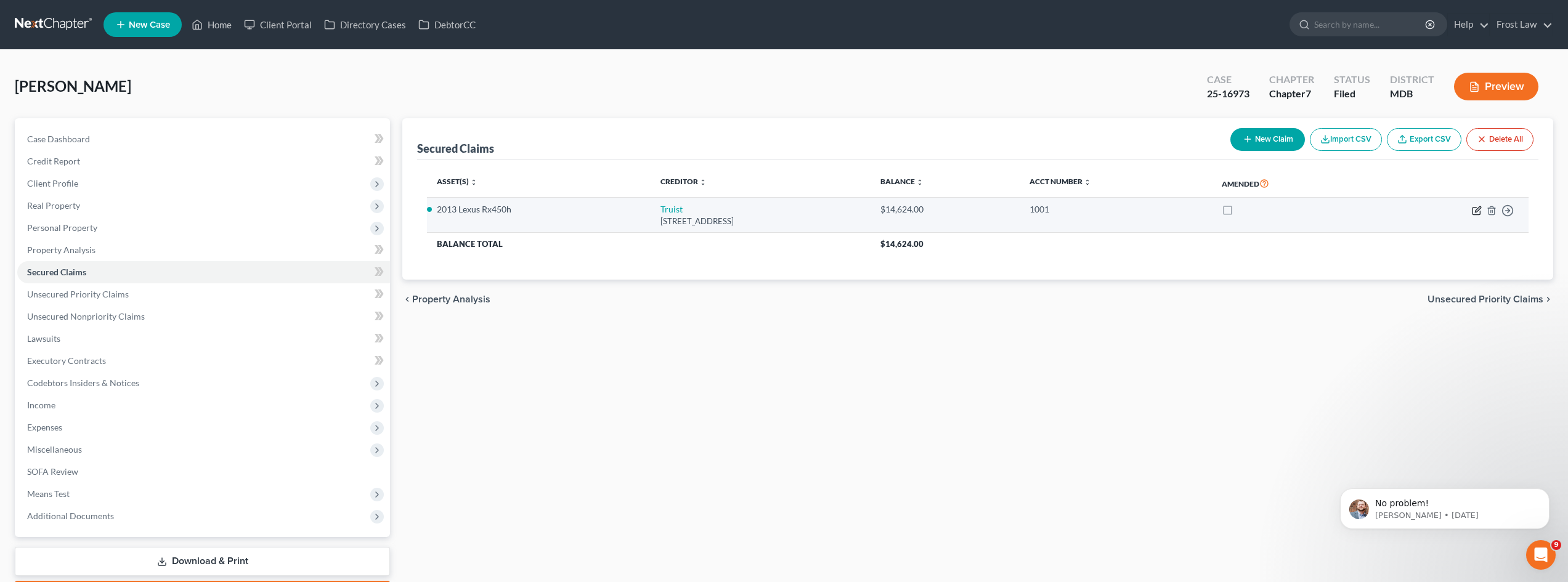
click at [1475, 211] on icon "button" at bounding box center [1478, 209] width 6 height 6
select select "28"
select select "0"
select select "4"
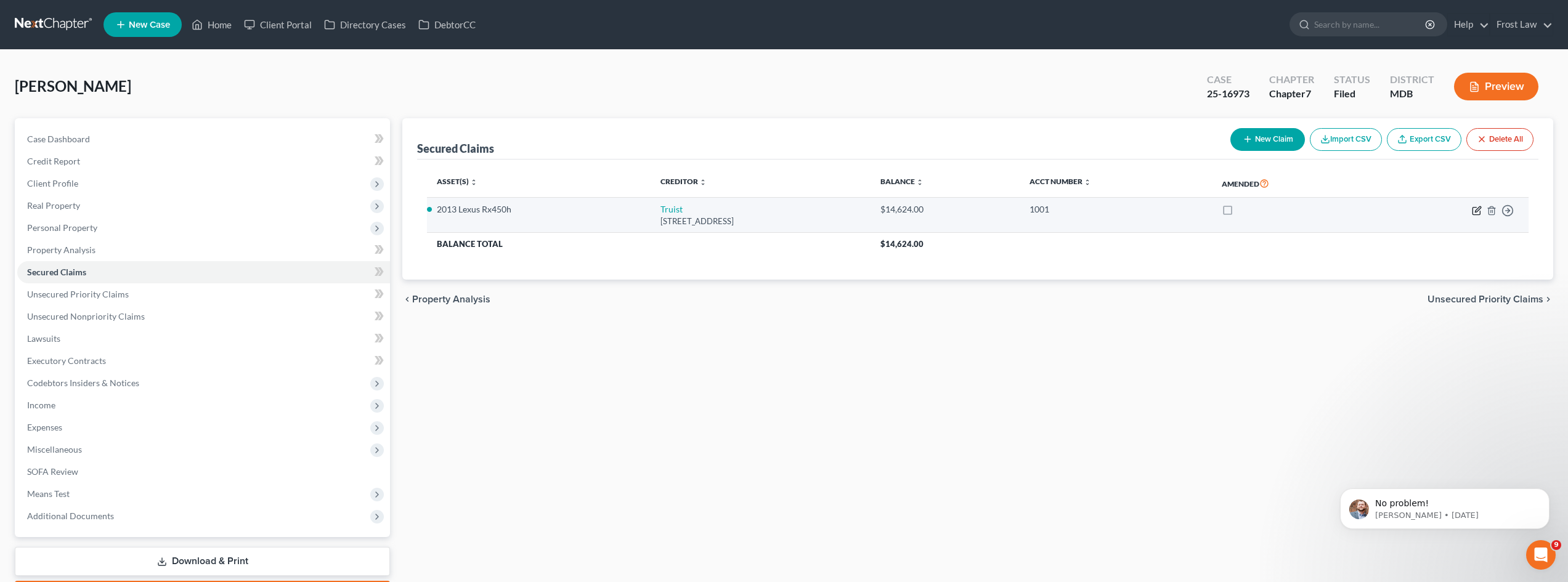
select select "0"
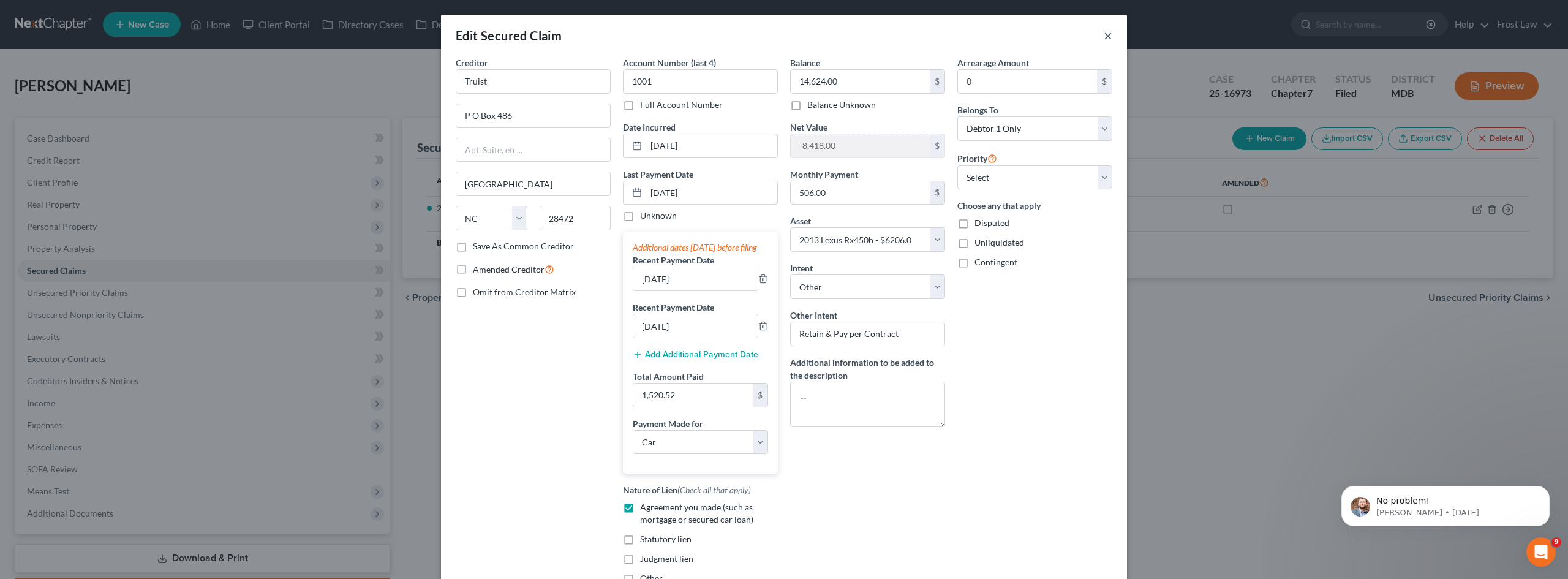
click at [1104, 36] on button "×" at bounding box center [1108, 36] width 9 height 15
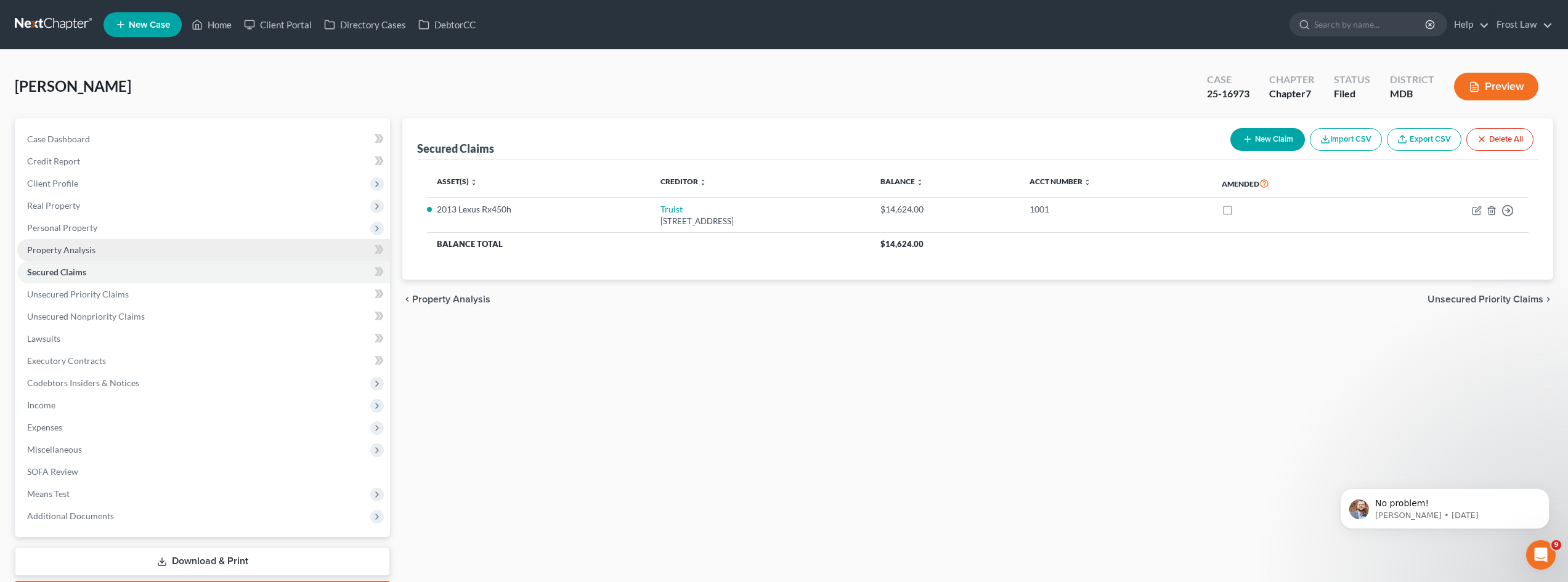
click at [67, 258] on link "Property Analysis" at bounding box center [204, 250] width 373 height 22
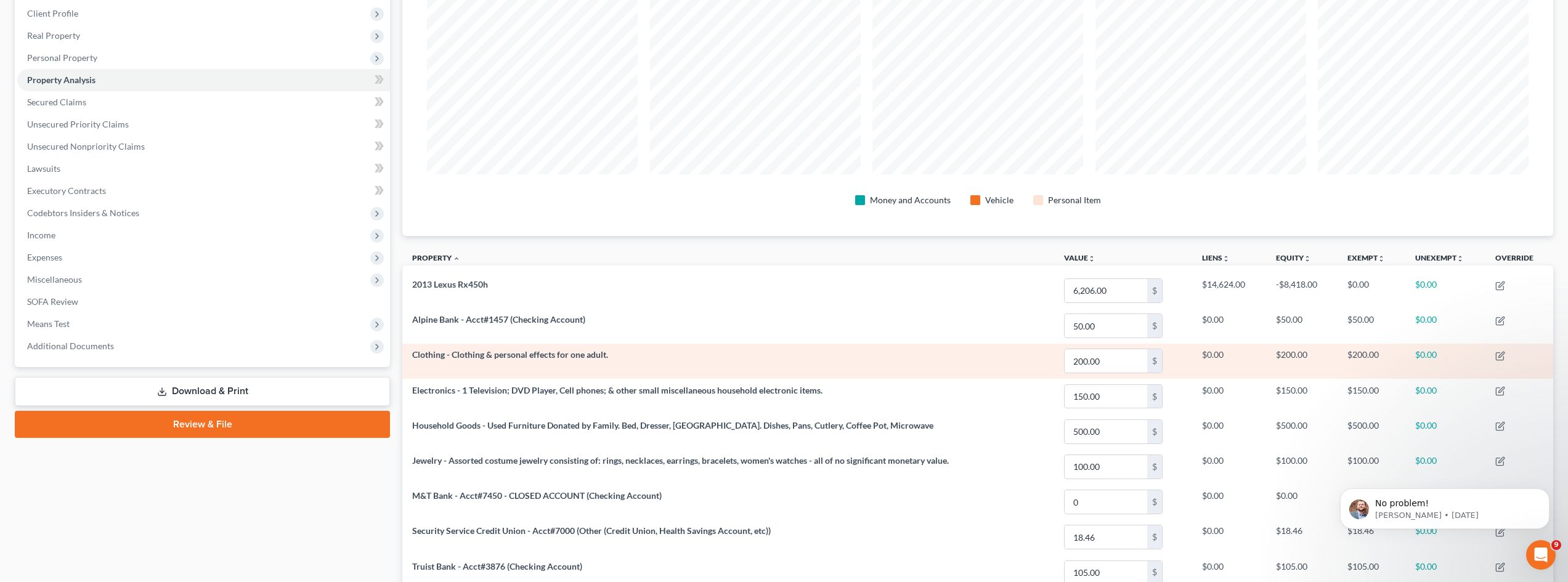
scroll to position [114, 0]
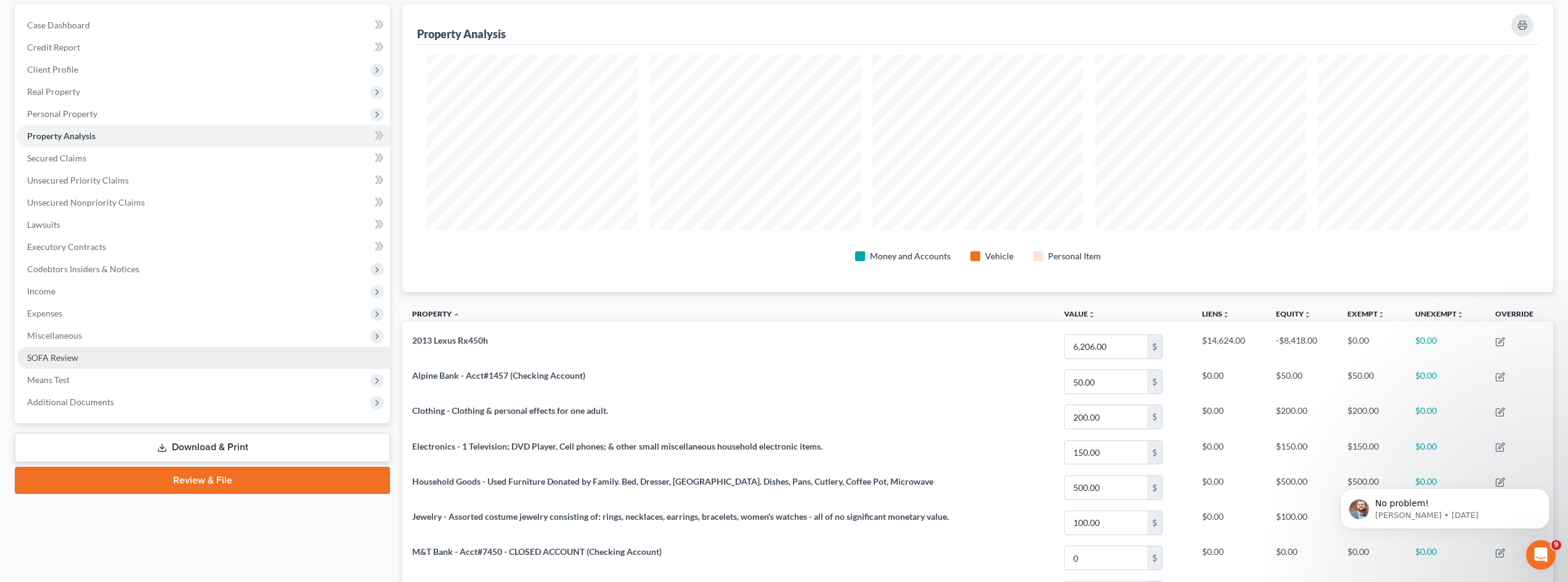
click at [86, 363] on link "SOFA Review" at bounding box center [204, 358] width 373 height 22
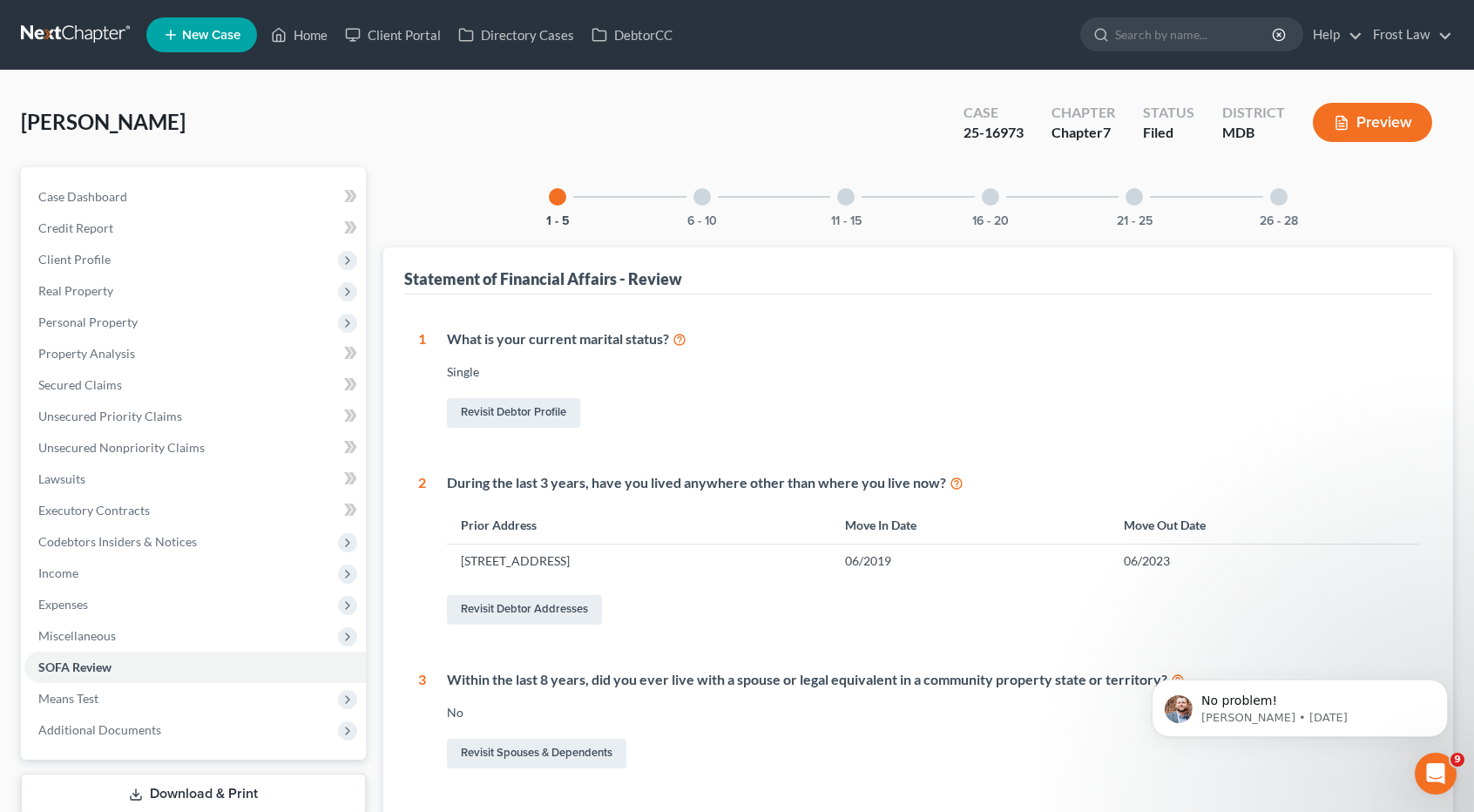
click at [90, 33] on link at bounding box center [77, 35] width 112 height 31
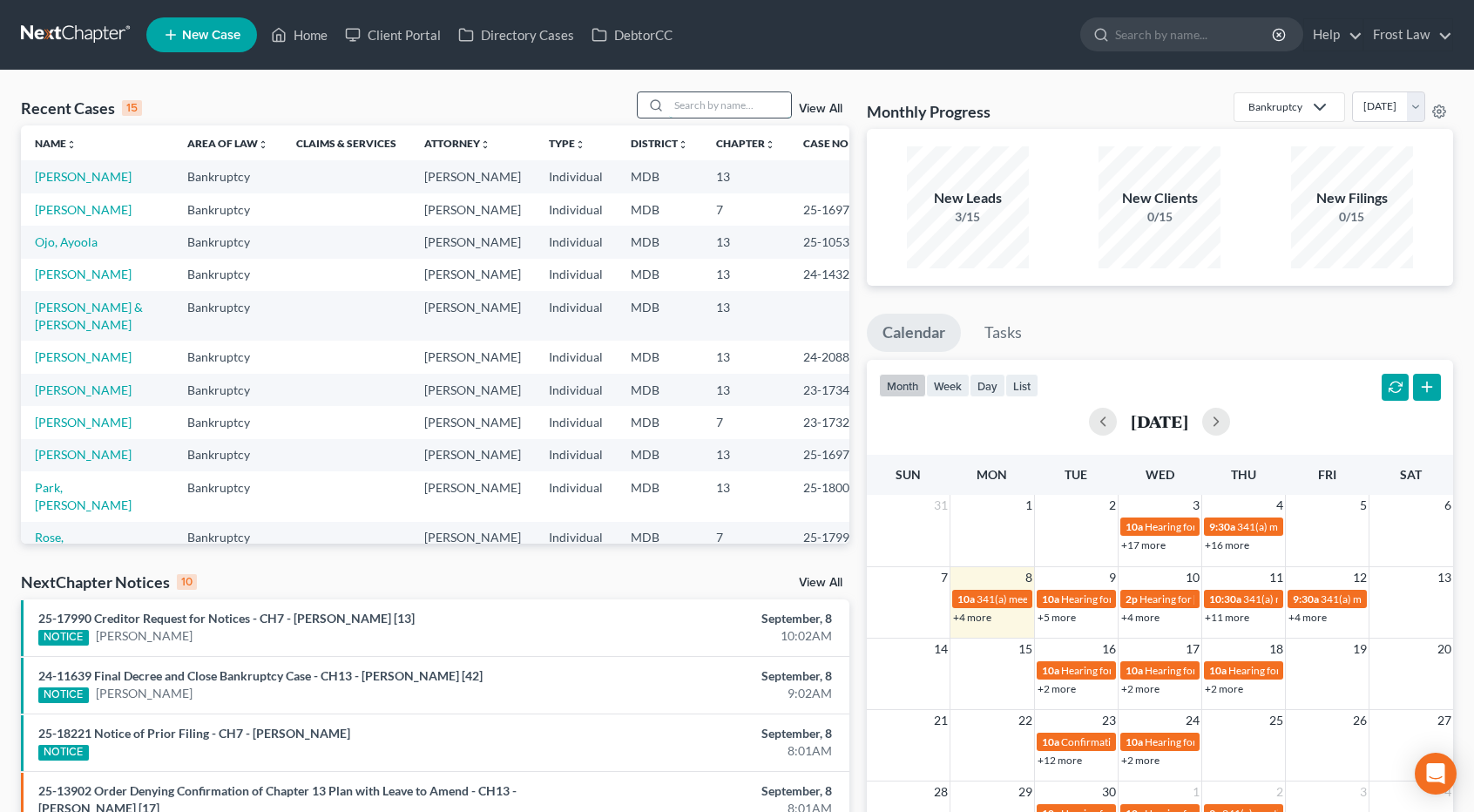
click at [697, 107] on input "search" at bounding box center [730, 105] width 122 height 25
type input "[PERSON_NAME]"
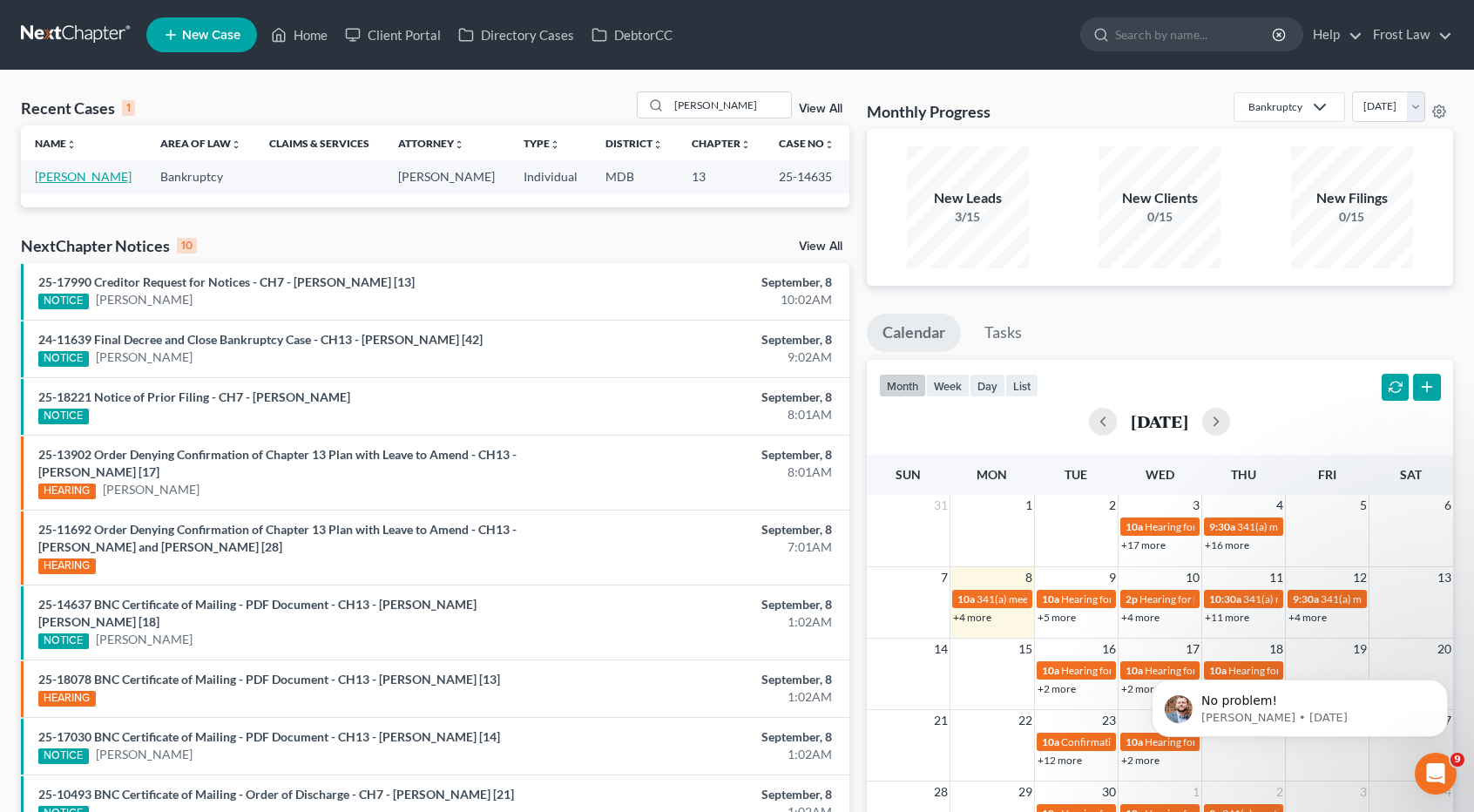
click at [86, 170] on link "[PERSON_NAME]" at bounding box center [83, 176] width 97 height 15
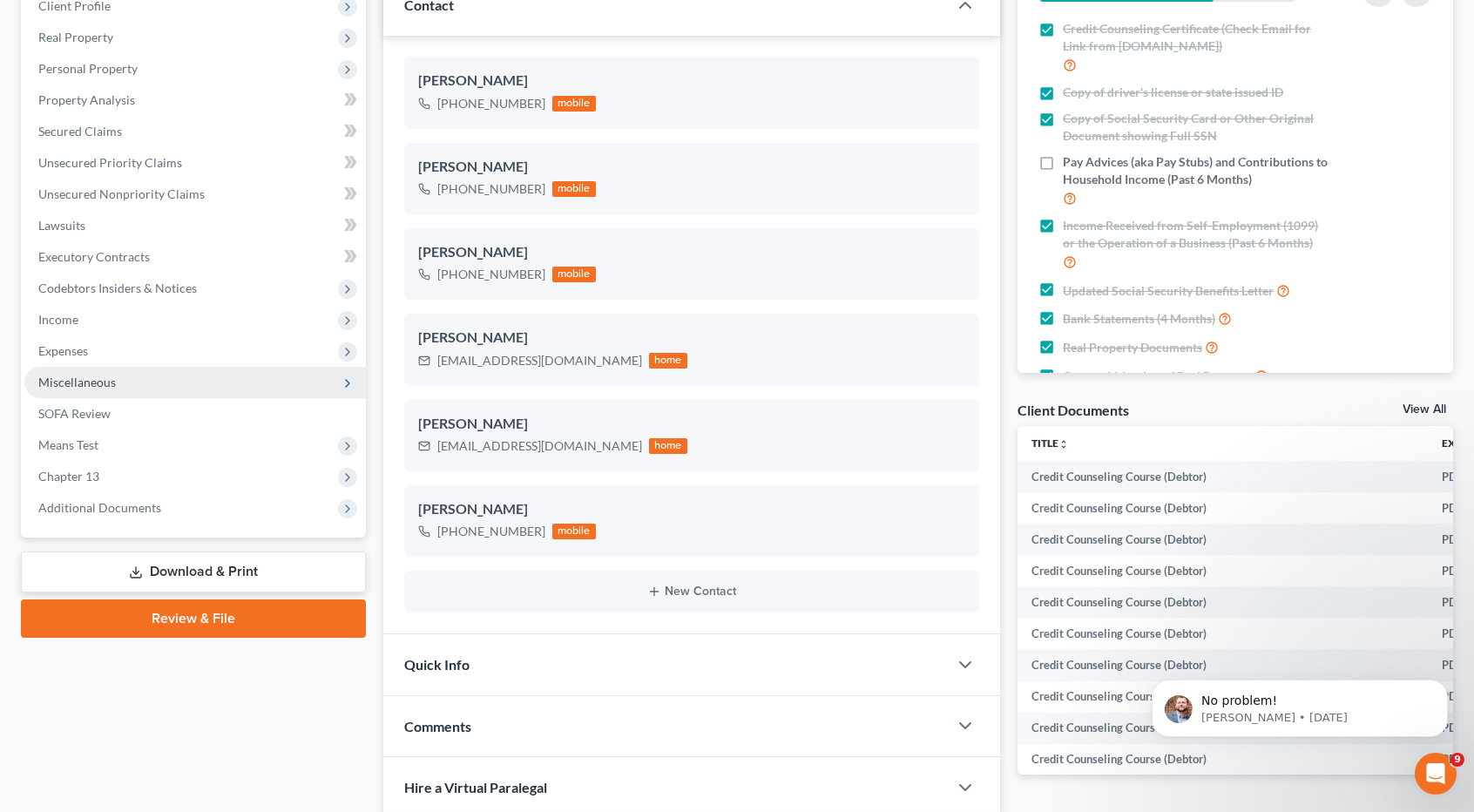
scroll to position [262, 0]
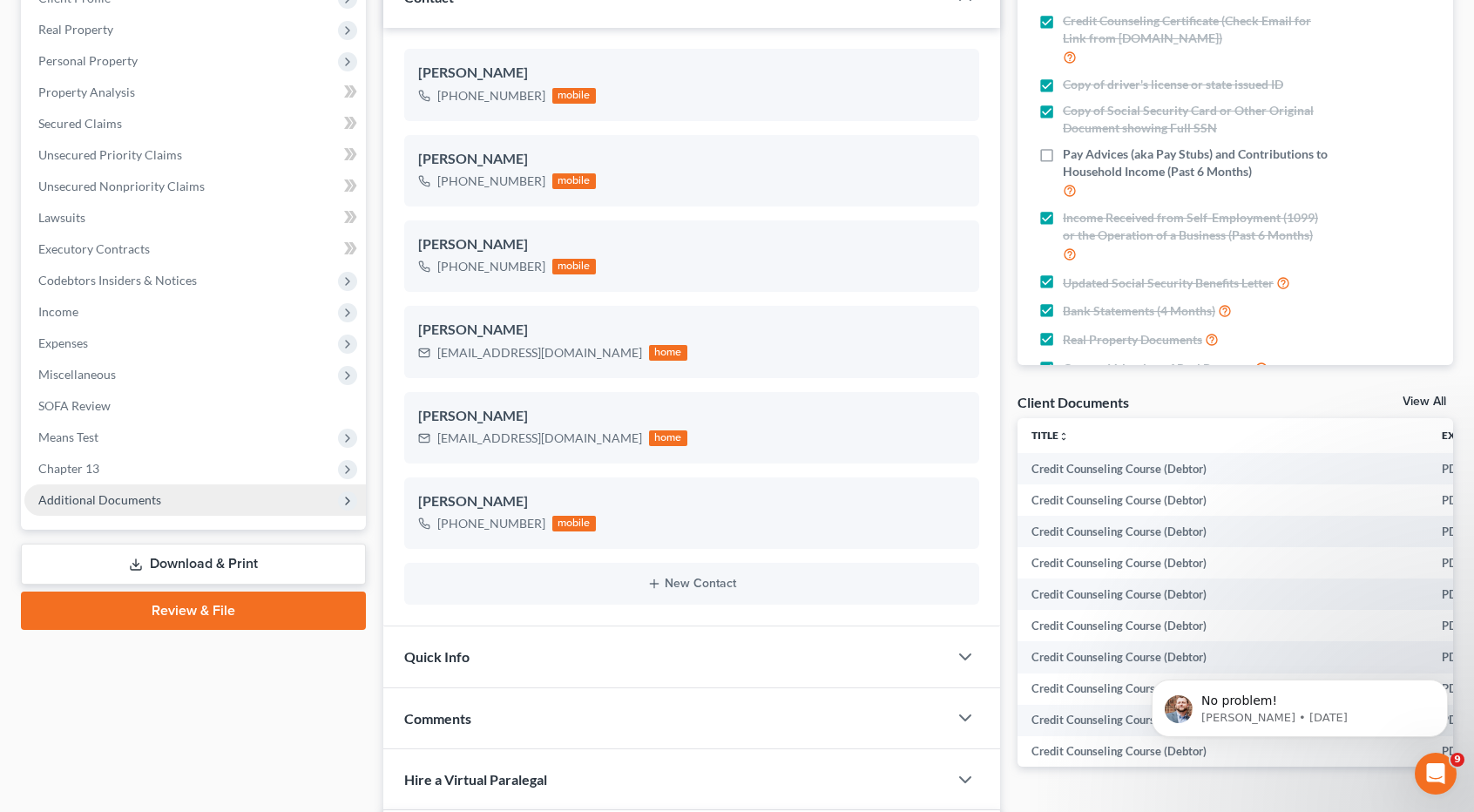
click at [135, 502] on span "Additional Documents" at bounding box center [99, 499] width 123 height 15
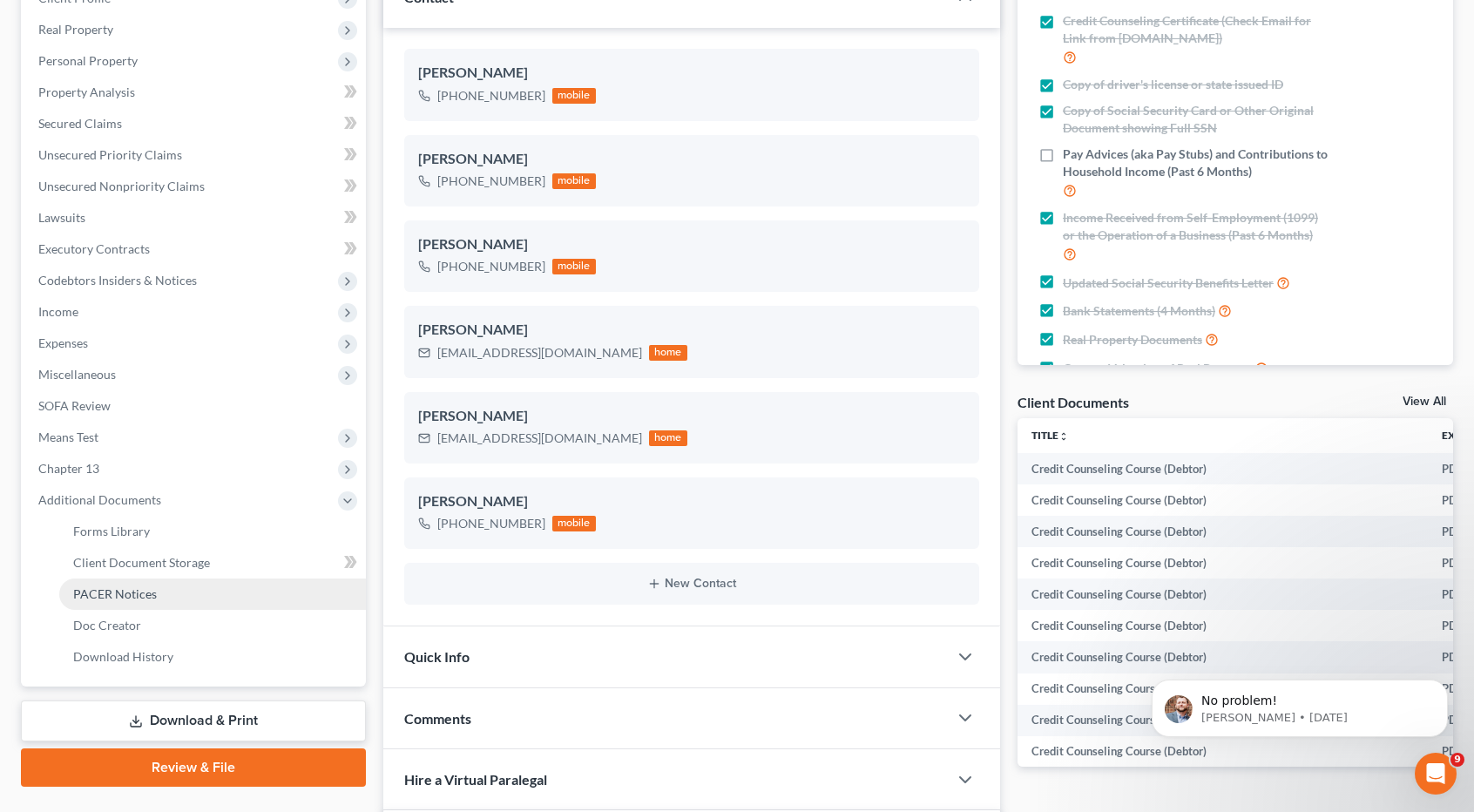
click at [126, 590] on span "PACER Notices" at bounding box center [115, 593] width 84 height 15
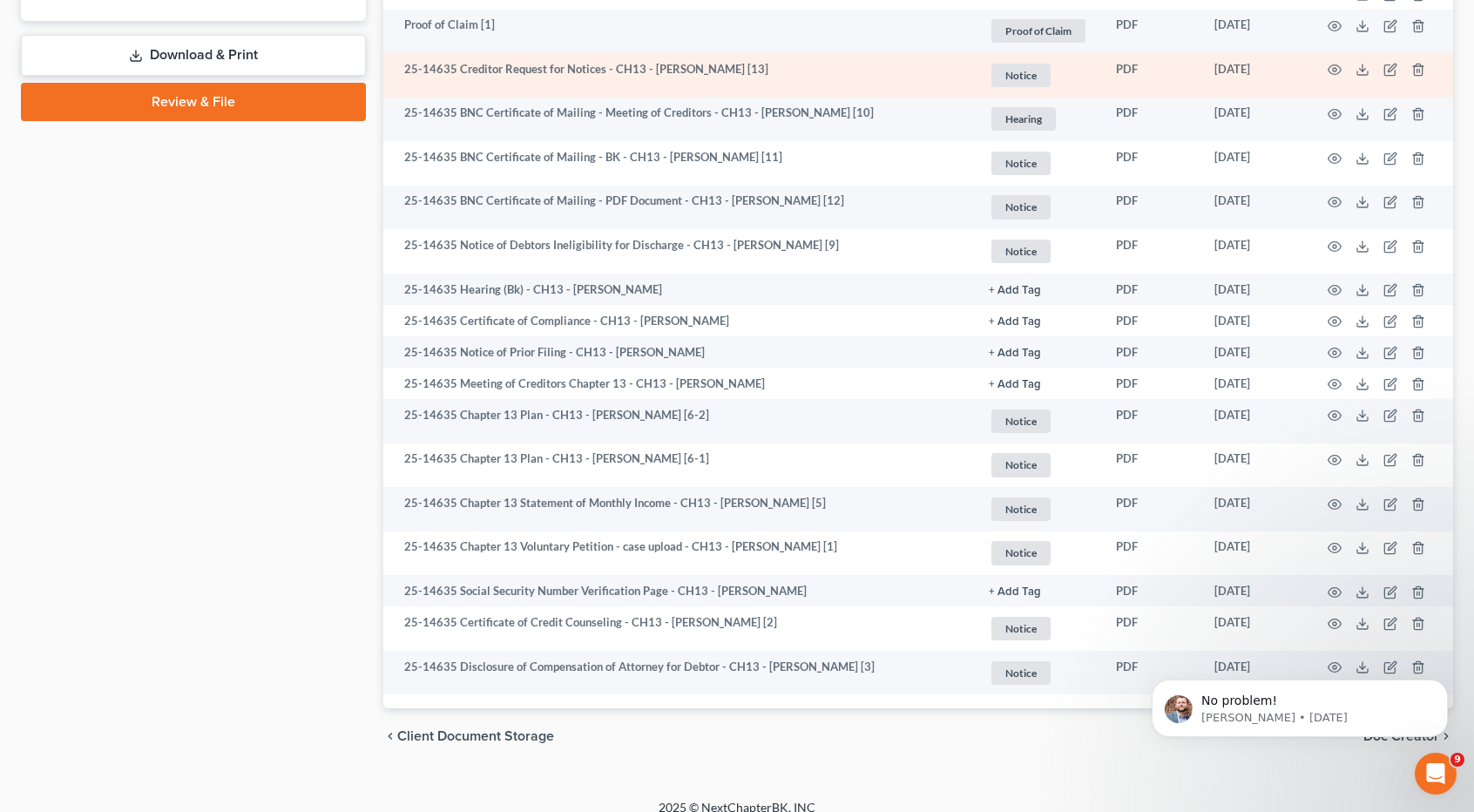
scroll to position [945, 0]
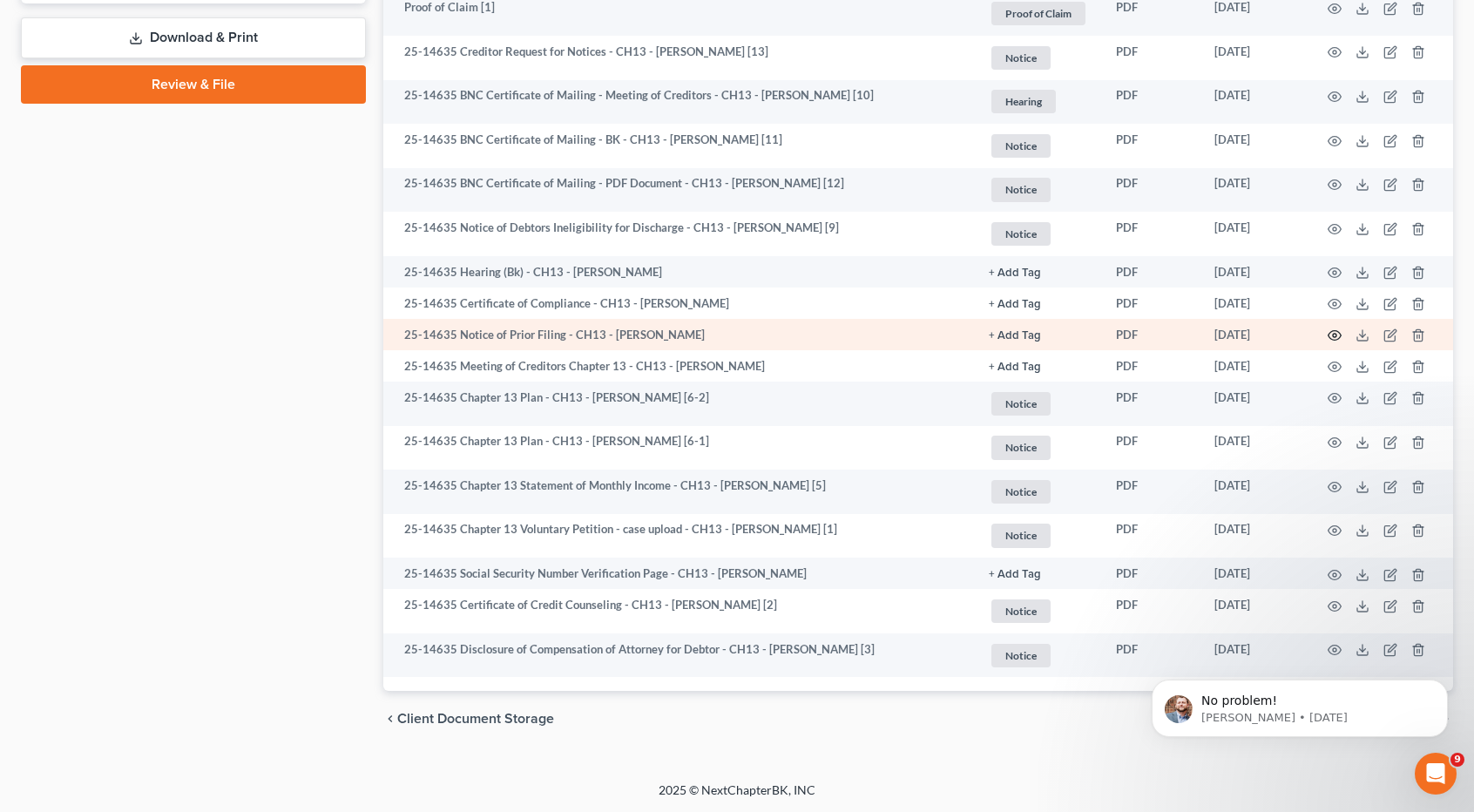
click at [1334, 334] on icon "button" at bounding box center [1334, 336] width 14 height 14
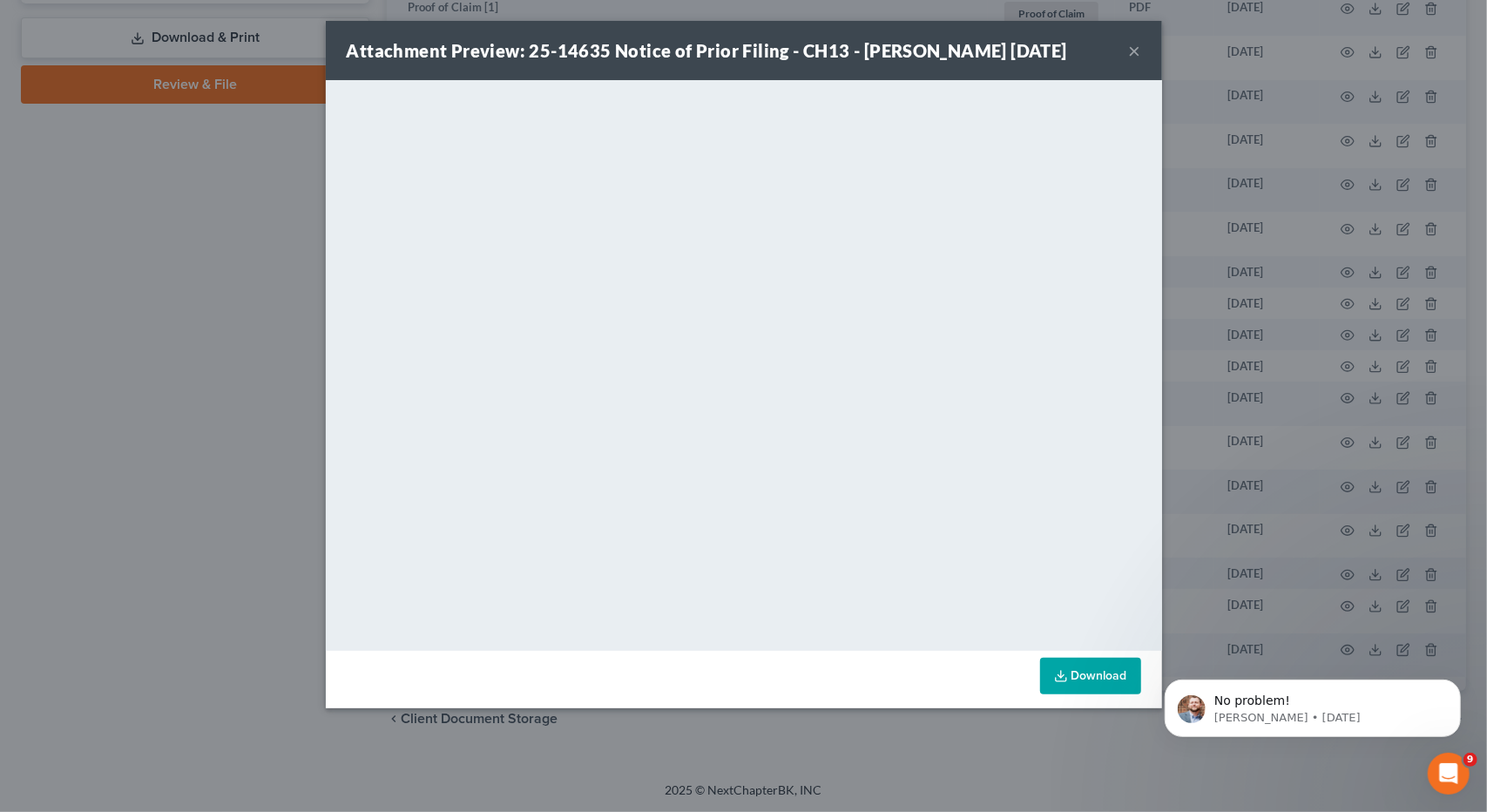
click at [1136, 61] on button "×" at bounding box center [1136, 51] width 12 height 21
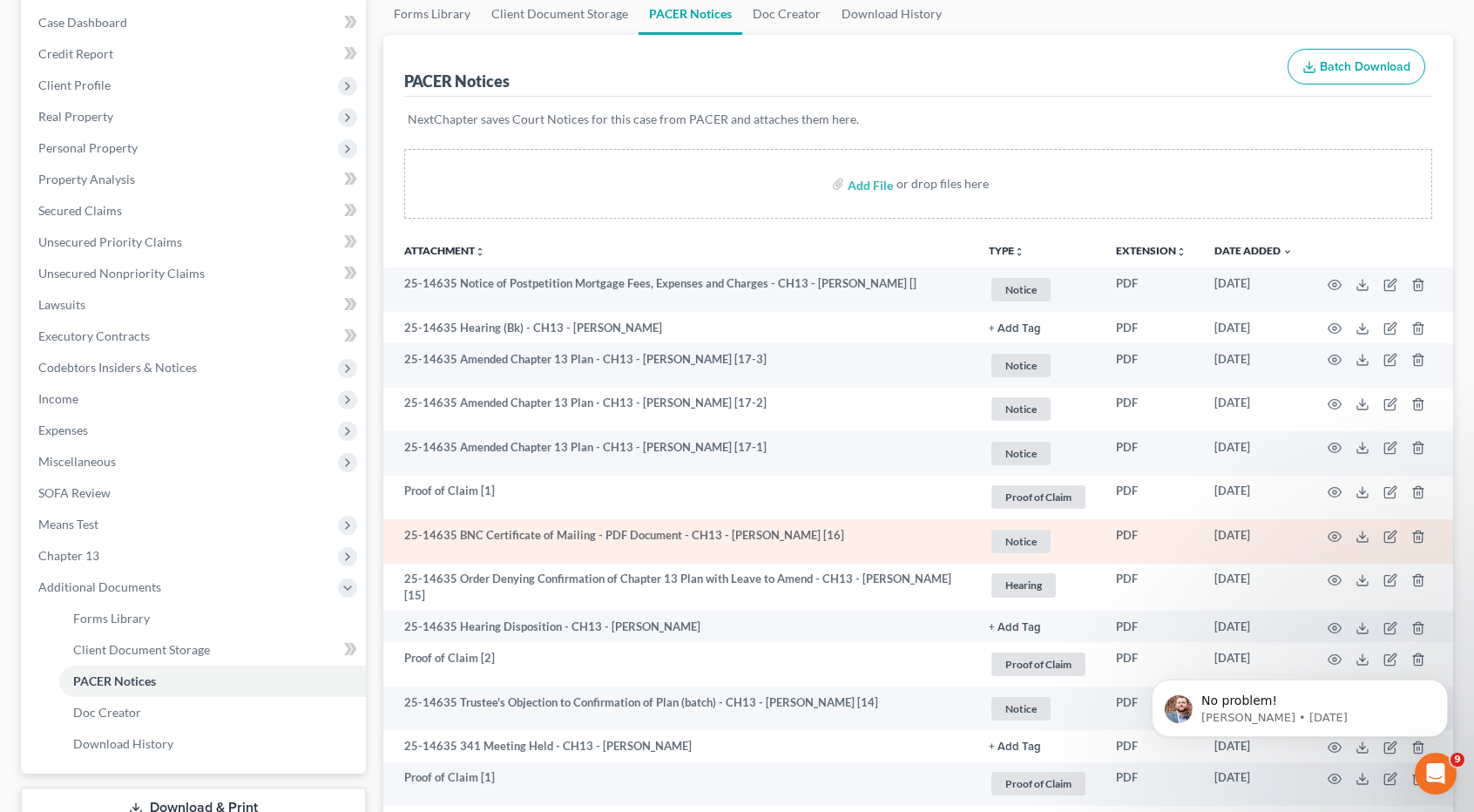
scroll to position [0, 0]
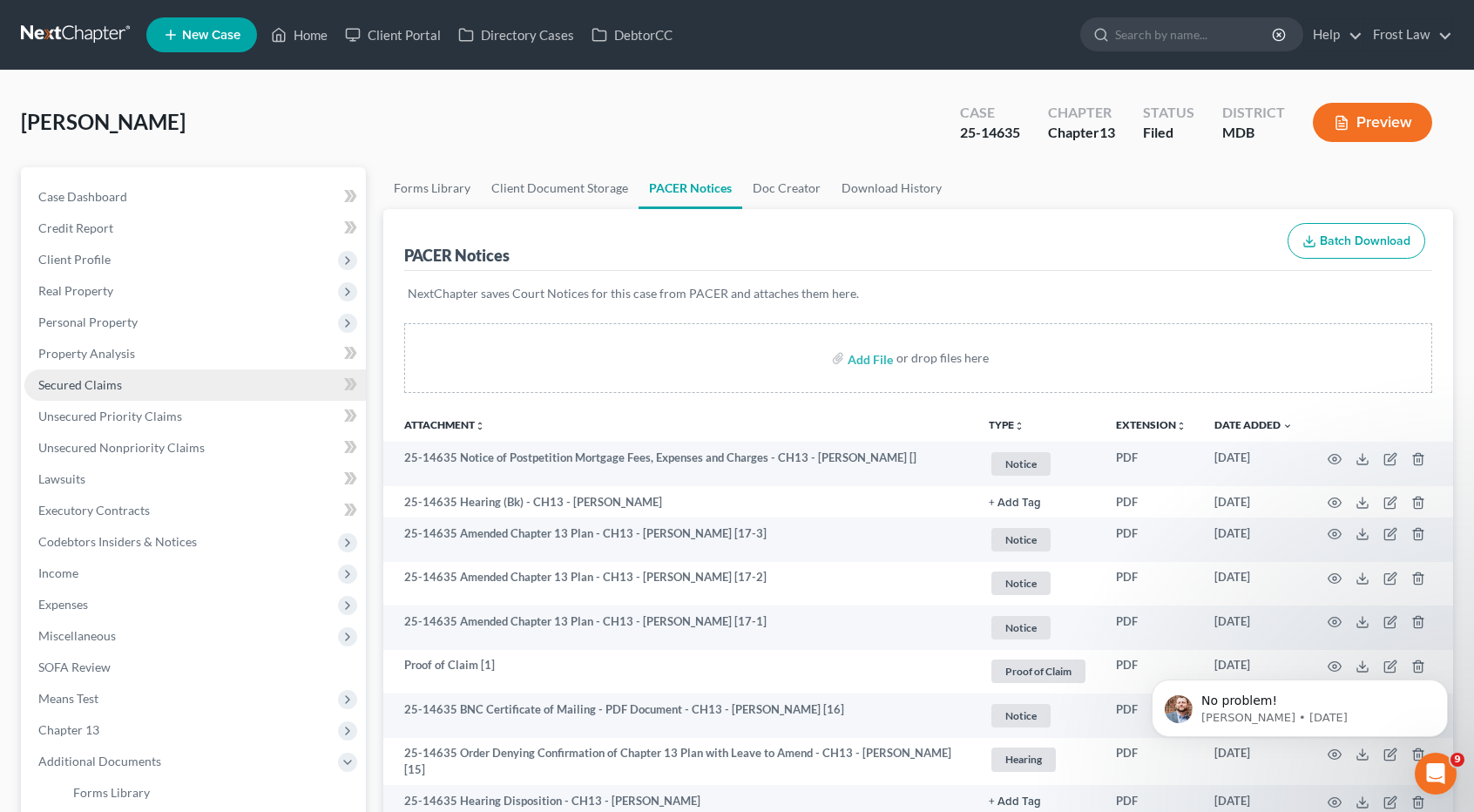
click at [108, 386] on span "Secured Claims" at bounding box center [80, 385] width 84 height 15
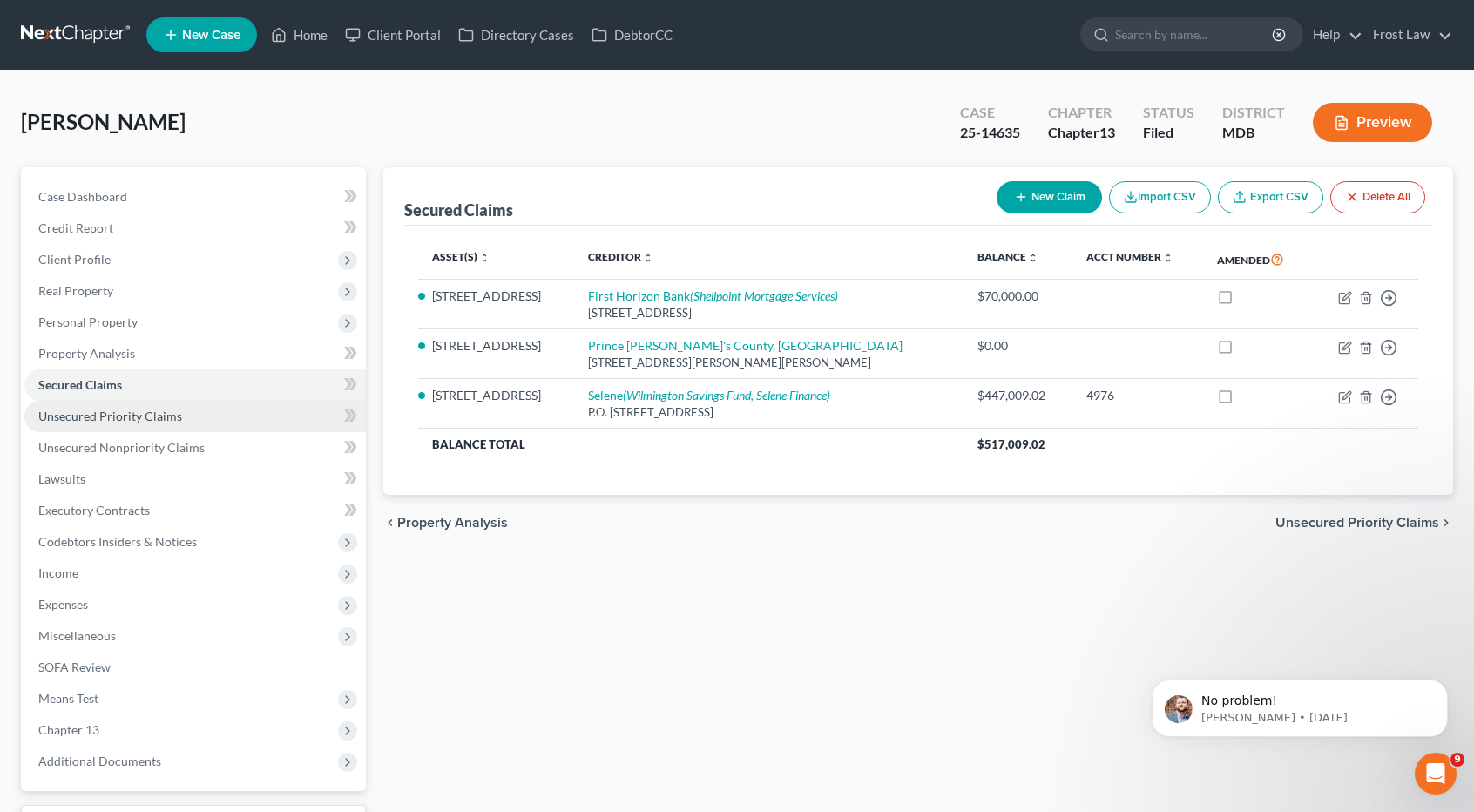
click at [128, 420] on span "Unsecured Priority Claims" at bounding box center [110, 416] width 144 height 15
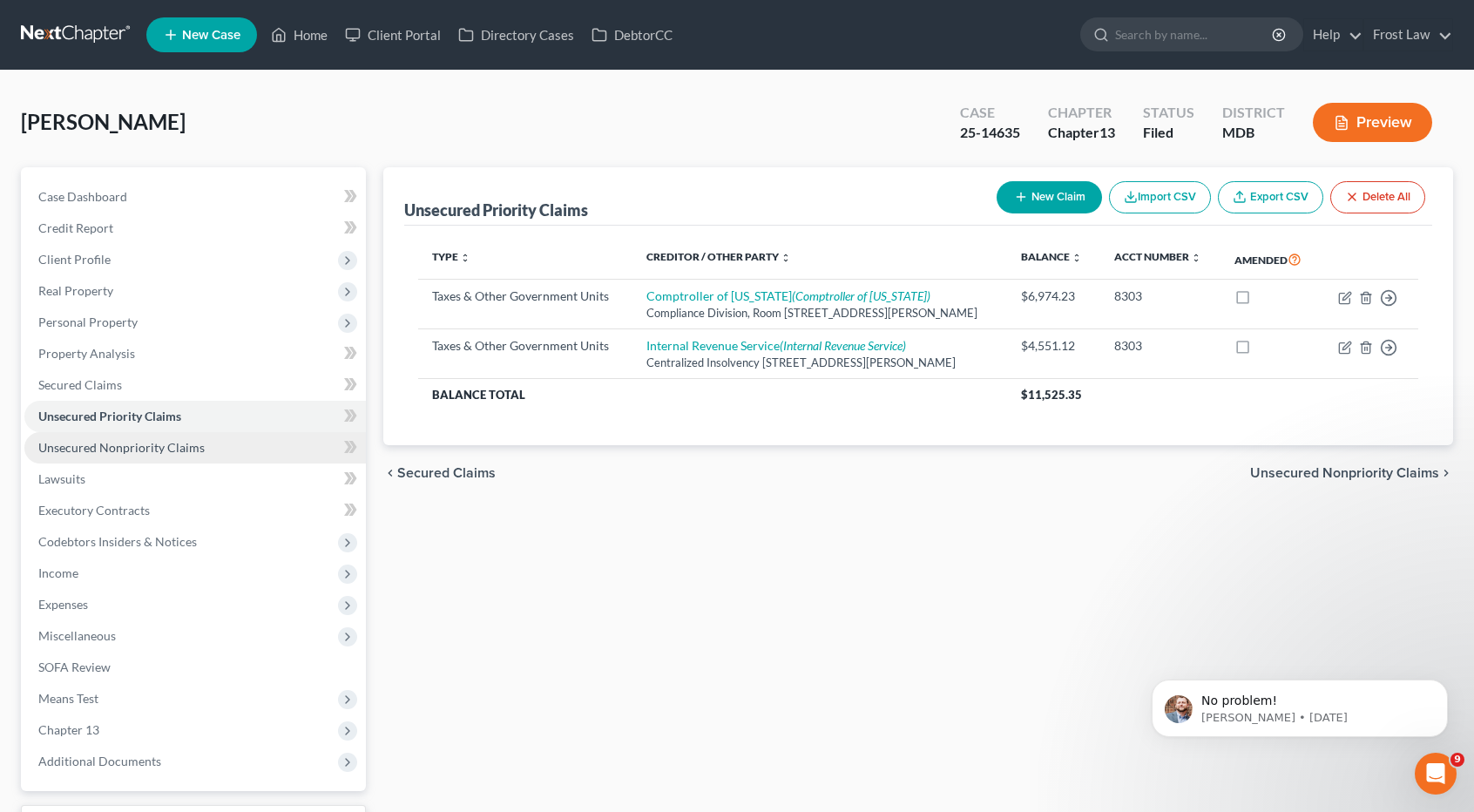
click at [133, 448] on span "Unsecured Nonpriority Claims" at bounding box center [121, 447] width 167 height 15
